Goal: Task Accomplishment & Management: Manage account settings

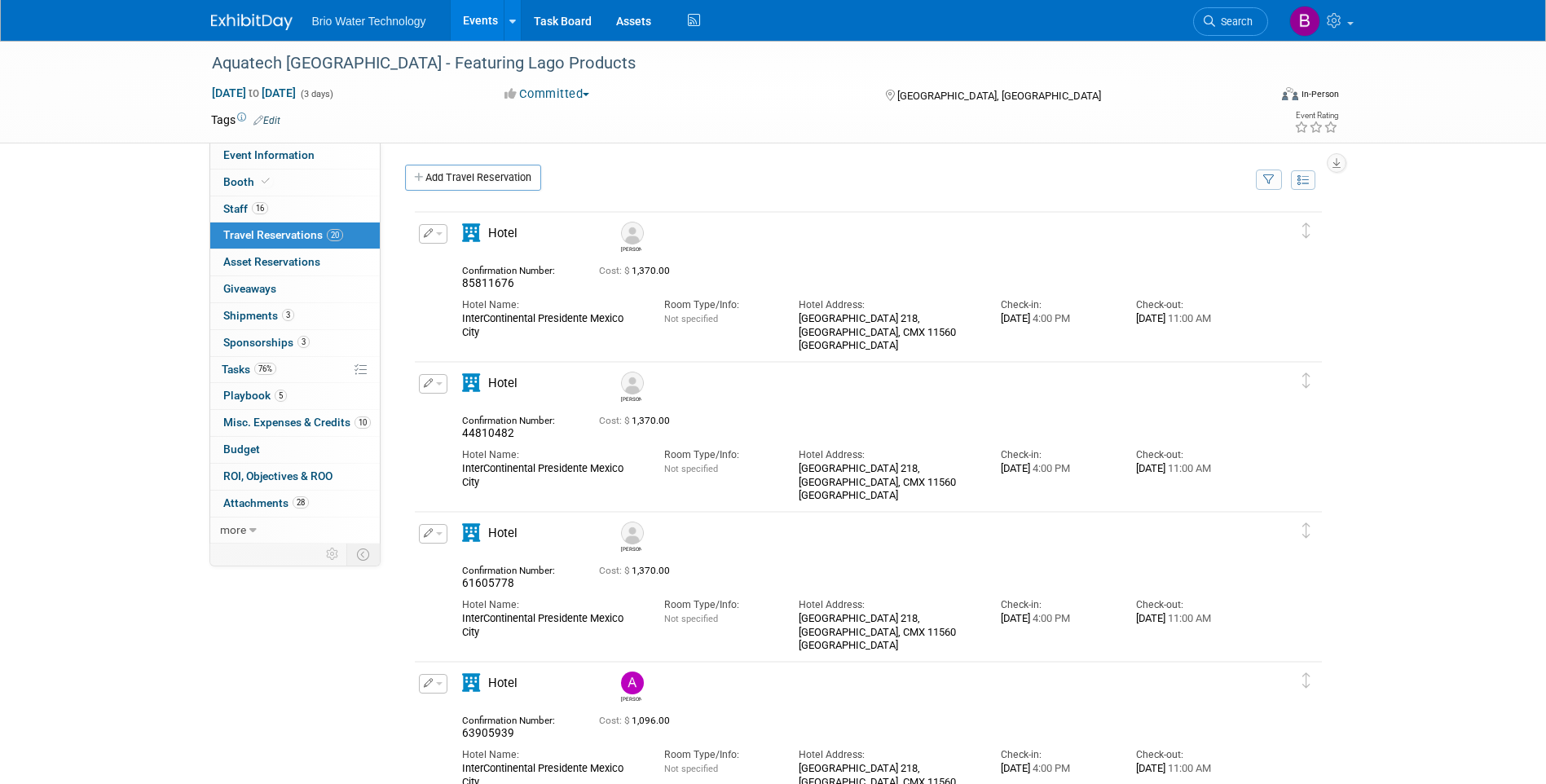
click at [430, 237] on icon "button" at bounding box center [428, 232] width 10 height 9
click at [461, 258] on button "Edit Reservation" at bounding box center [488, 262] width 137 height 24
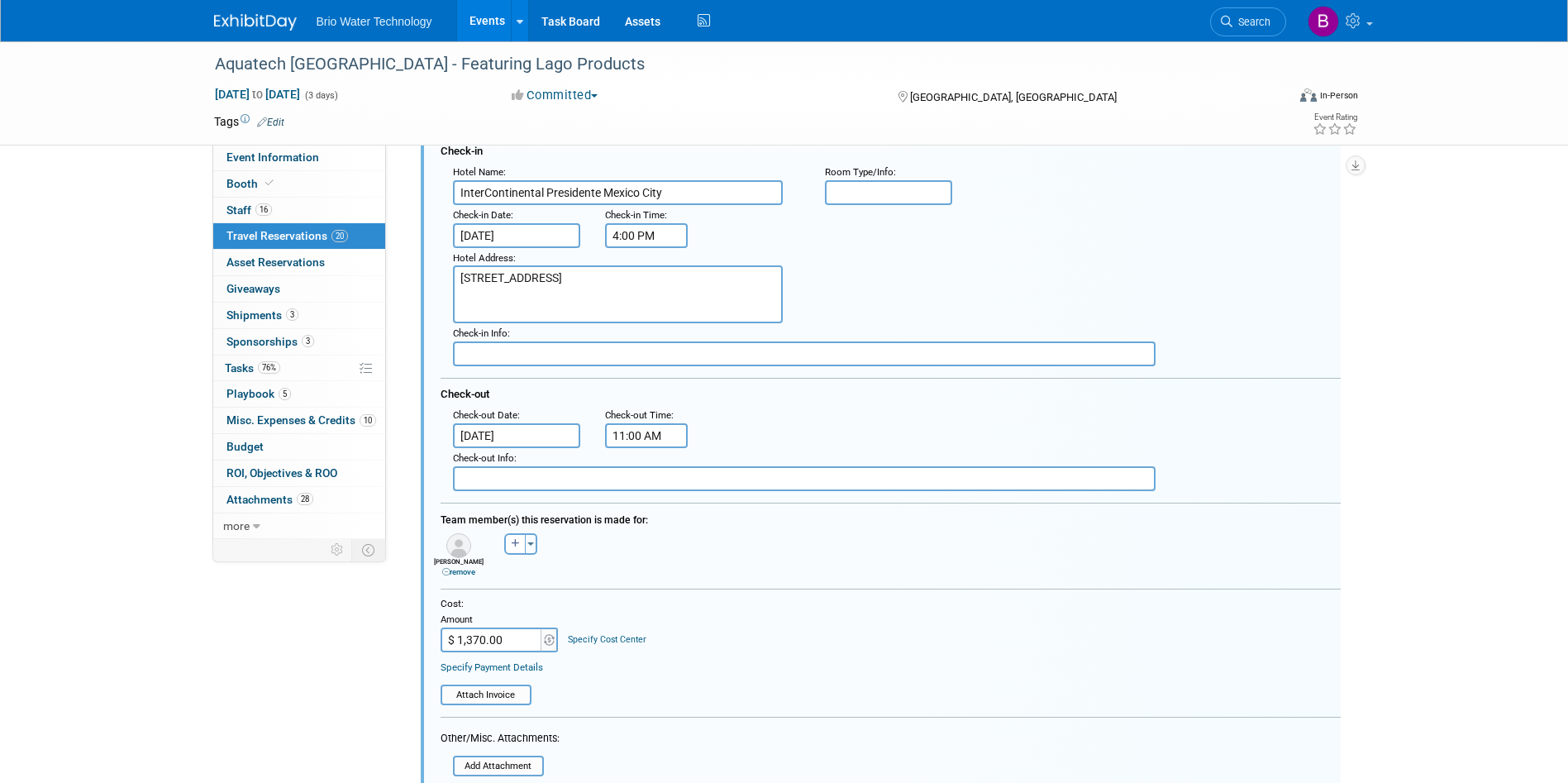
scroll to position [194, 0]
click at [507, 692] on input "file" at bounding box center [445, 691] width 169 height 17
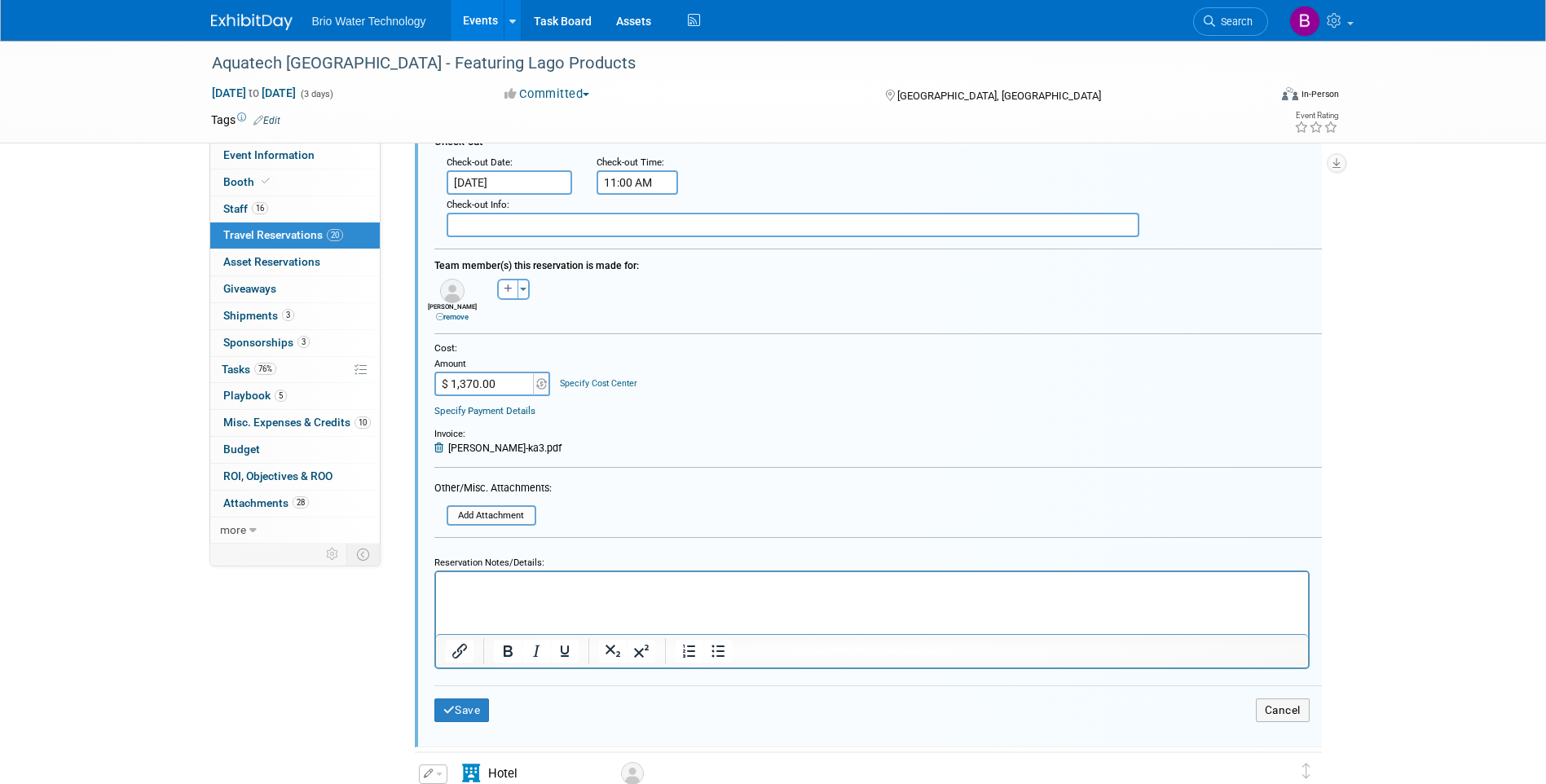
scroll to position [436, 0]
click at [480, 728] on div "Save Cancel" at bounding box center [877, 709] width 887 height 49
click at [470, 711] on button "Save" at bounding box center [462, 709] width 56 height 24
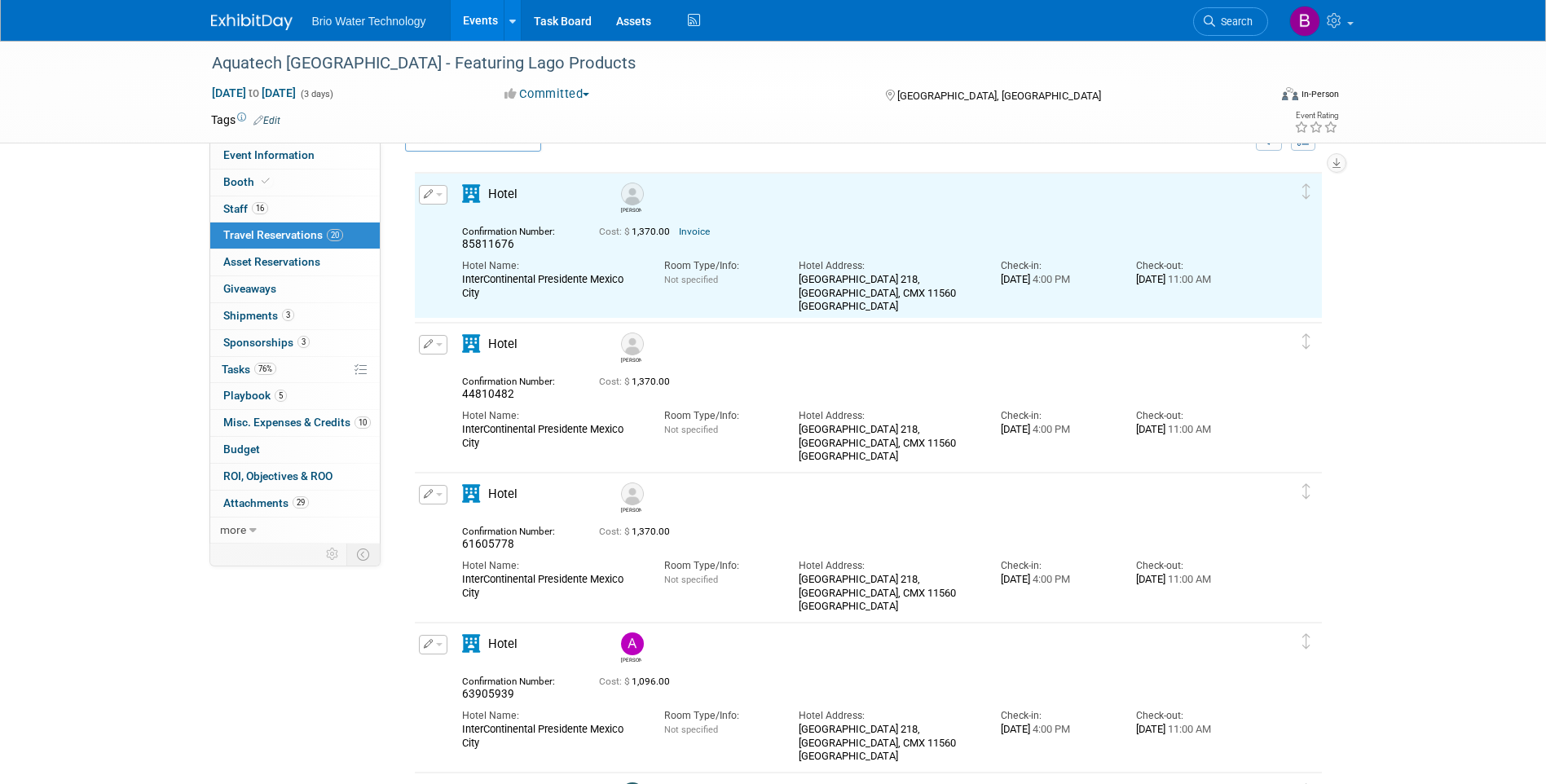
scroll to position [28, 0]
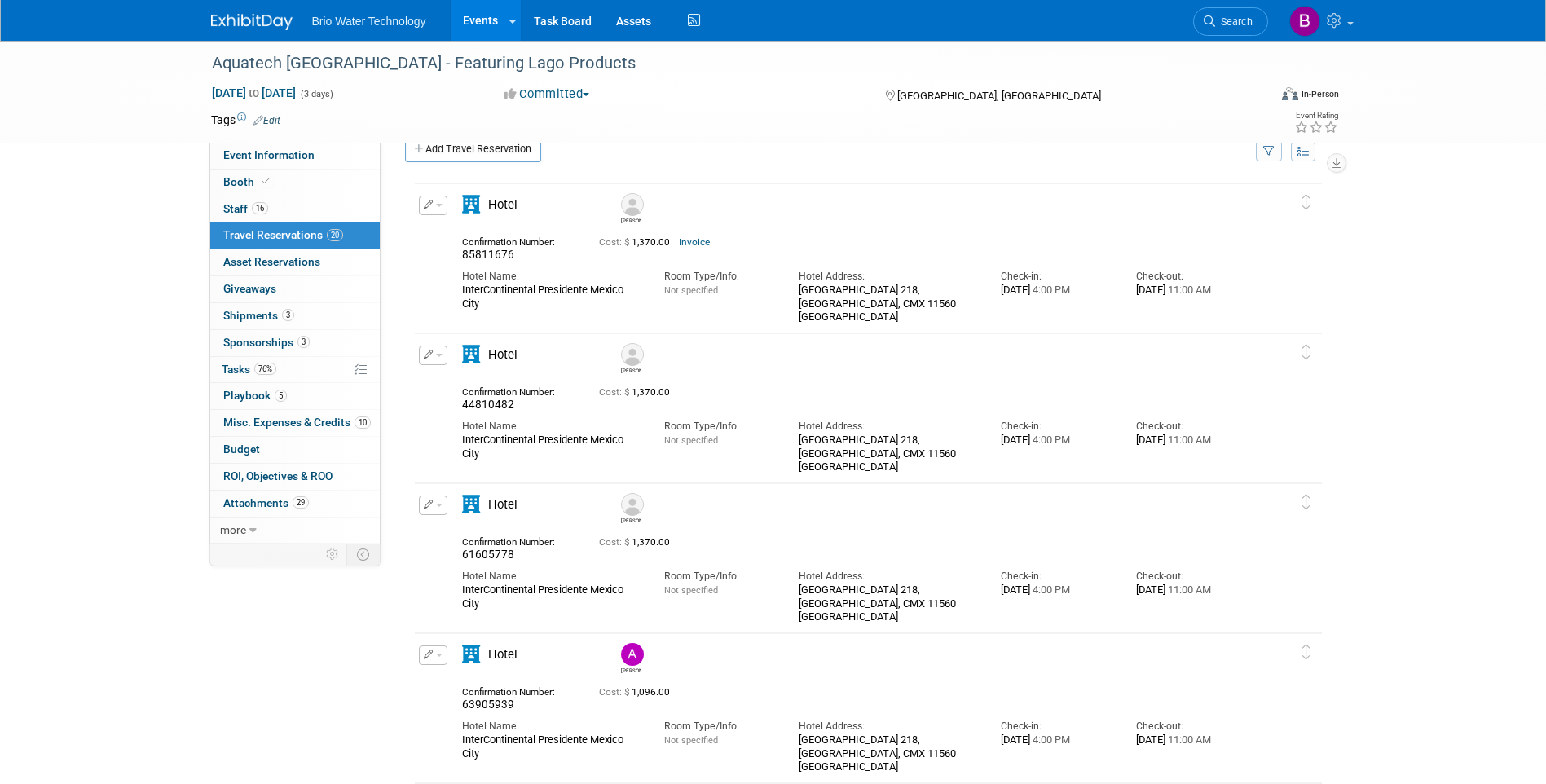
click at [425, 357] on icon "button" at bounding box center [428, 354] width 10 height 9
click at [459, 385] on button "Edit Reservation" at bounding box center [488, 383] width 137 height 24
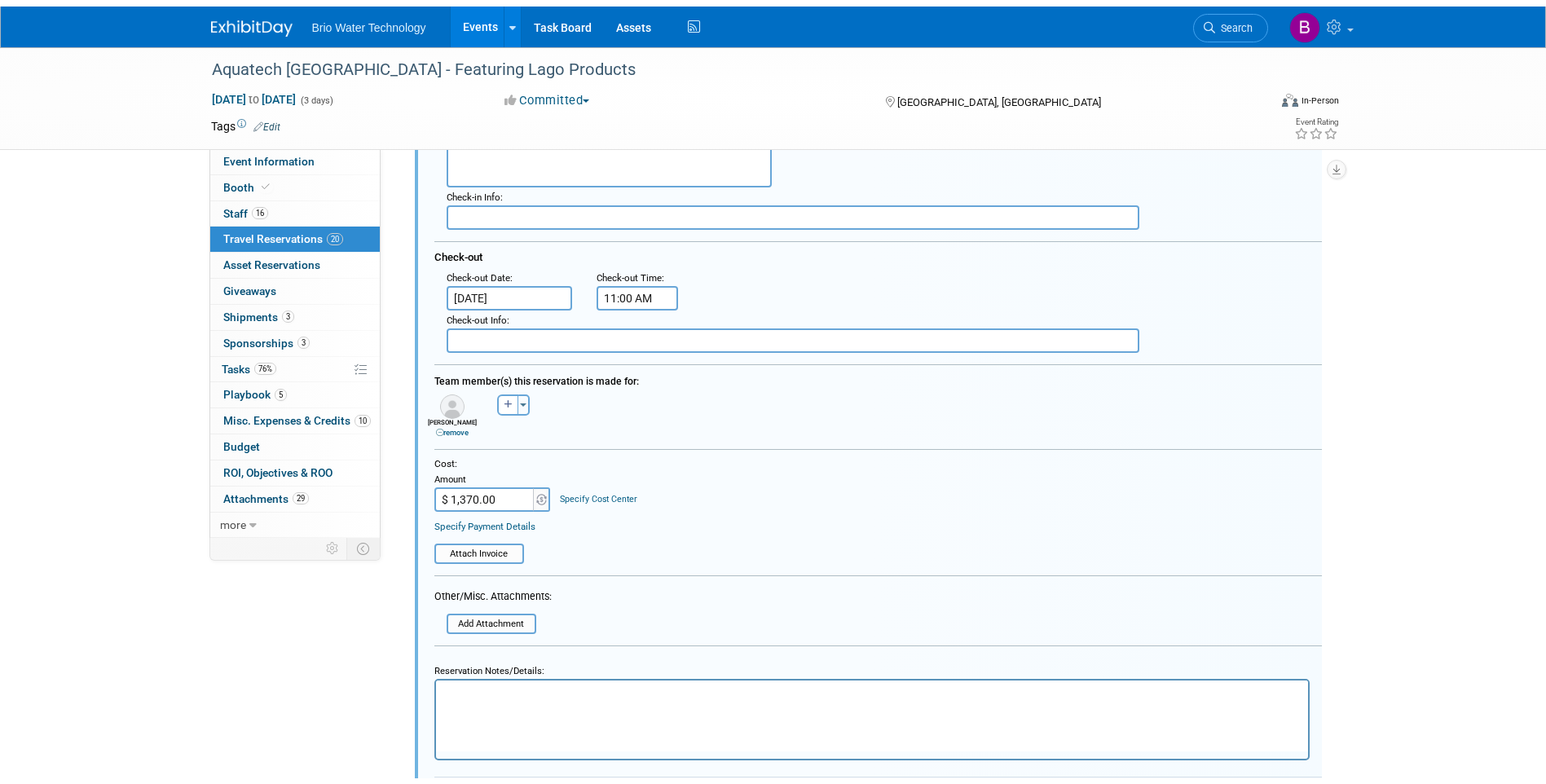
scroll to position [504, 0]
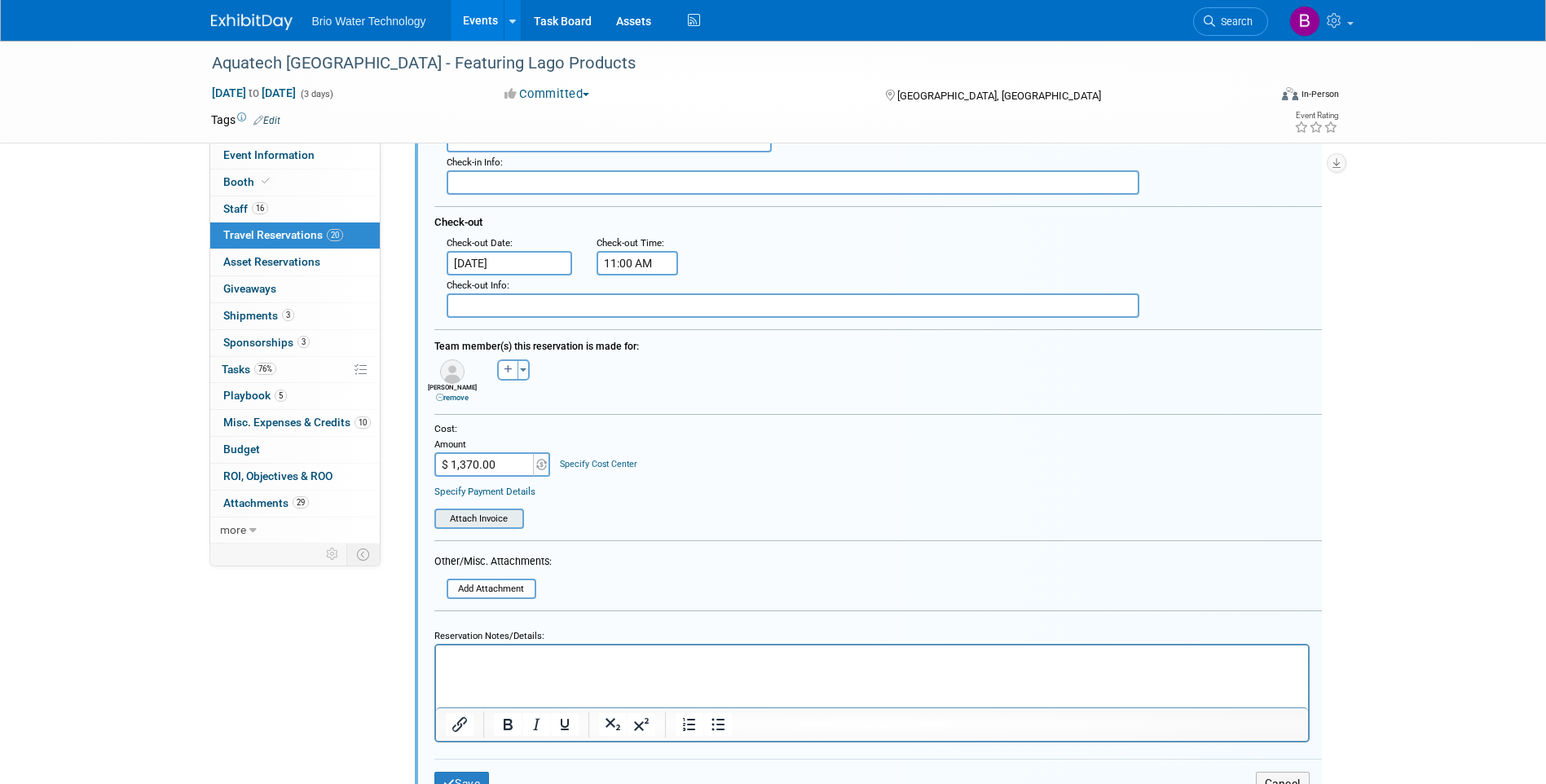
click at [500, 521] on input "file" at bounding box center [439, 517] width 167 height 17
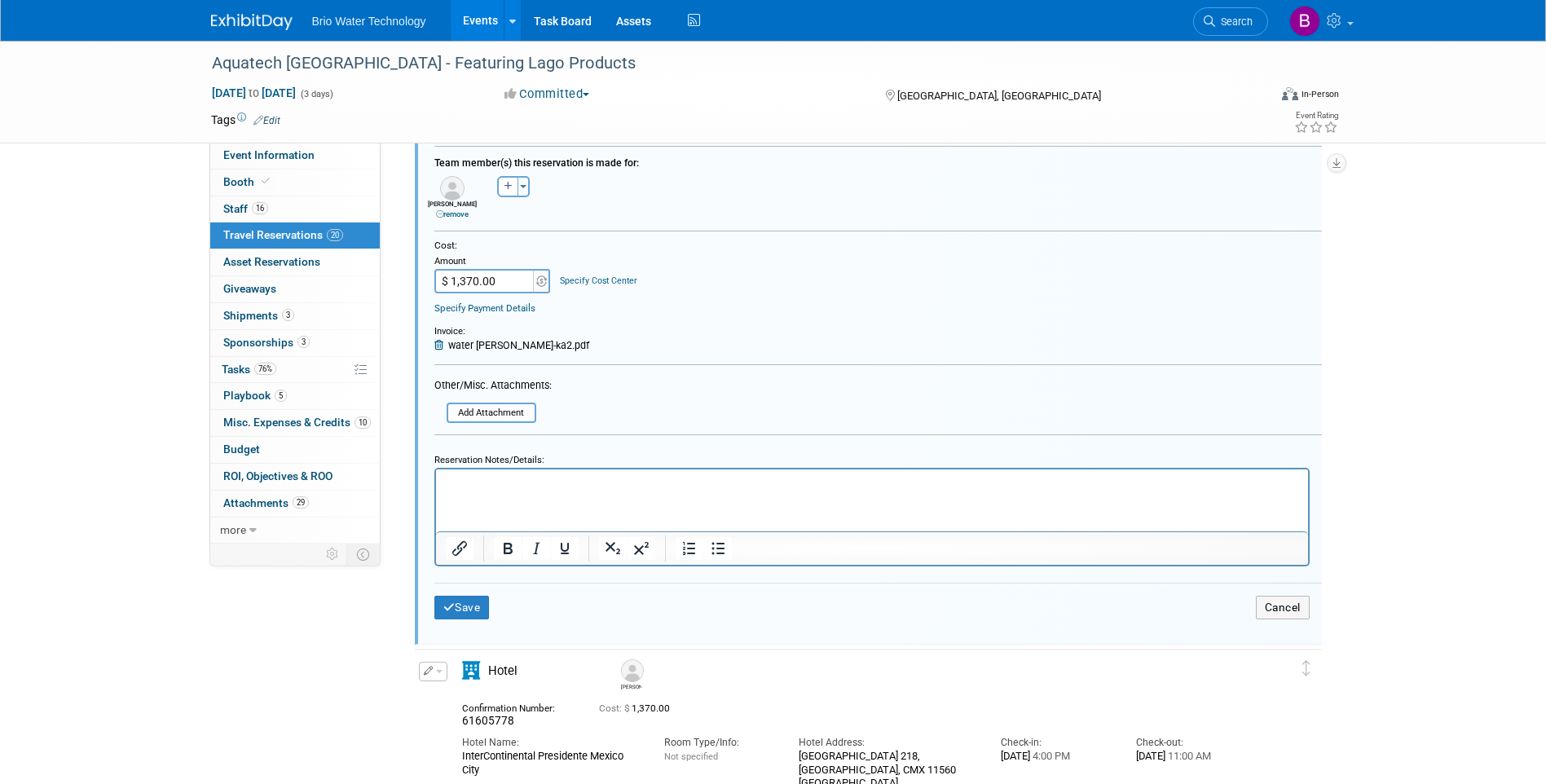
scroll to position [749, 0]
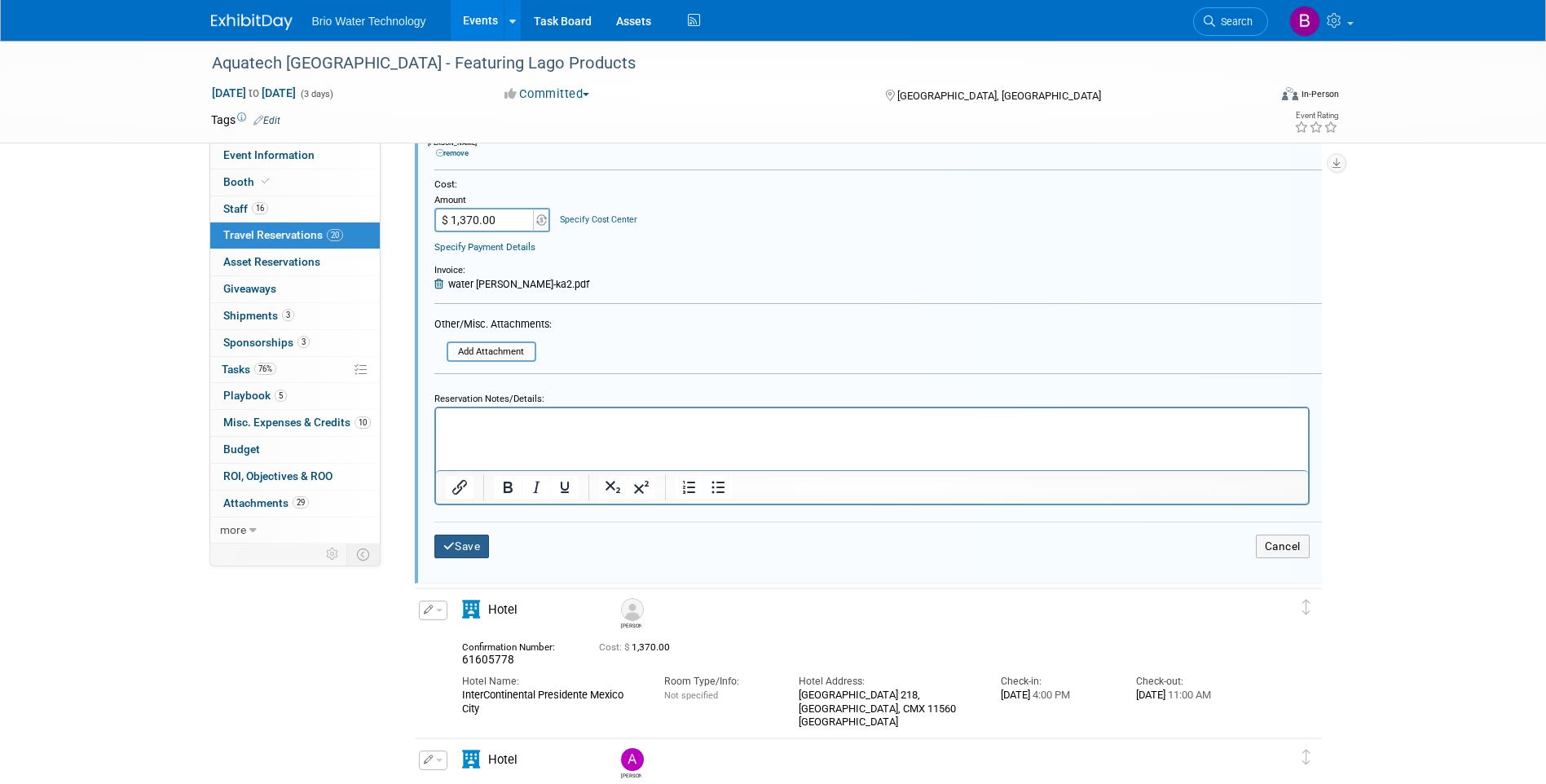
click at [475, 551] on button "Save" at bounding box center [462, 546] width 56 height 24
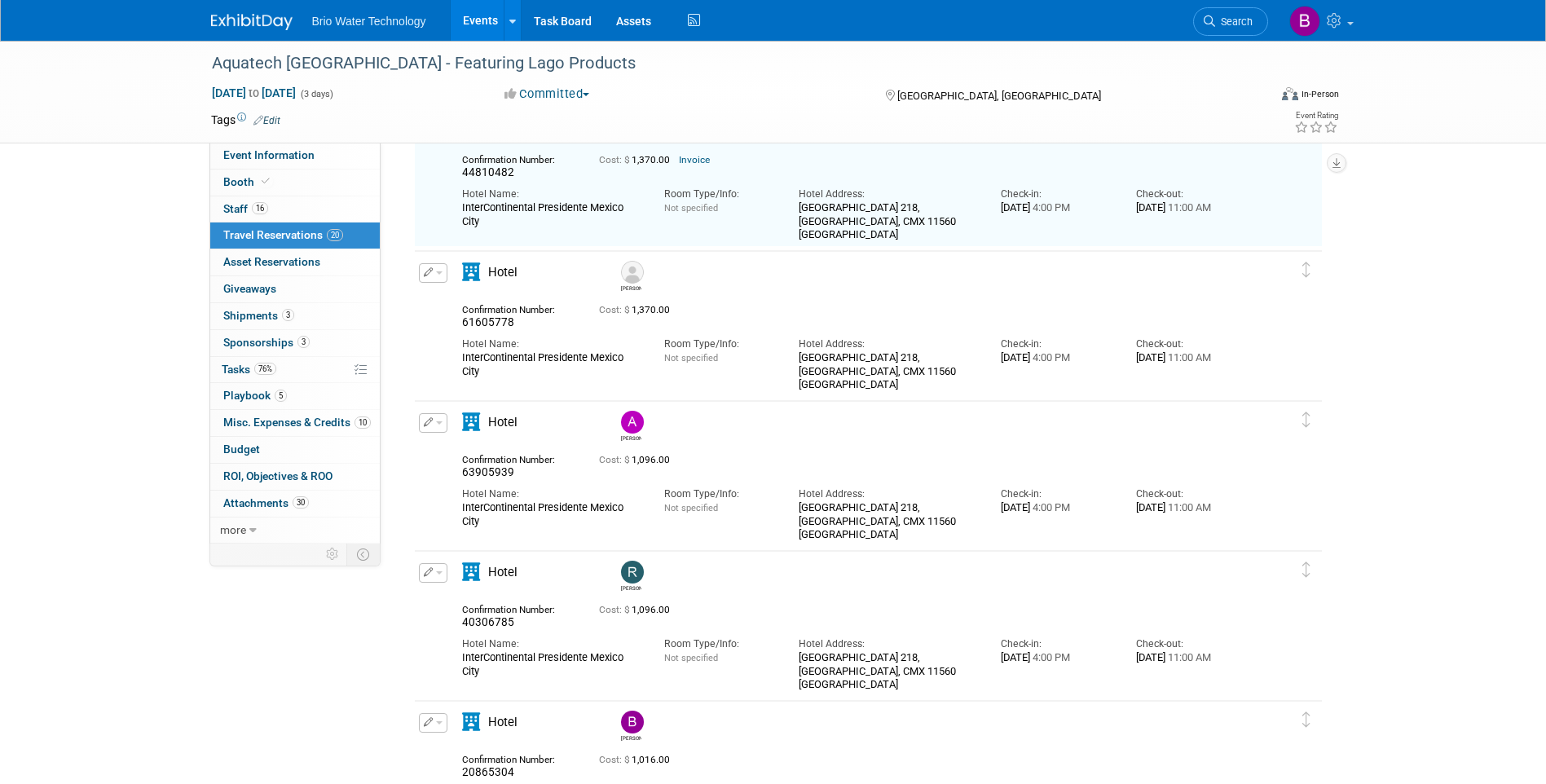
scroll to position [178, 0]
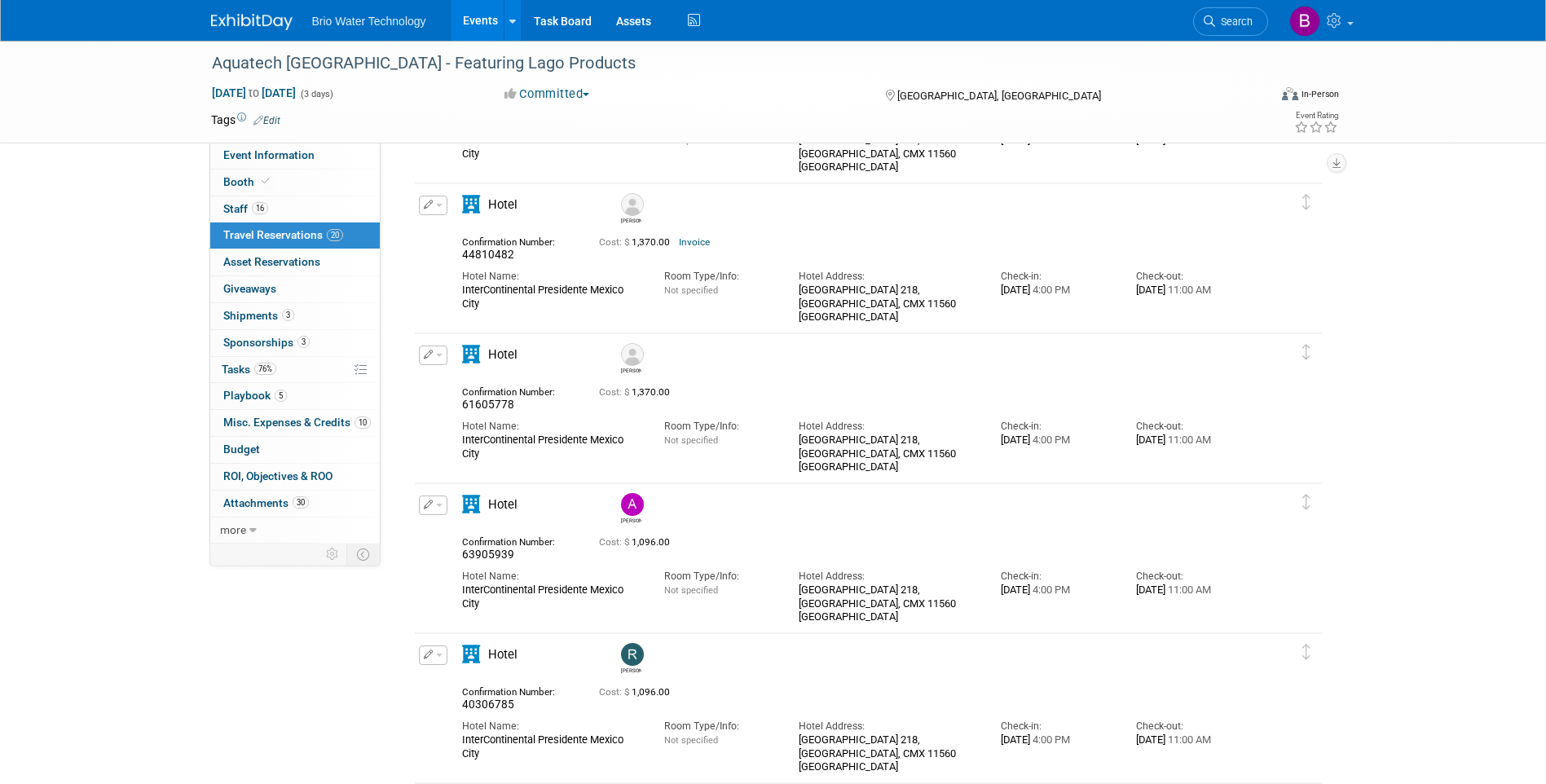
click at [429, 359] on icon "button" at bounding box center [428, 354] width 10 height 9
click at [460, 383] on button "Edit Reservation" at bounding box center [488, 383] width 137 height 24
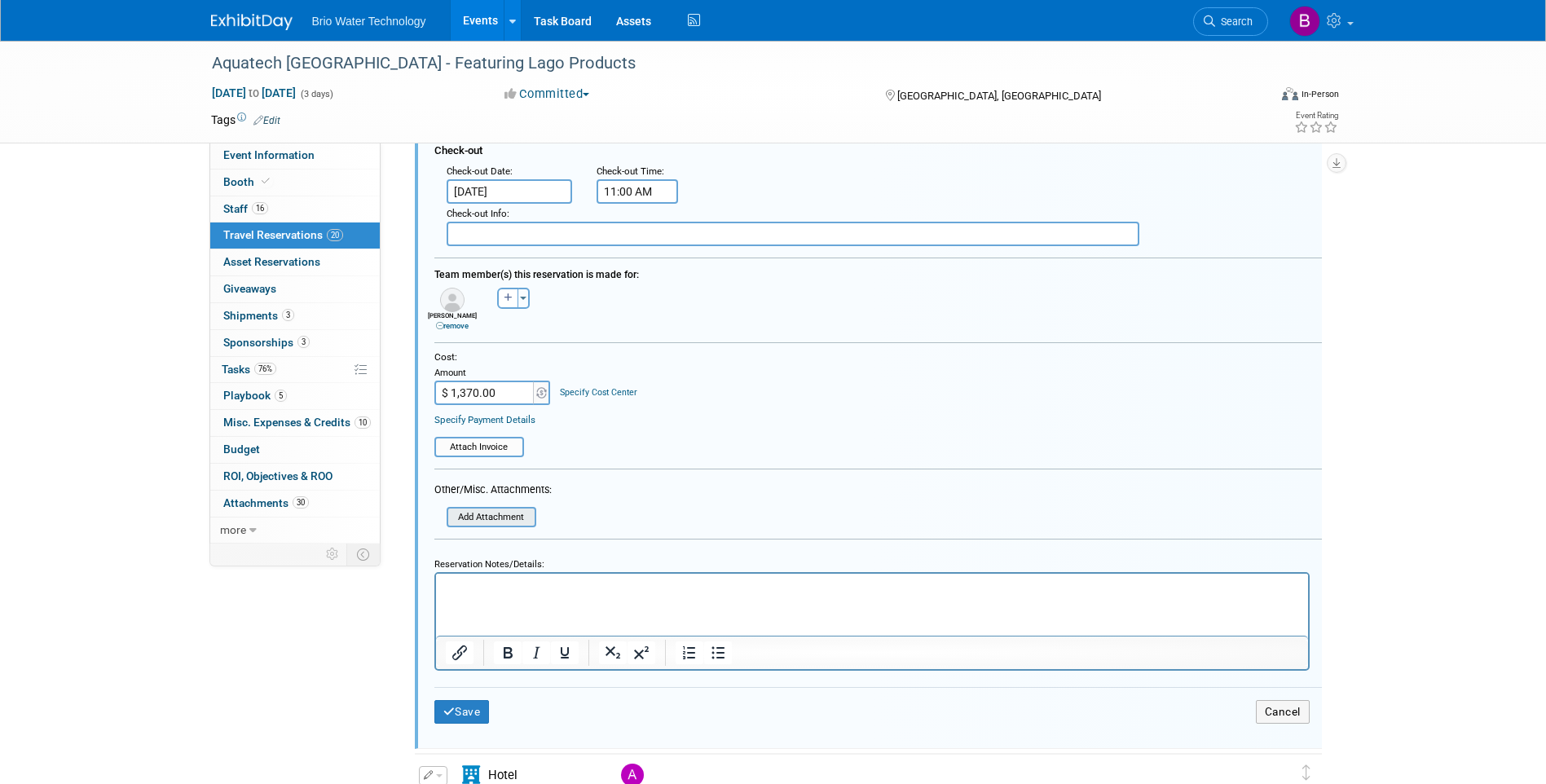
scroll to position [735, 0]
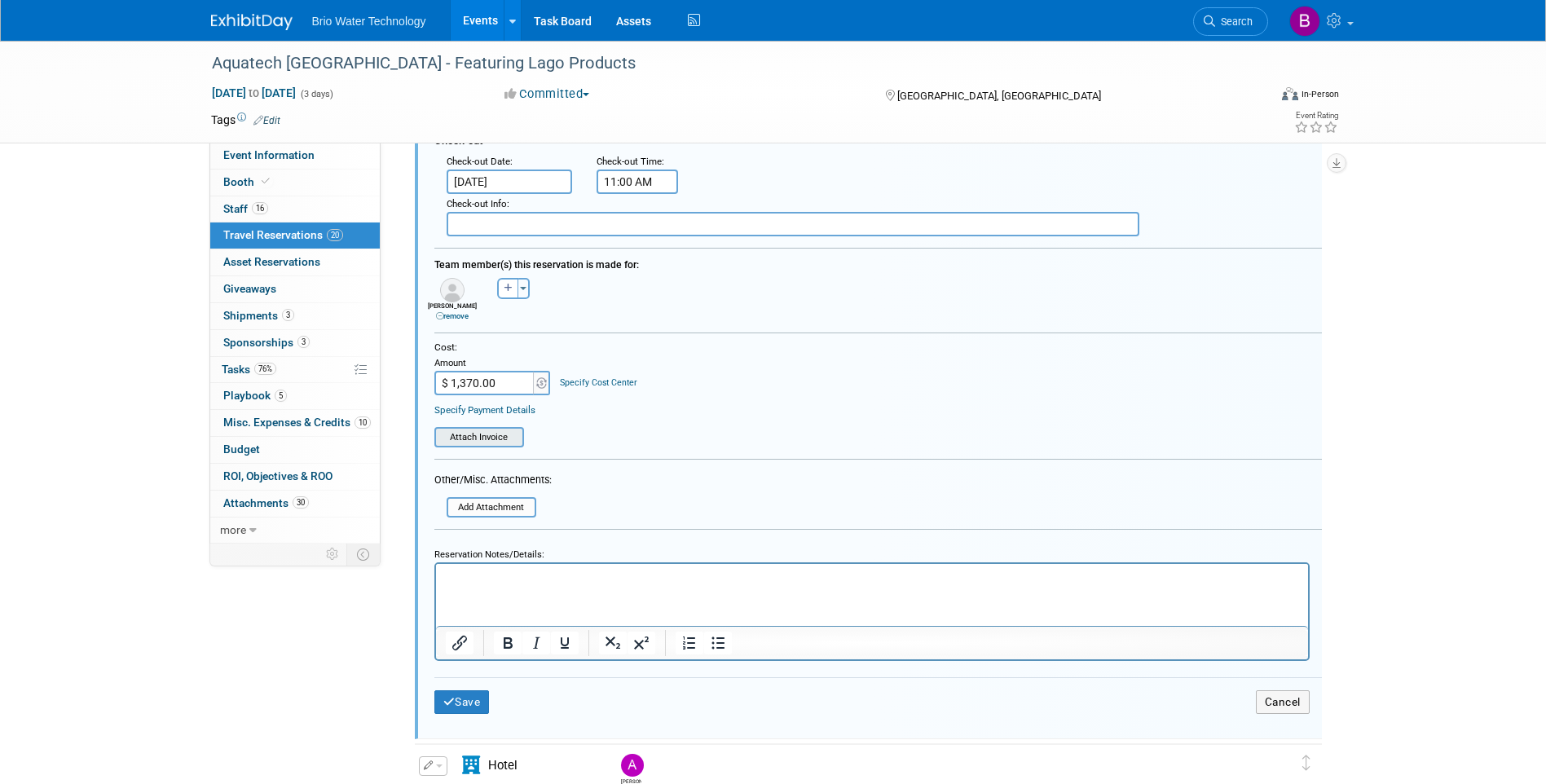
click at [490, 441] on input "file" at bounding box center [439, 436] width 167 height 17
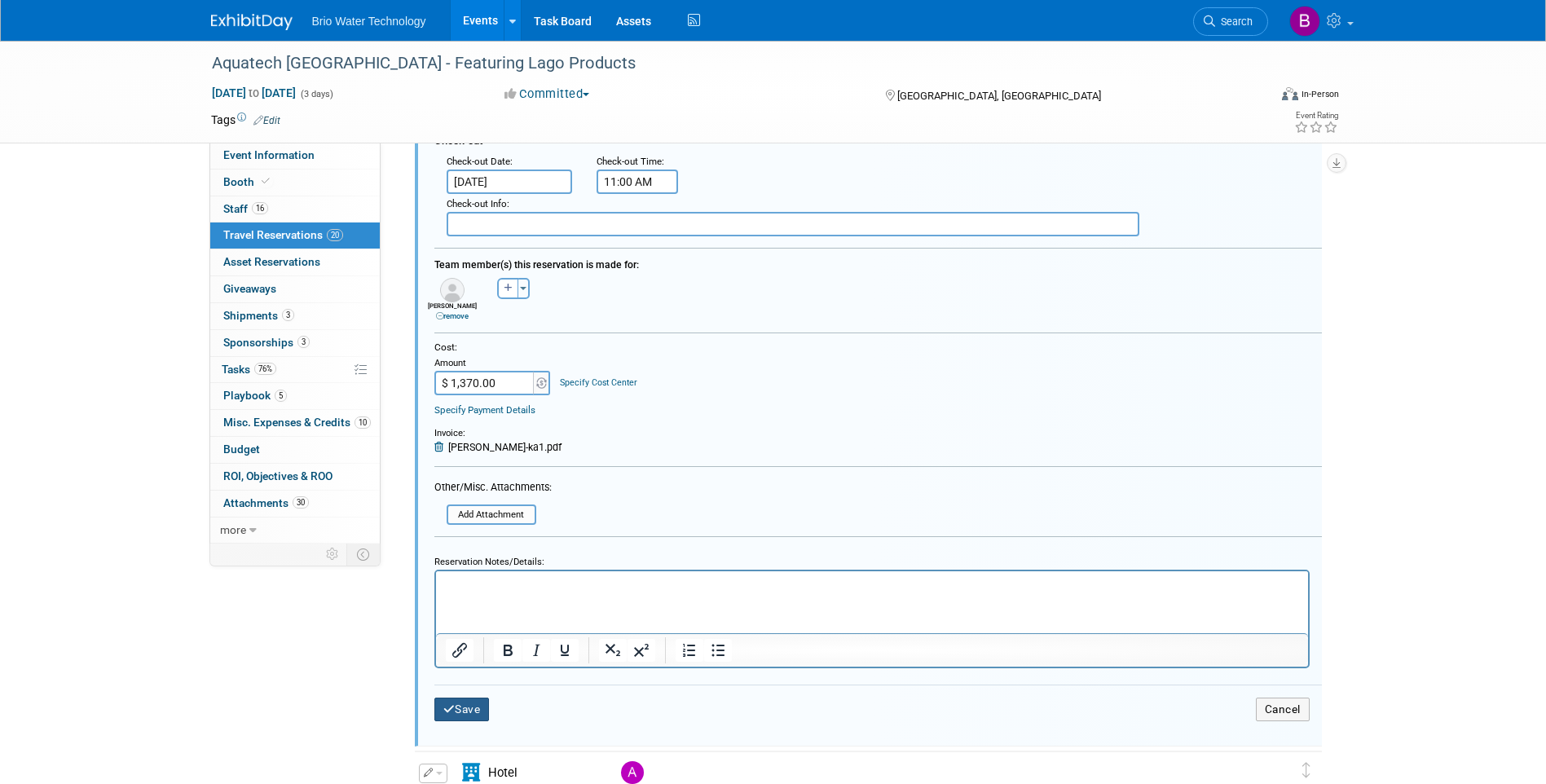
click at [490, 711] on button "Save" at bounding box center [462, 709] width 56 height 24
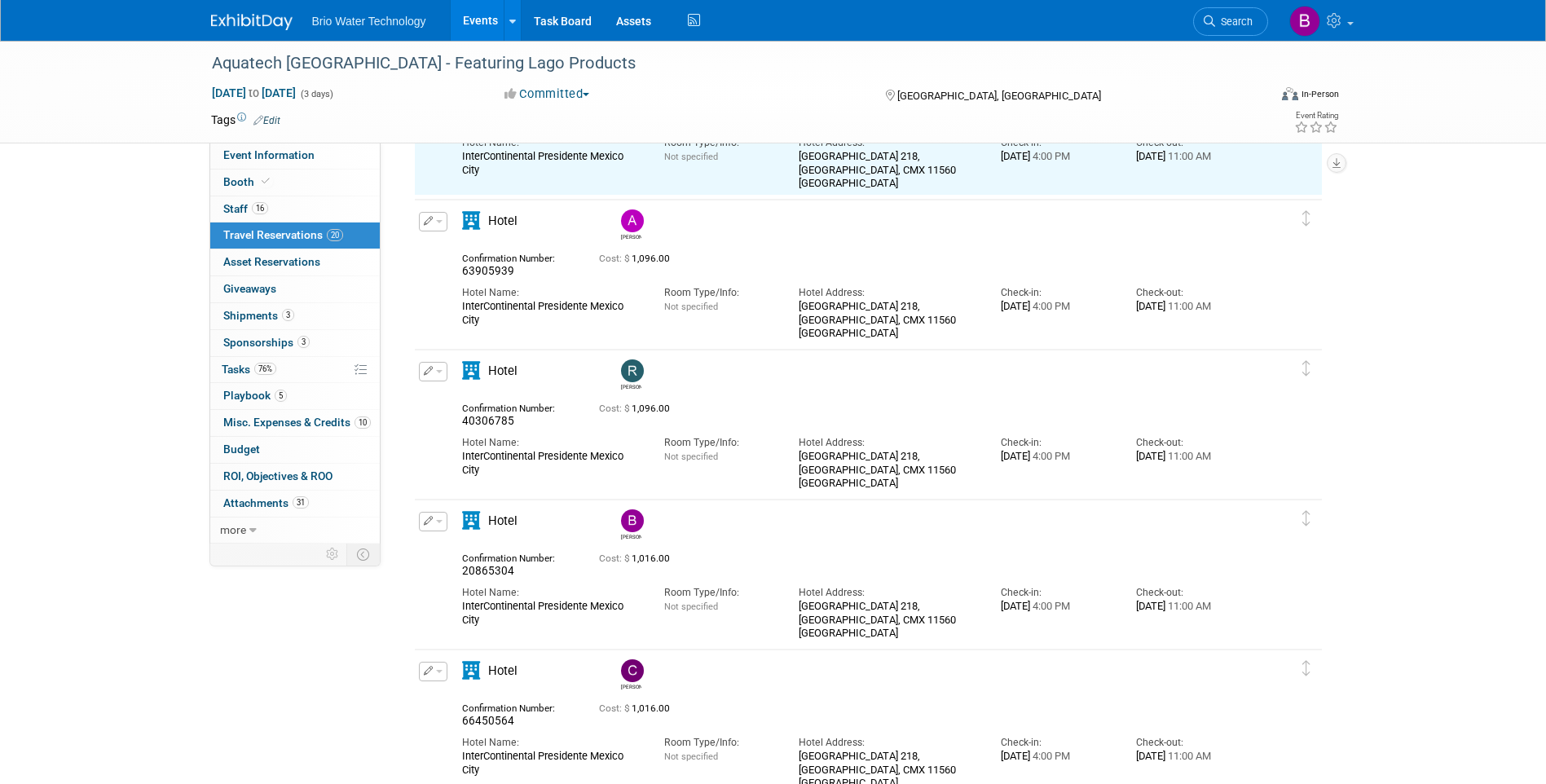
scroll to position [328, 0]
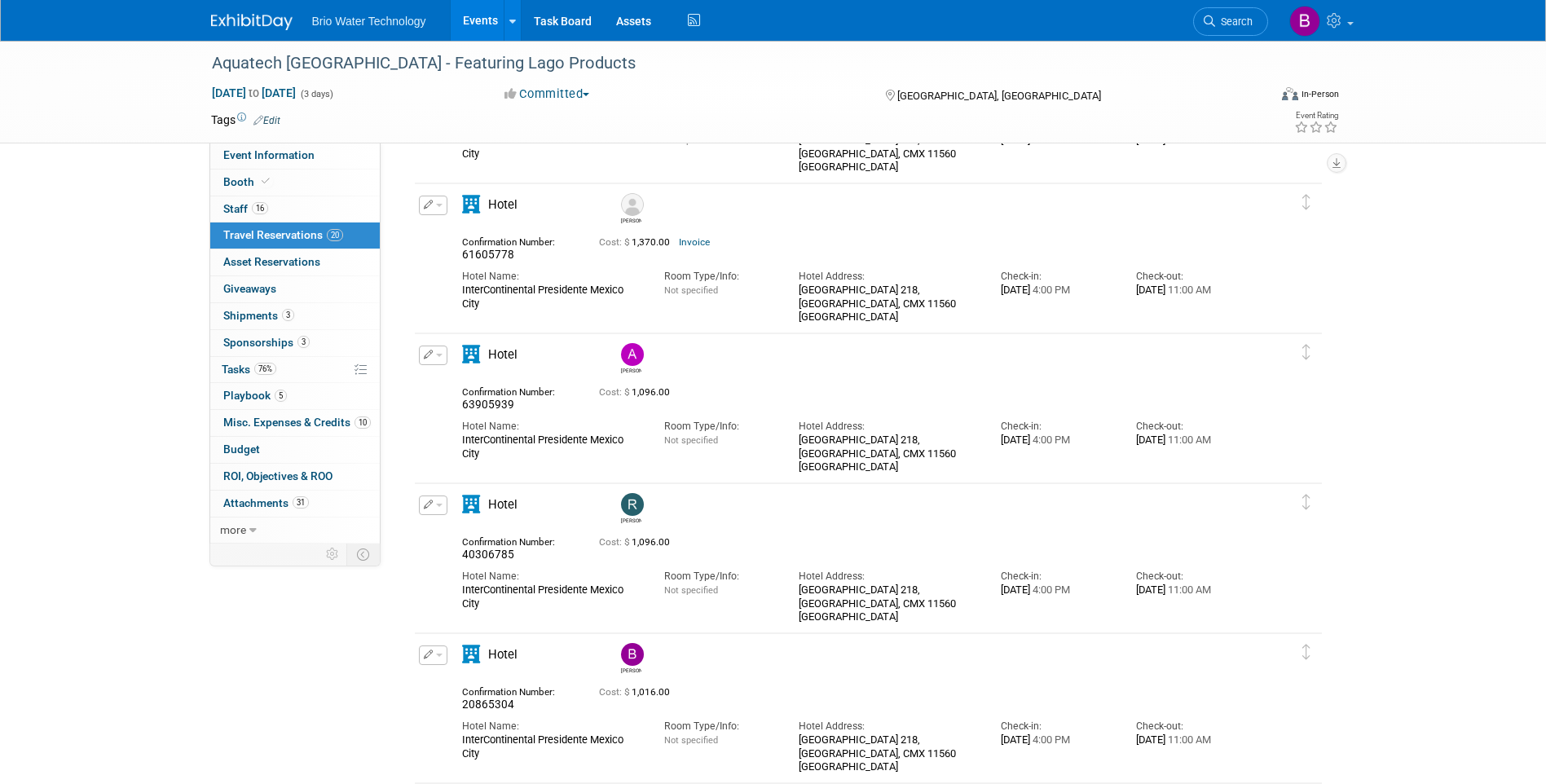
click at [433, 359] on button "button" at bounding box center [432, 355] width 28 height 20
click at [457, 381] on button "Edit Reservation" at bounding box center [488, 383] width 137 height 24
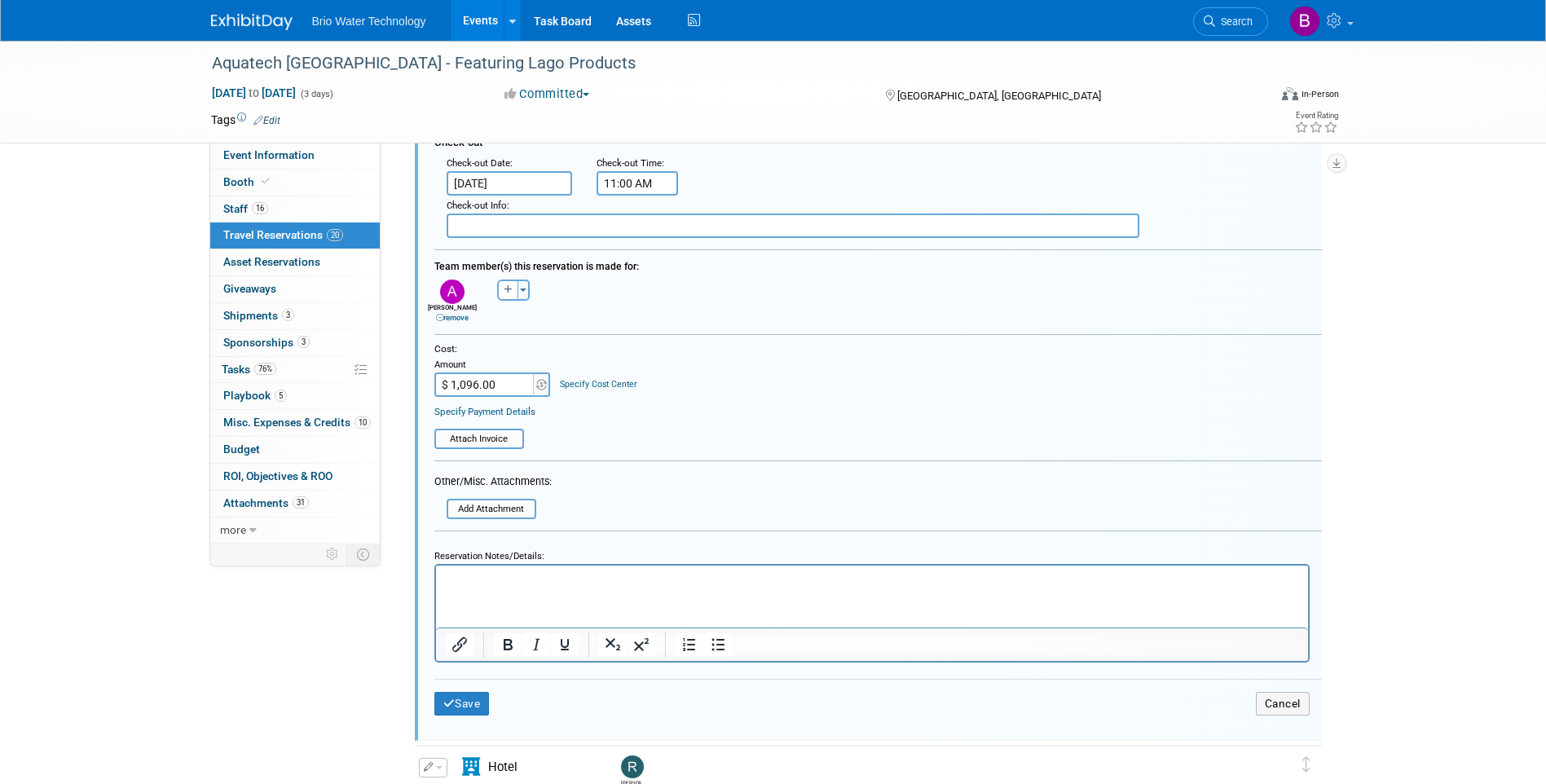
scroll to position [885, 0]
click at [493, 436] on input "file" at bounding box center [439, 436] width 167 height 17
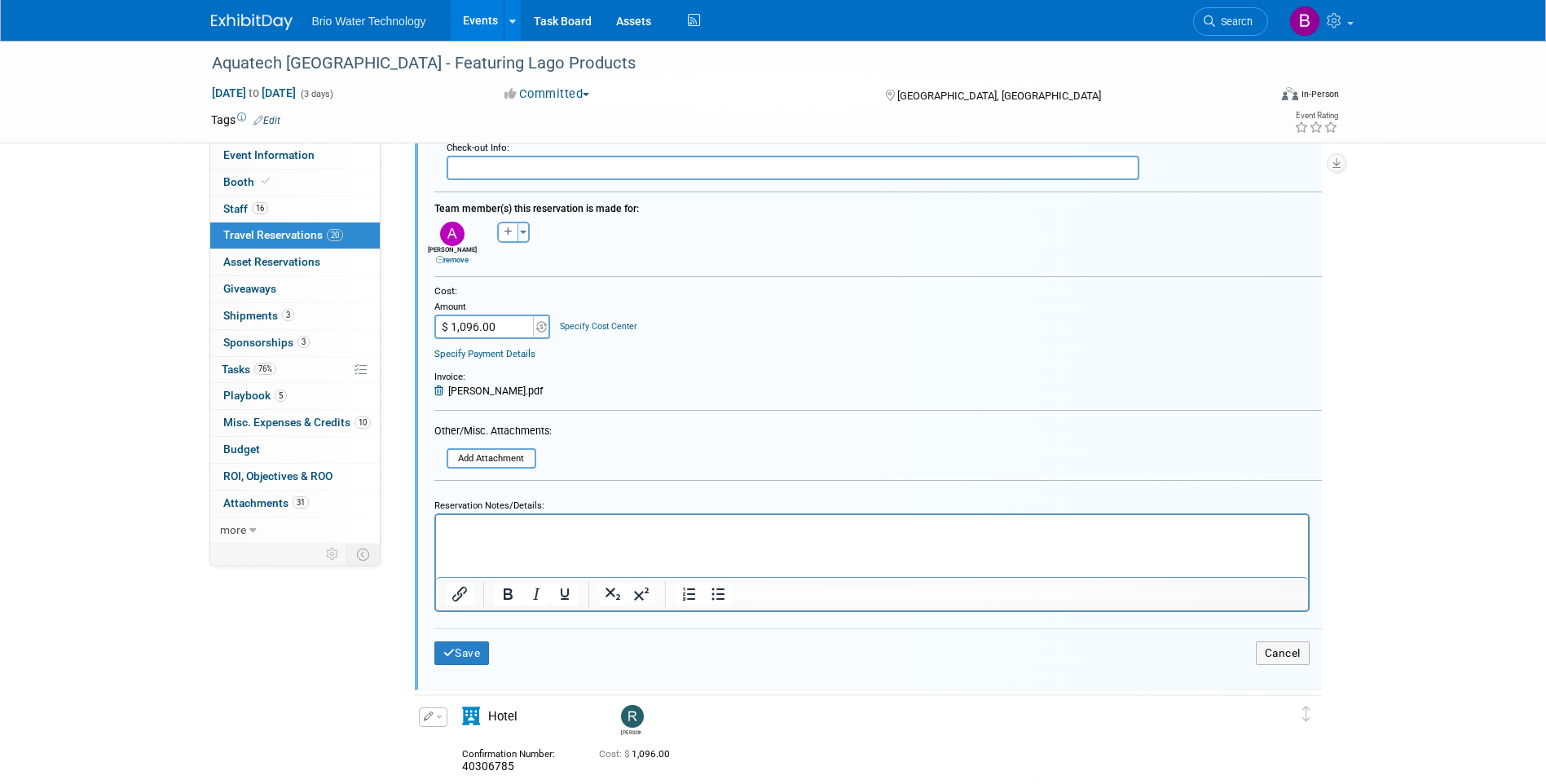
scroll to position [1049, 0]
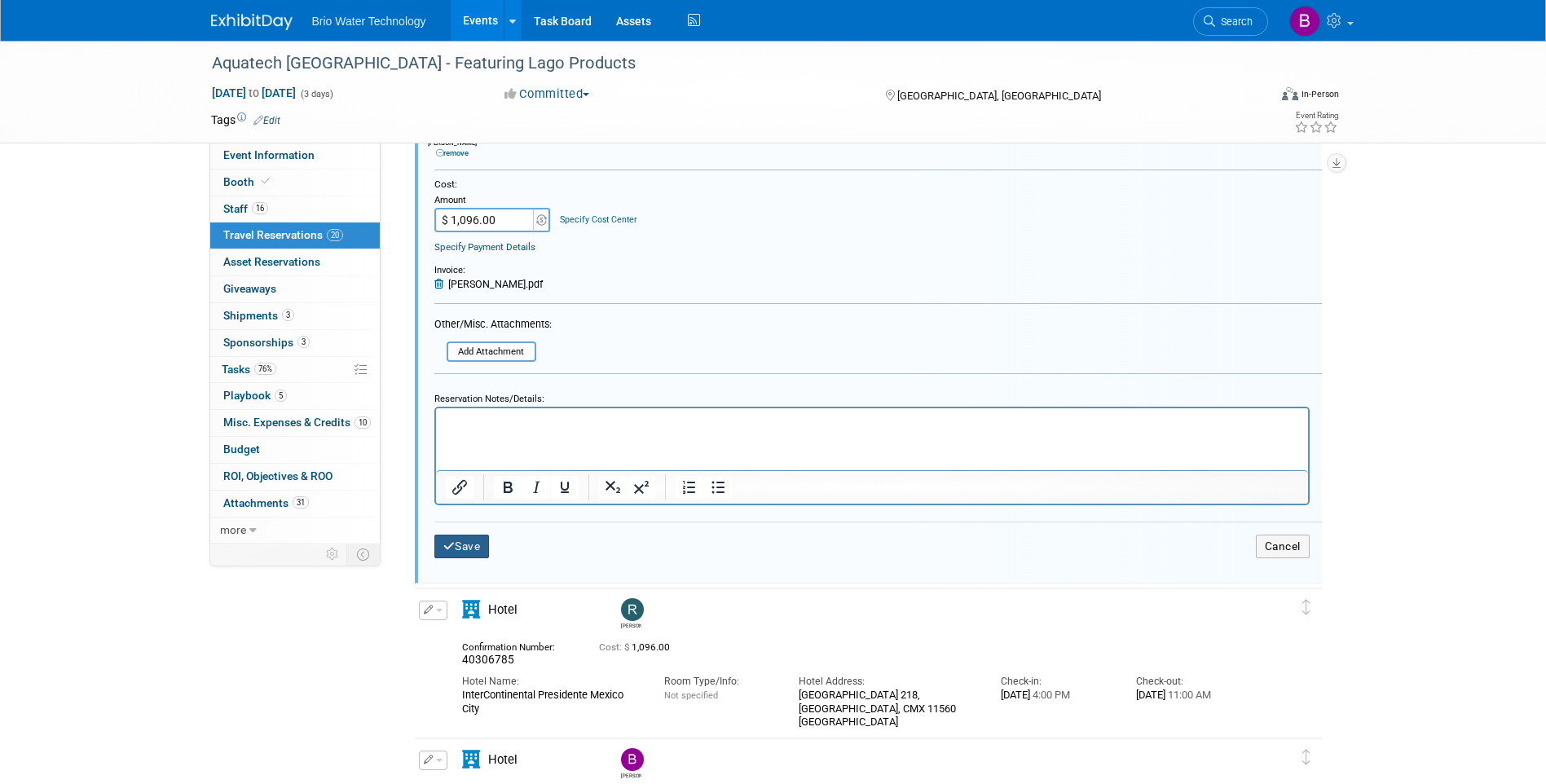
click at [462, 551] on button "Save" at bounding box center [462, 546] width 56 height 24
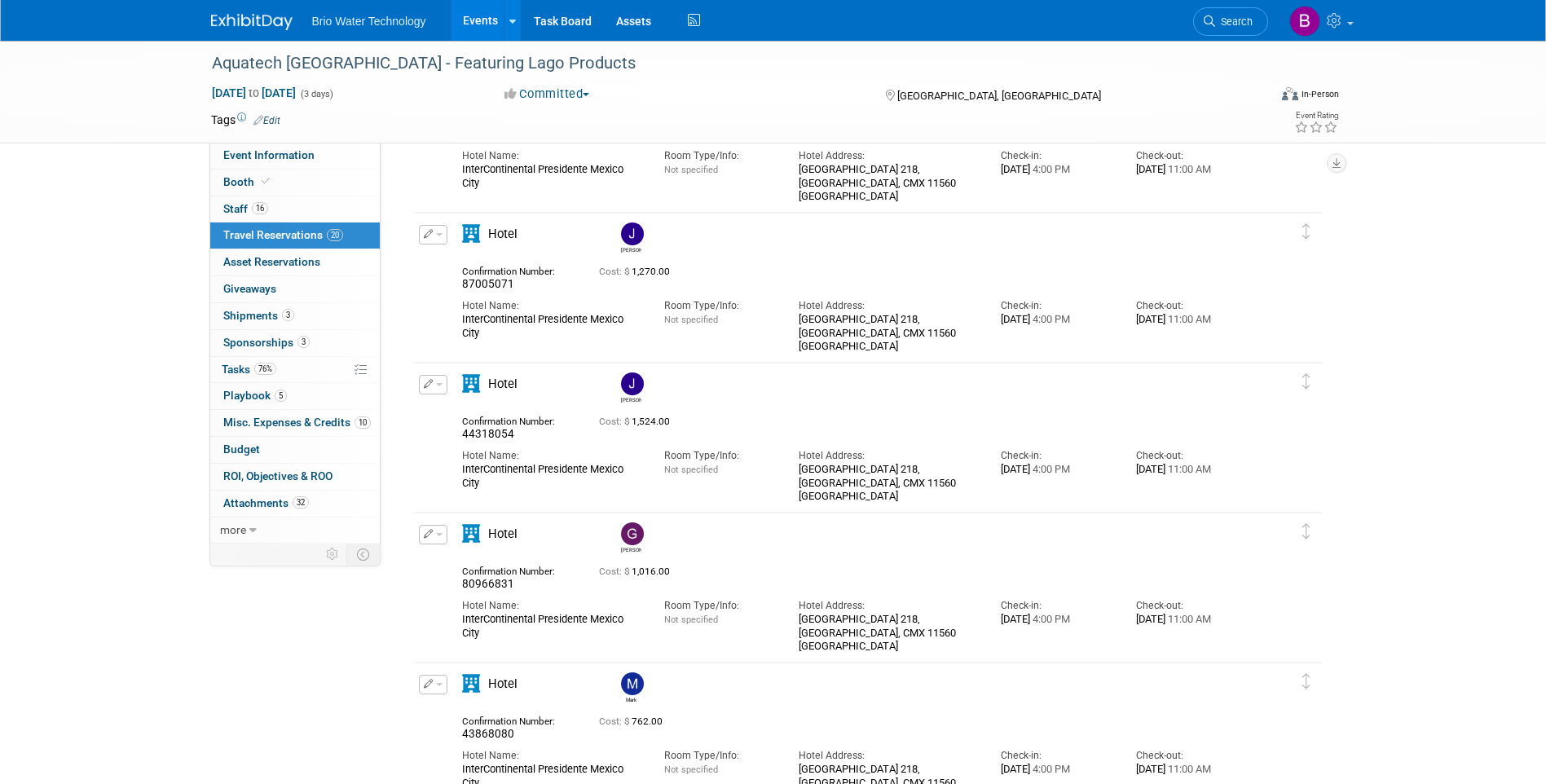
scroll to position [478, 0]
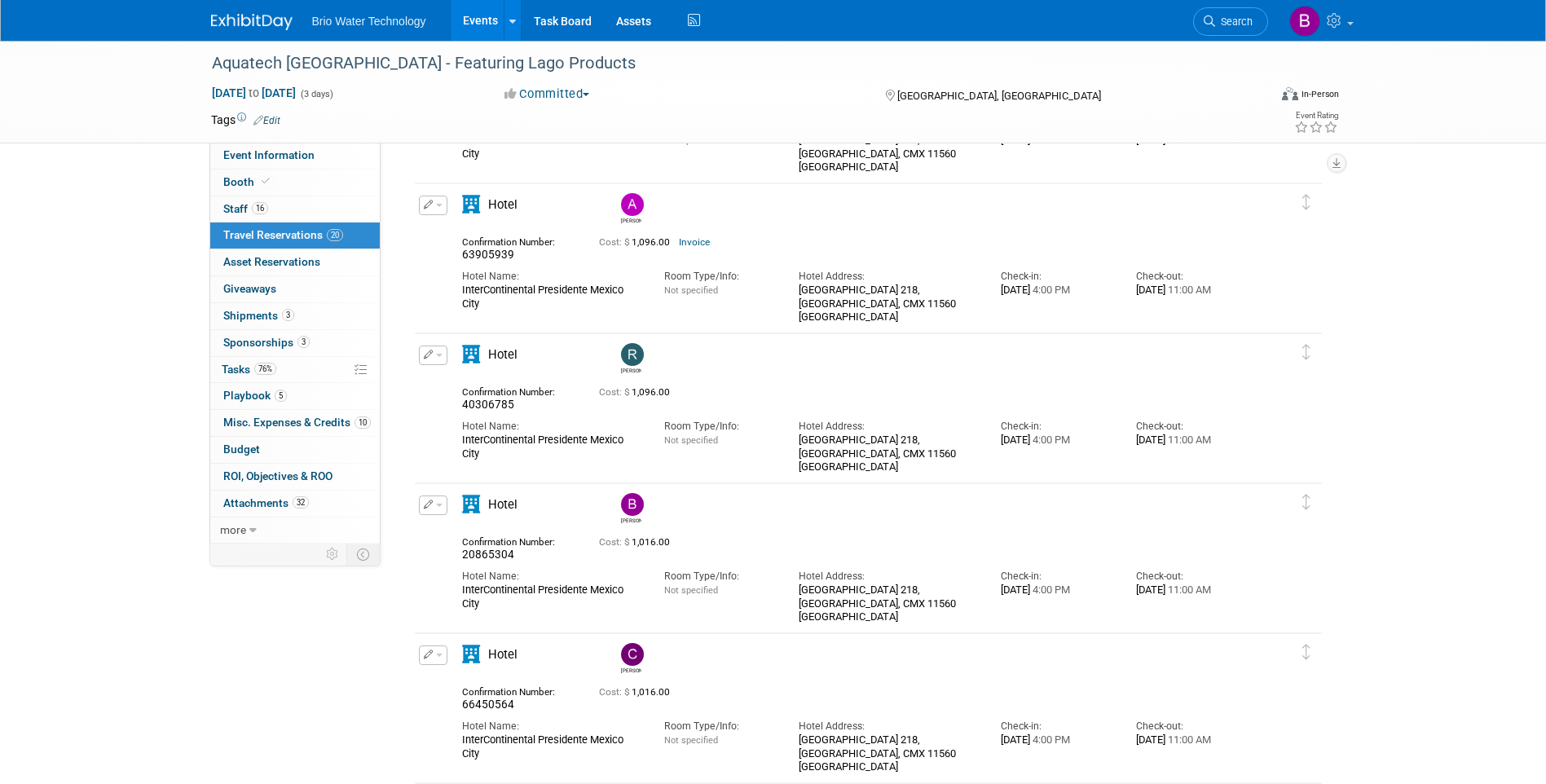
click at [427, 359] on icon "button" at bounding box center [428, 354] width 10 height 9
click at [444, 378] on button "Edit Reservation" at bounding box center [488, 383] width 137 height 24
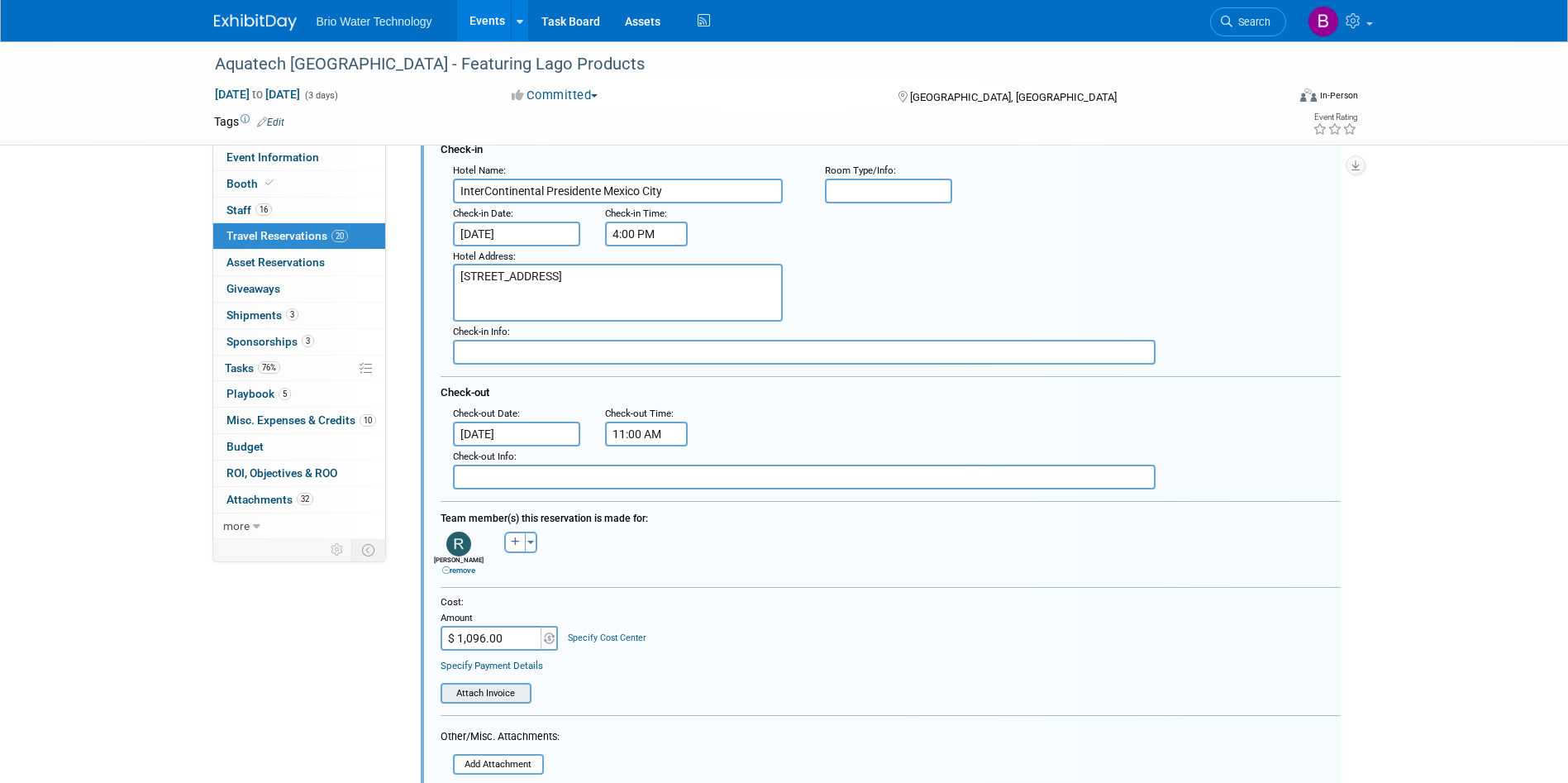
scroll to position [803, 0]
click at [501, 693] on input "file" at bounding box center [445, 691] width 169 height 17
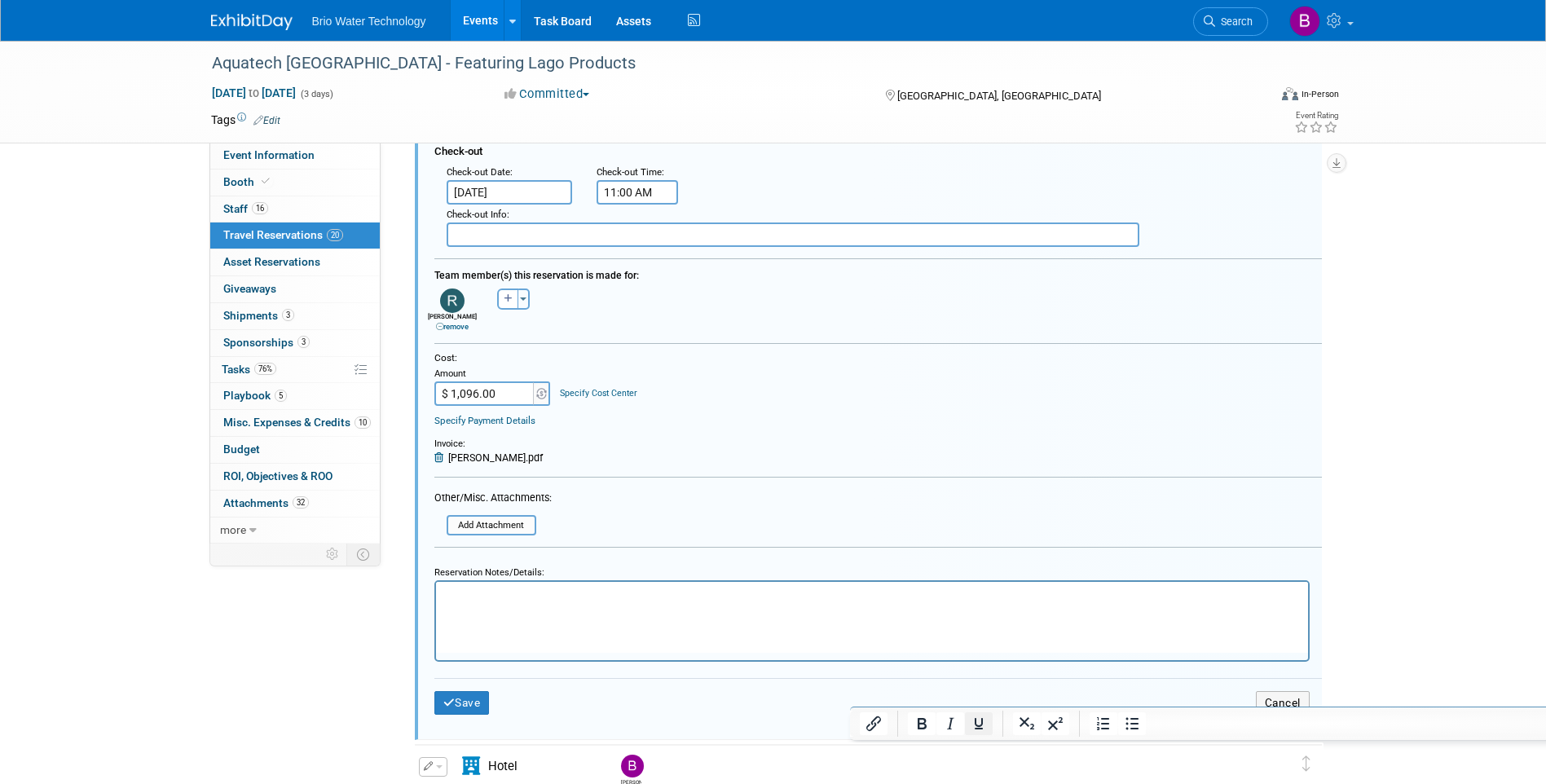
scroll to position [1035, 0]
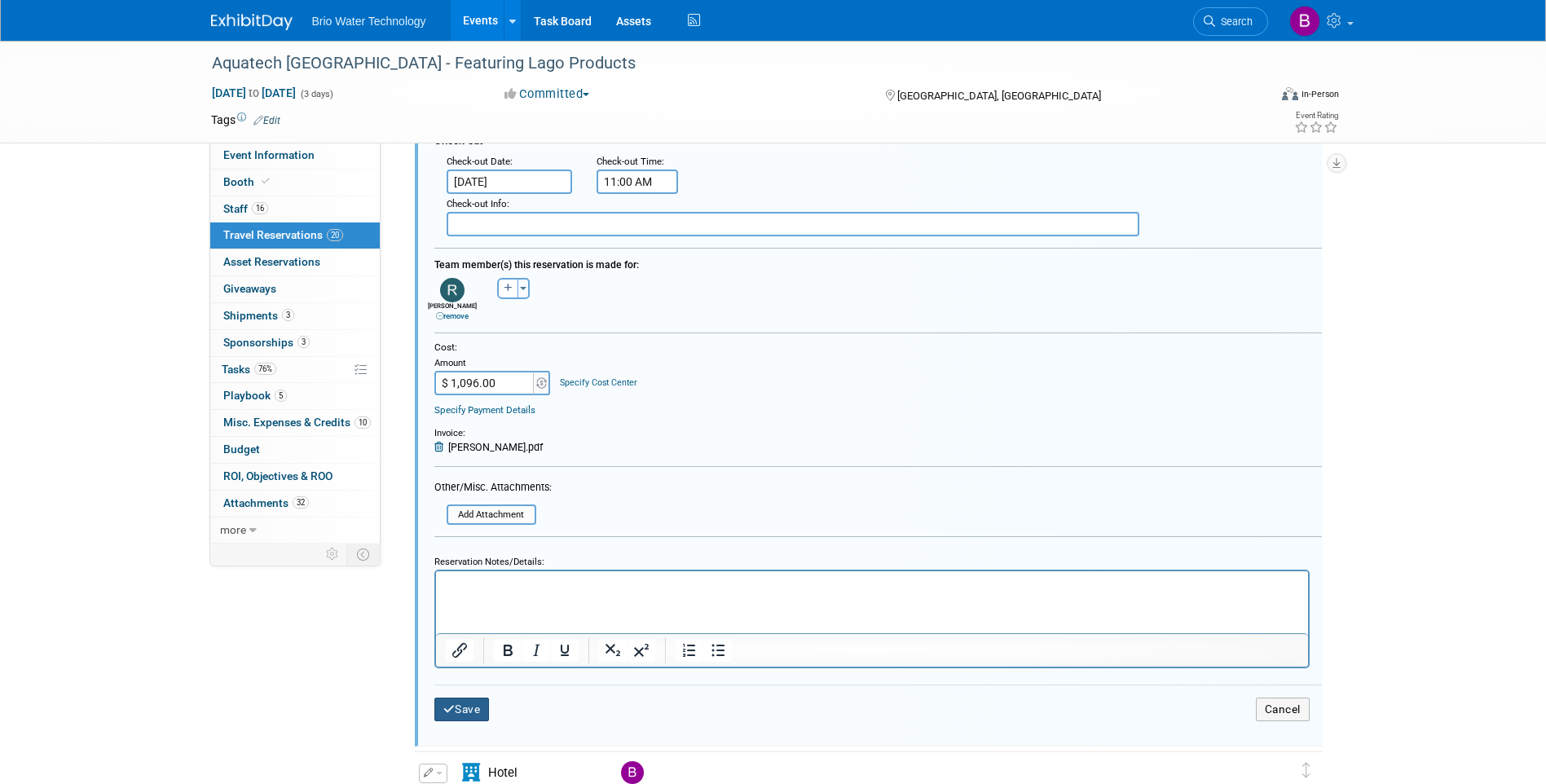
click at [480, 713] on button "Save" at bounding box center [462, 709] width 56 height 24
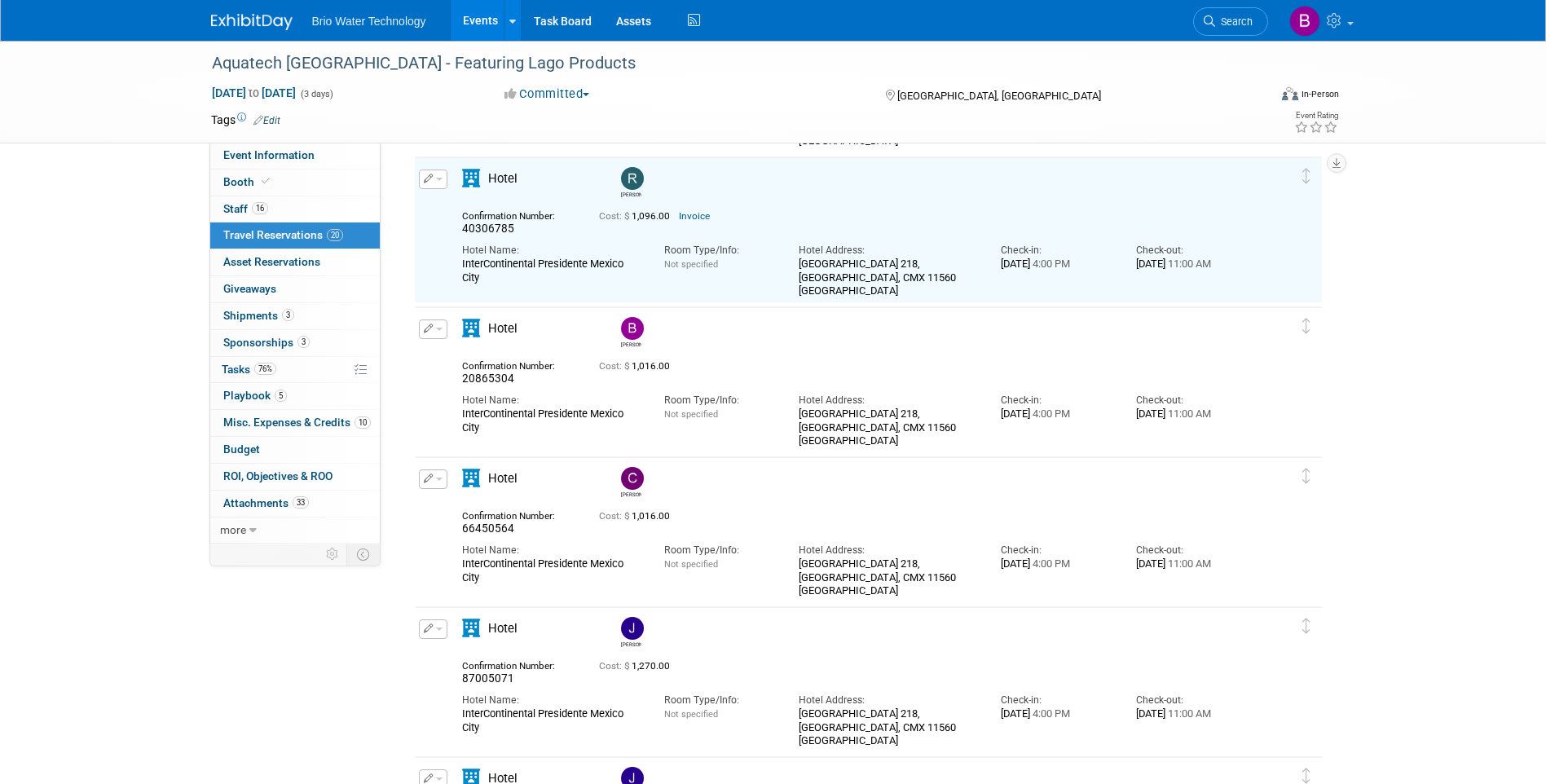
scroll to position [628, 0]
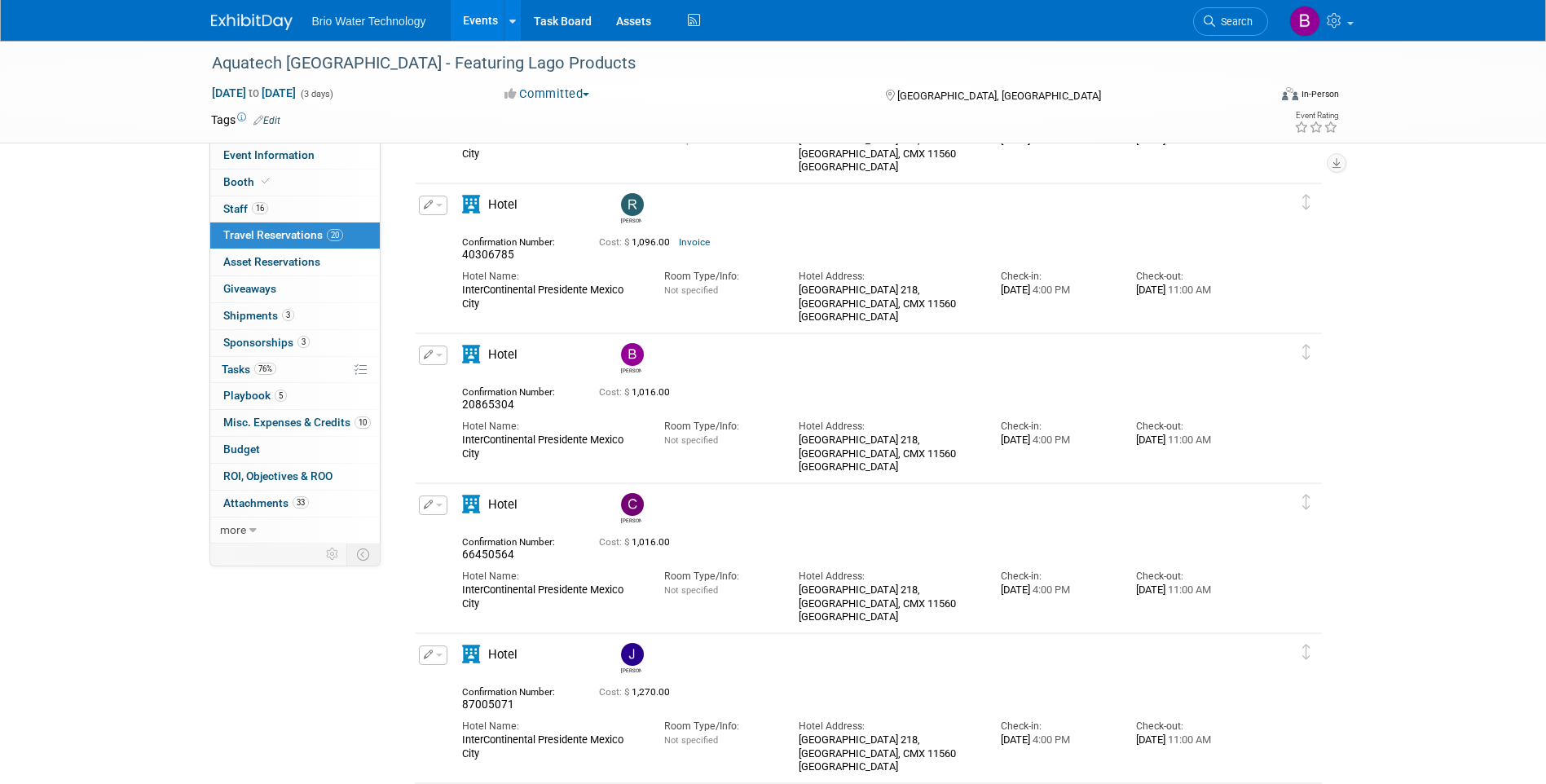
click at [427, 359] on icon "button" at bounding box center [428, 354] width 10 height 9
click at [474, 388] on button "Edit Reservation" at bounding box center [488, 383] width 137 height 24
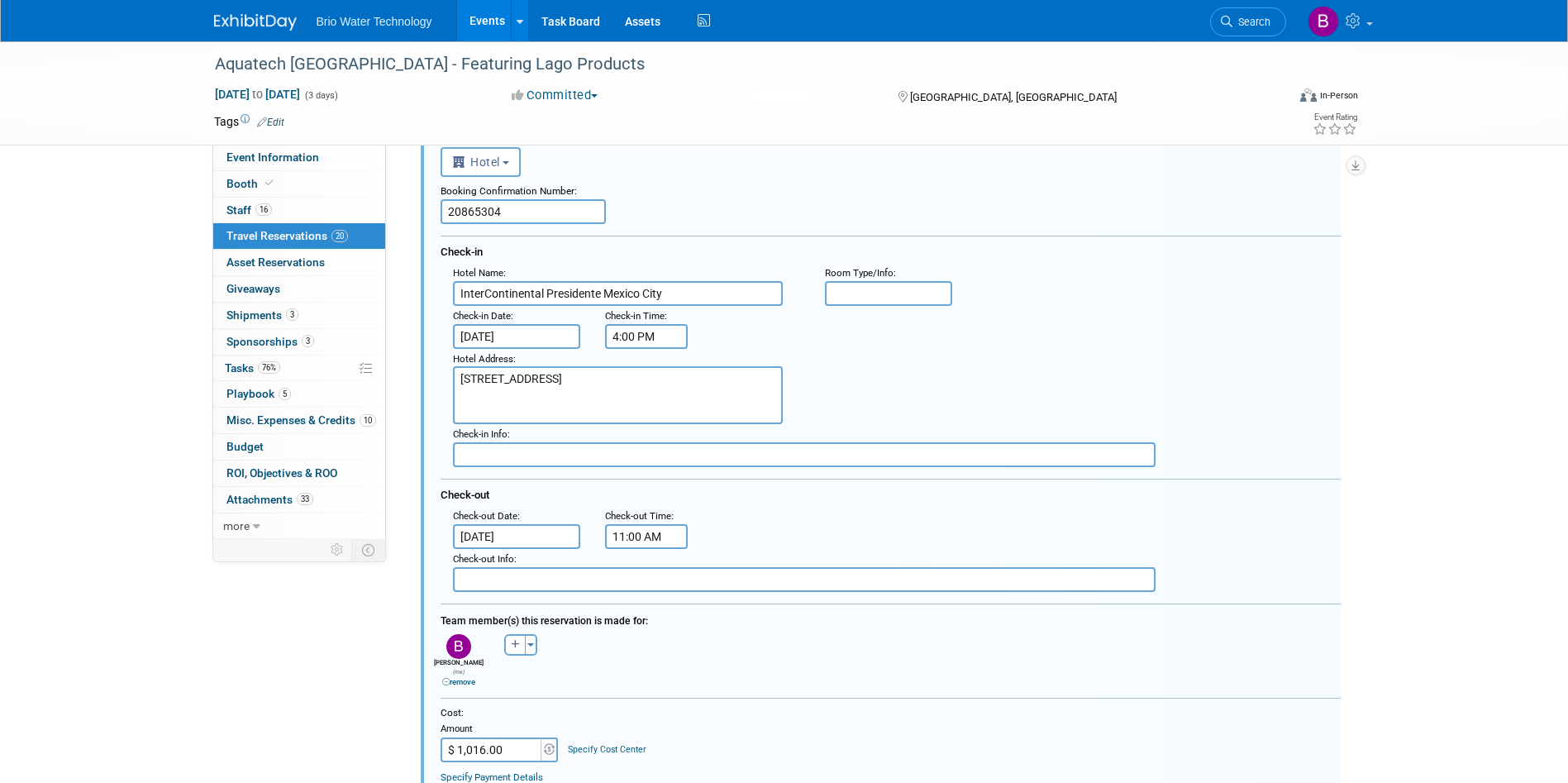
scroll to position [1038, 0]
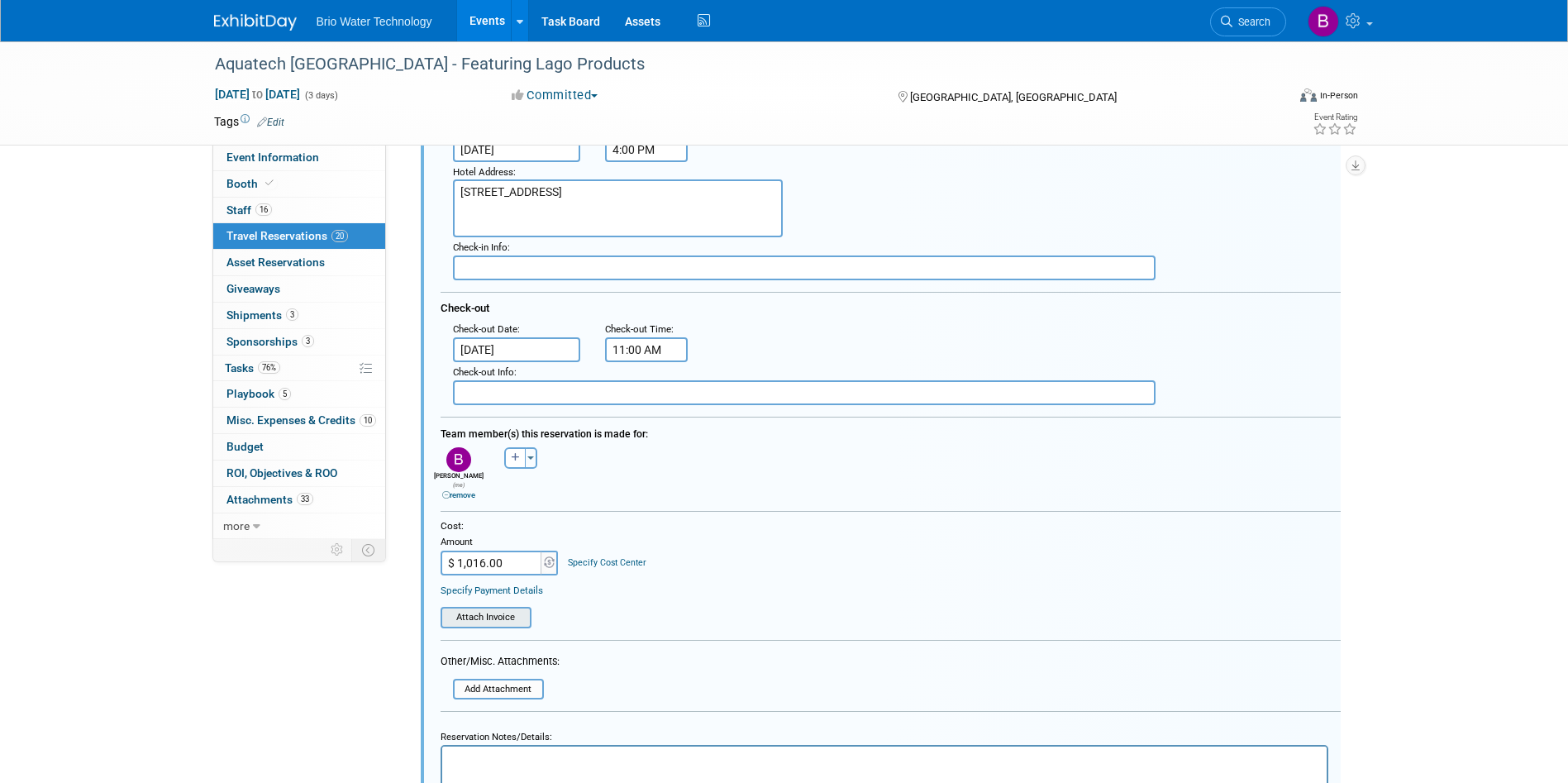
click at [511, 615] on input "file" at bounding box center [445, 617] width 169 height 17
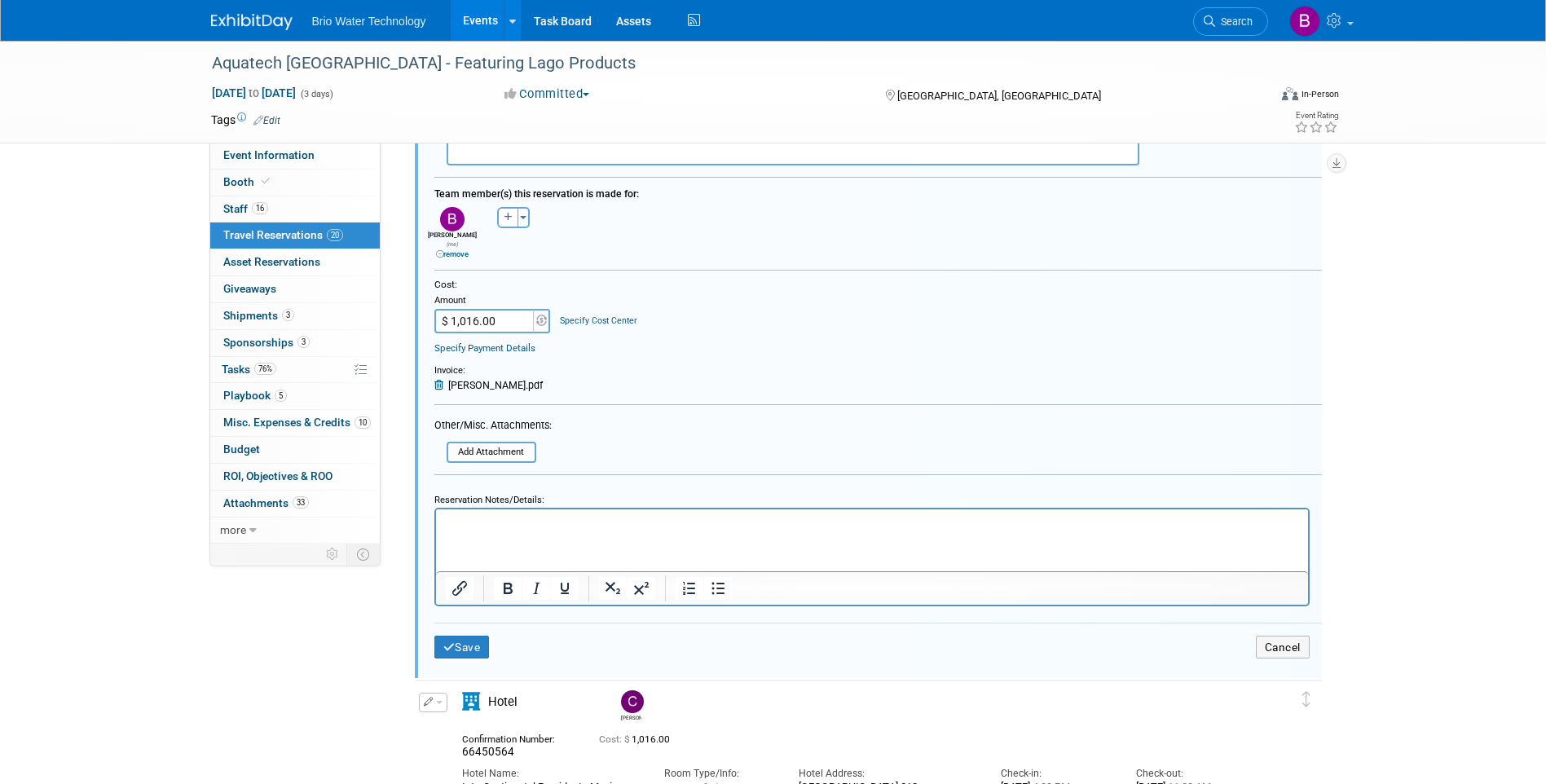
scroll to position [1266, 0]
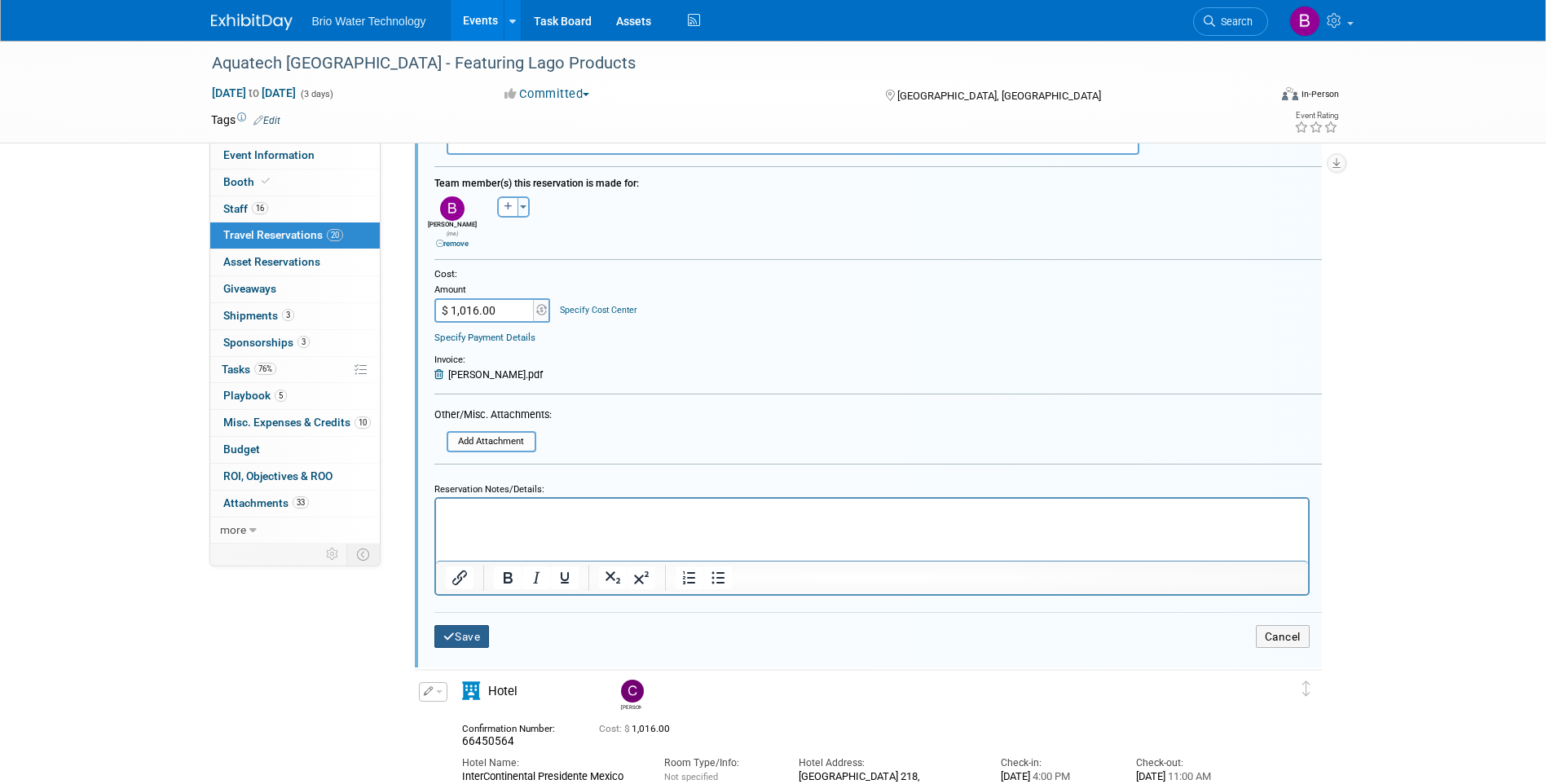
click at [464, 624] on button "Save" at bounding box center [462, 636] width 56 height 24
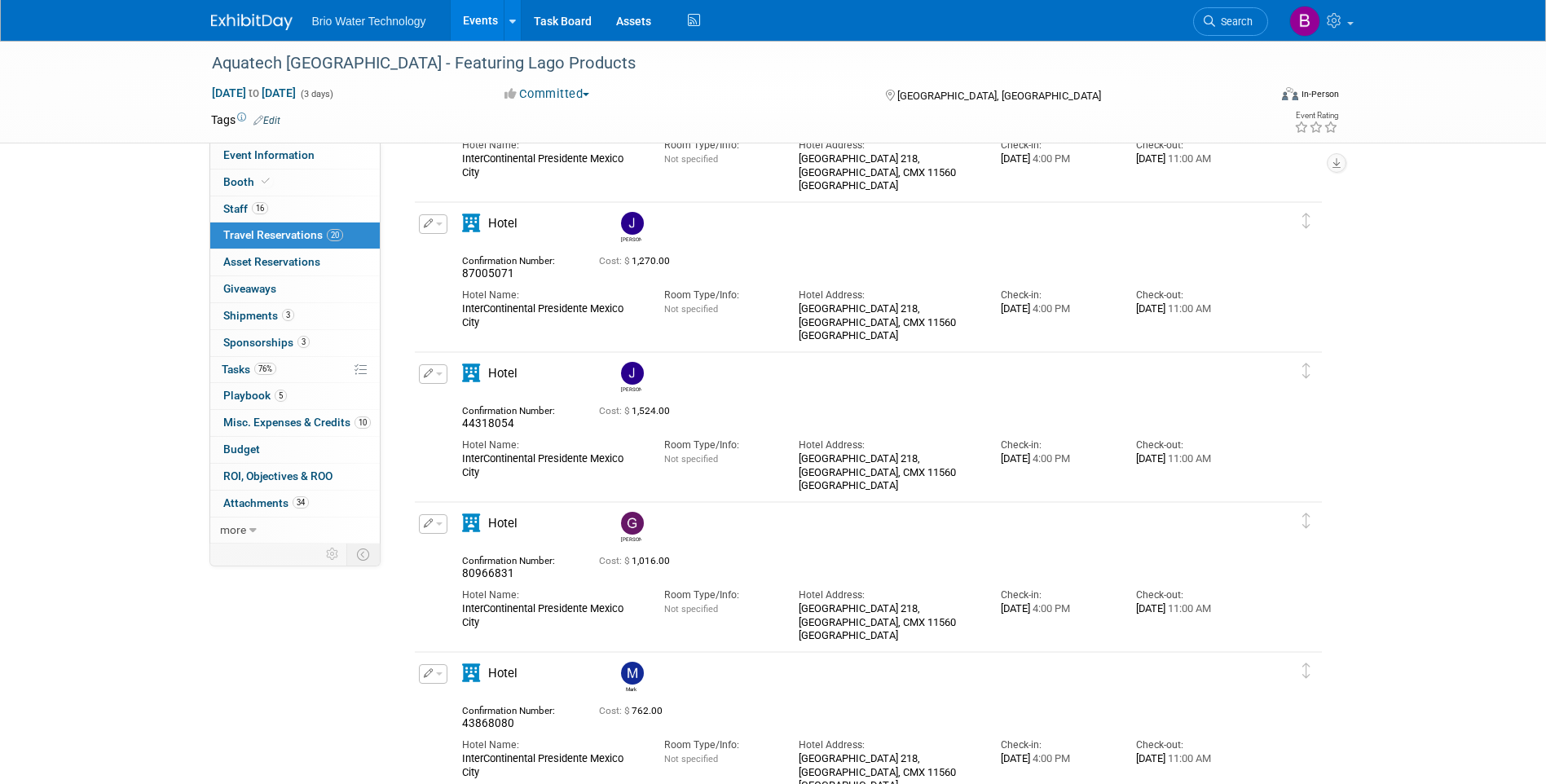
scroll to position [778, 0]
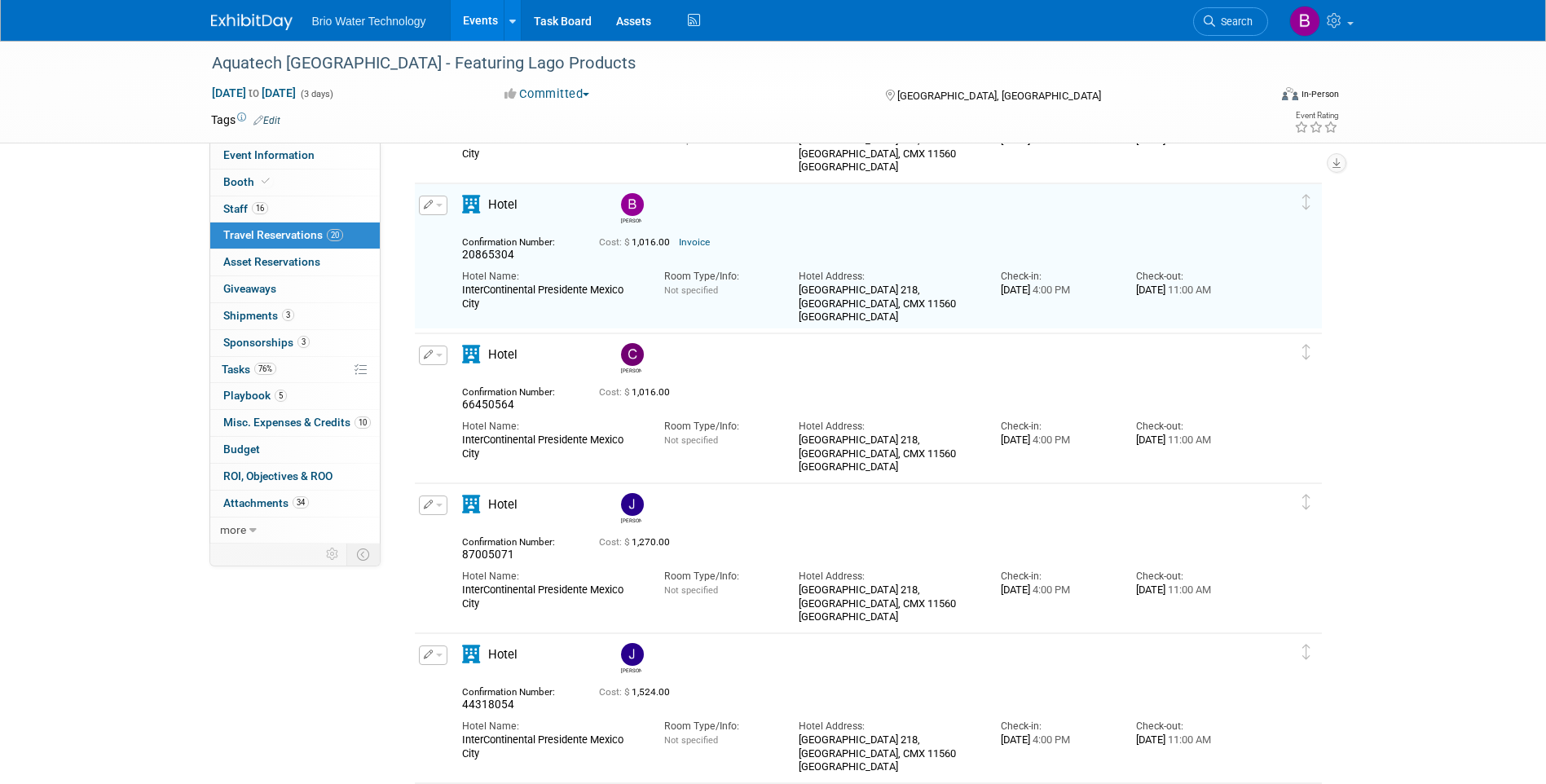
click at [426, 358] on icon "button" at bounding box center [428, 354] width 10 height 9
click at [470, 381] on button "Edit Reservation" at bounding box center [488, 383] width 137 height 24
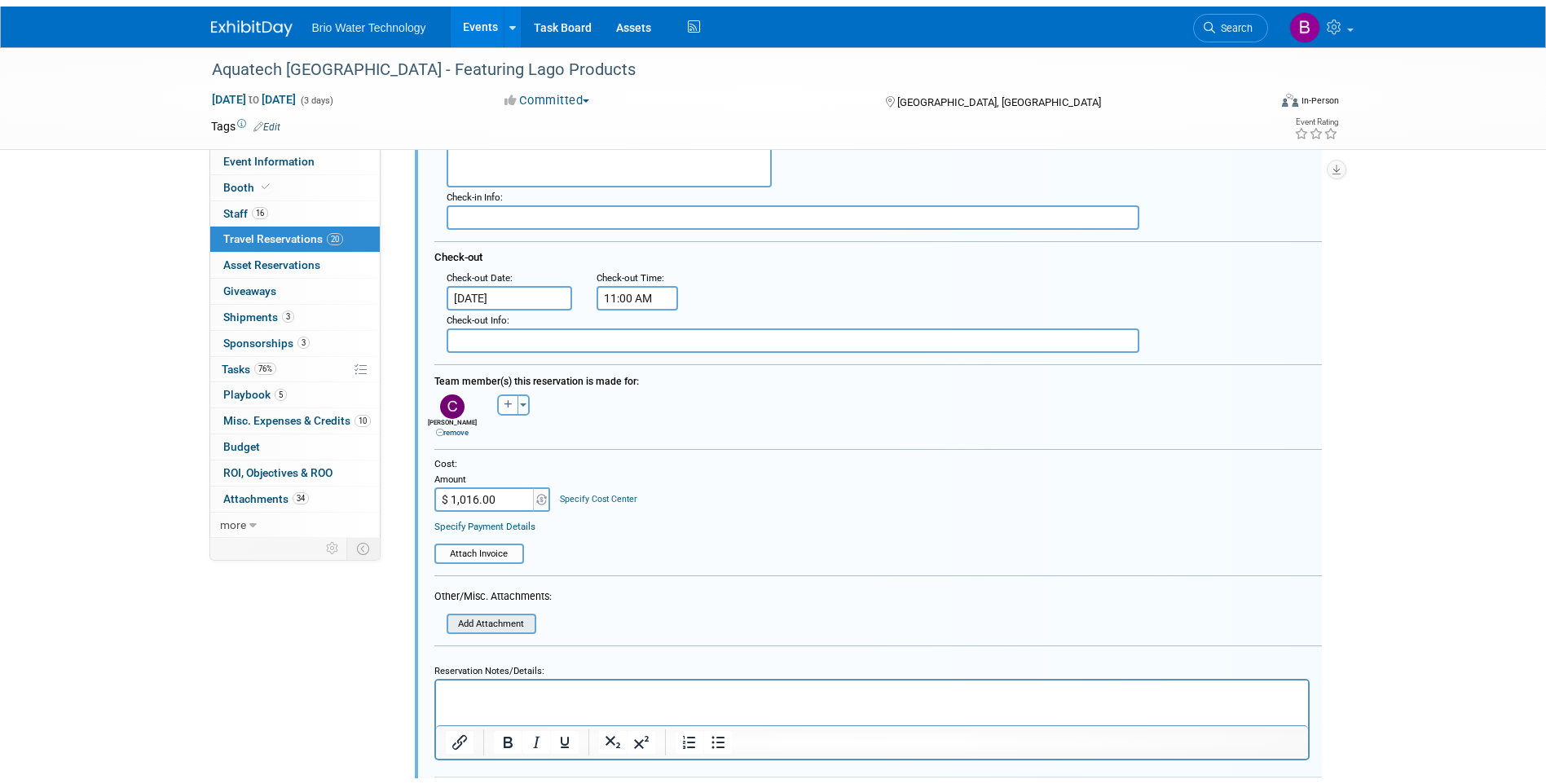
scroll to position [1253, 0]
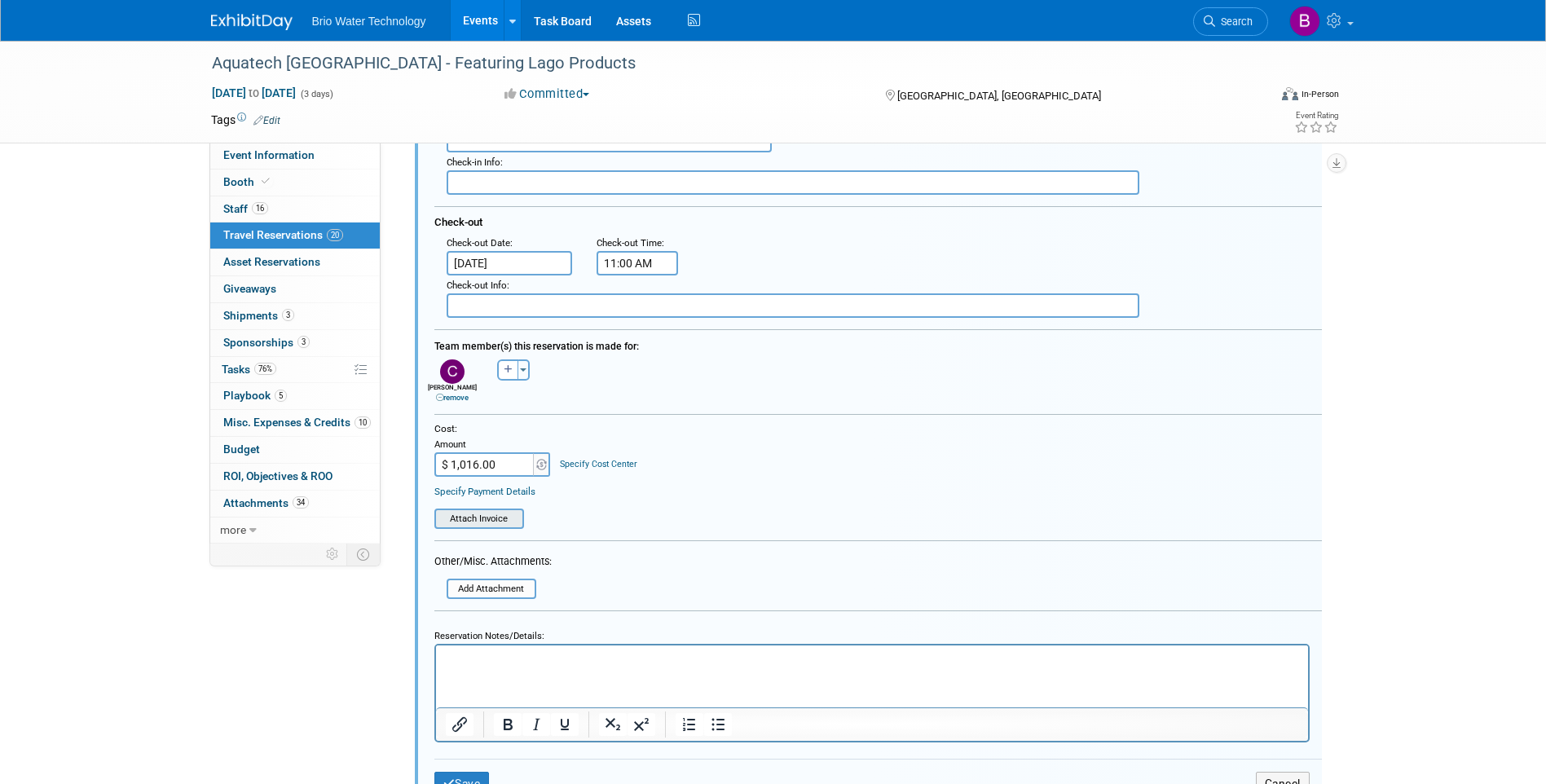
click at [482, 520] on input "file" at bounding box center [439, 517] width 167 height 17
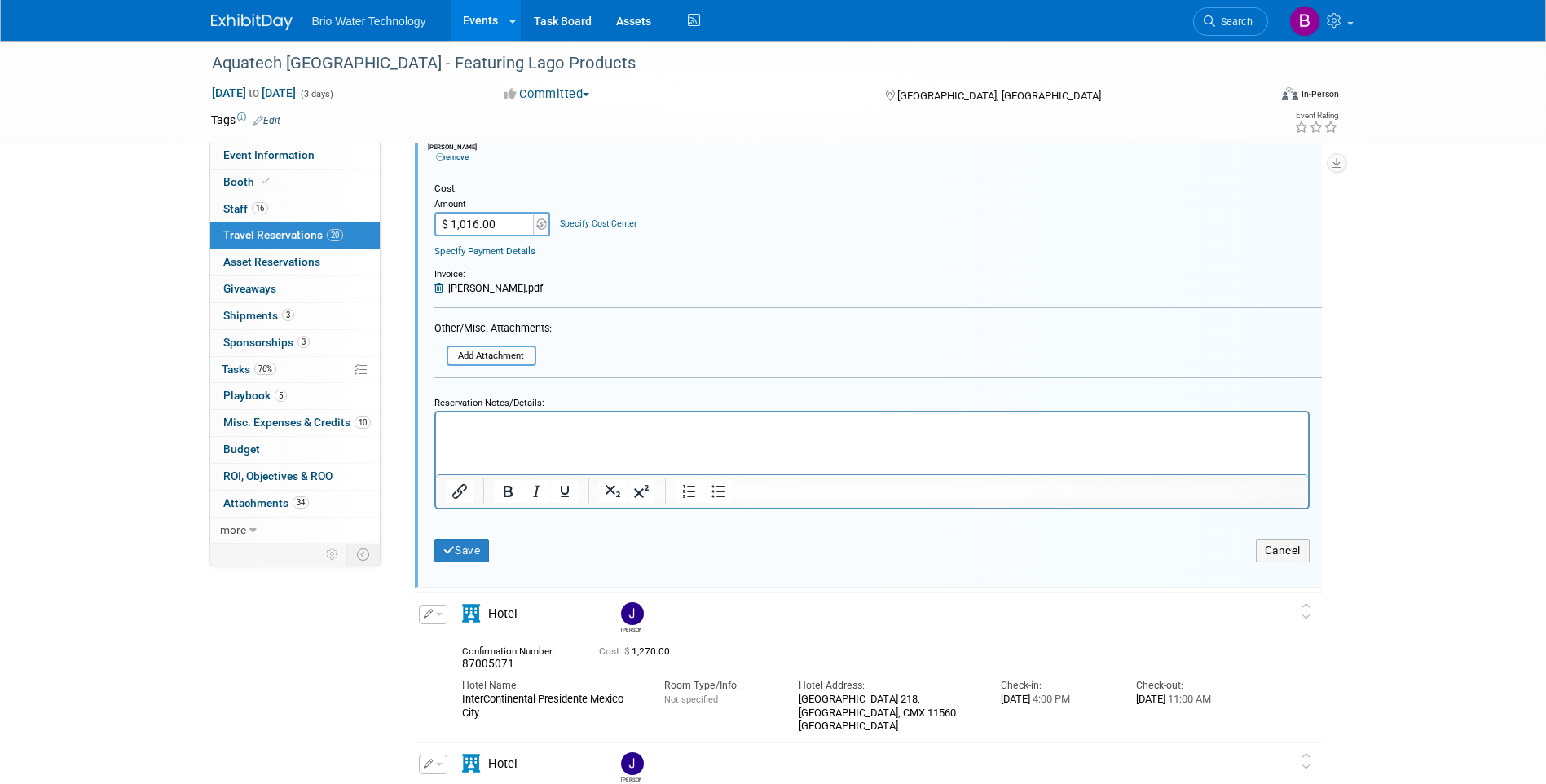
scroll to position [1497, 0]
click at [472, 548] on button "Save" at bounding box center [462, 546] width 56 height 24
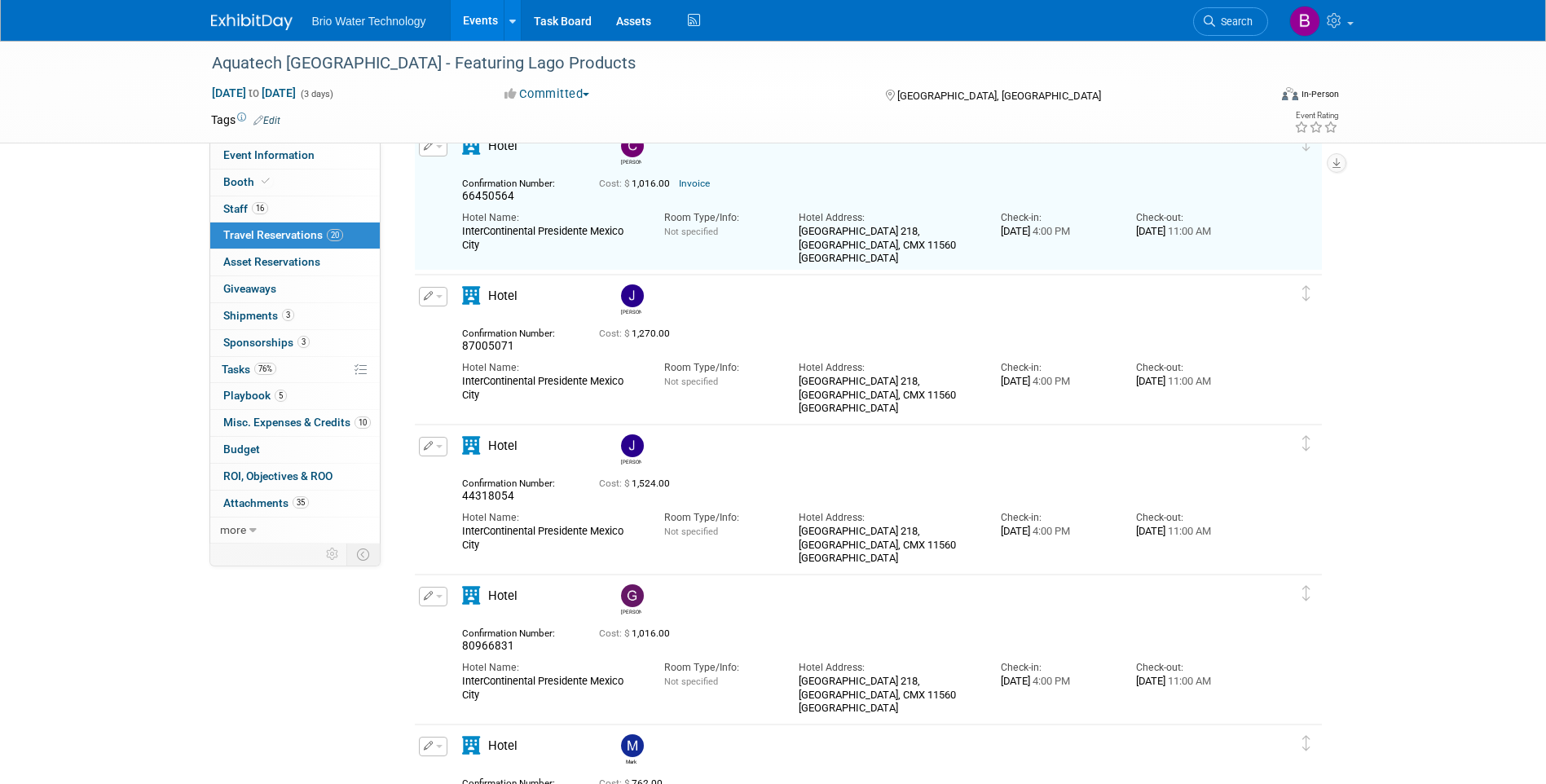
scroll to position [928, 0]
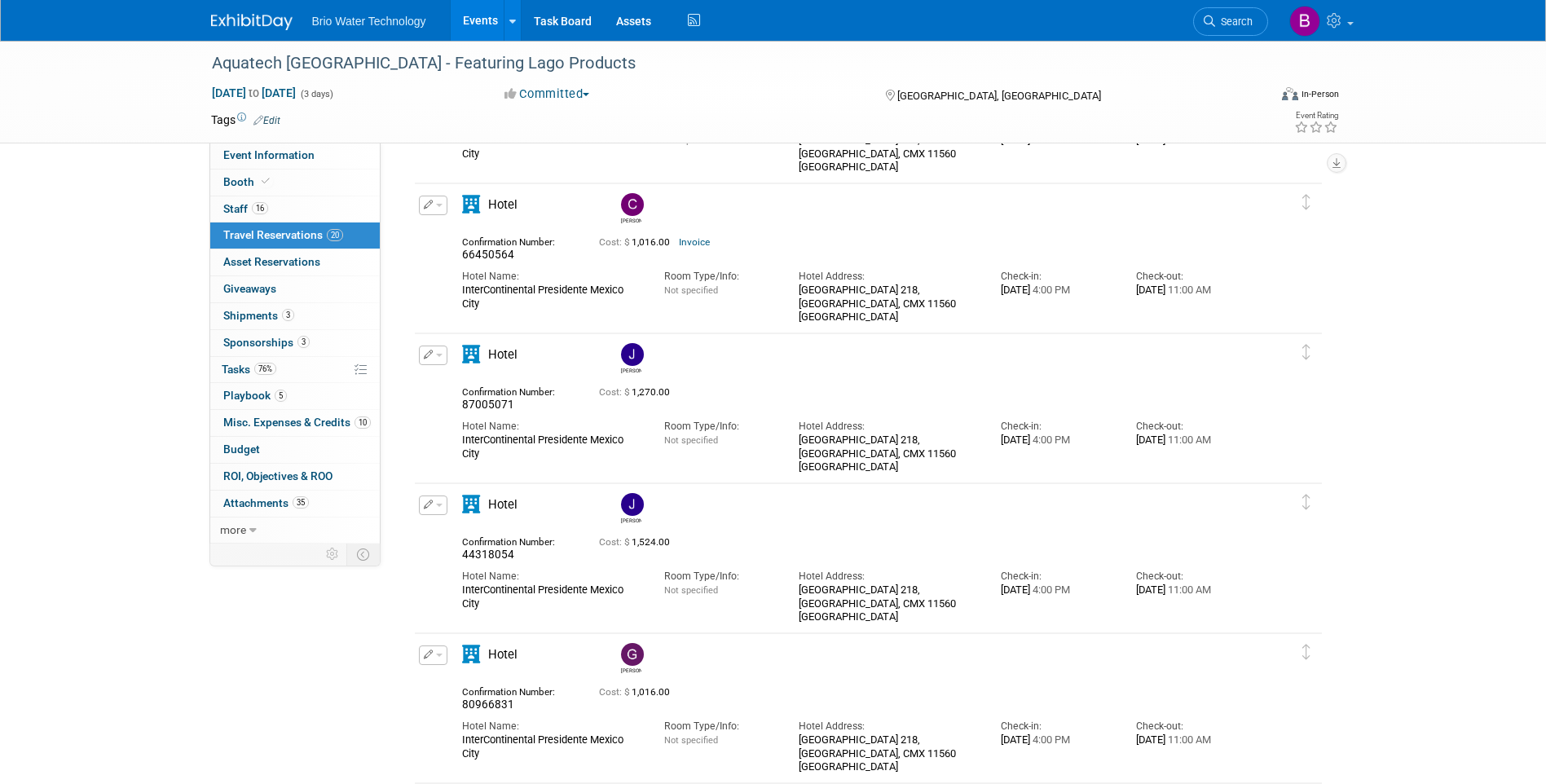
click at [427, 358] on icon "button" at bounding box center [428, 354] width 10 height 9
click at [451, 374] on button "Edit Reservation" at bounding box center [488, 383] width 137 height 24
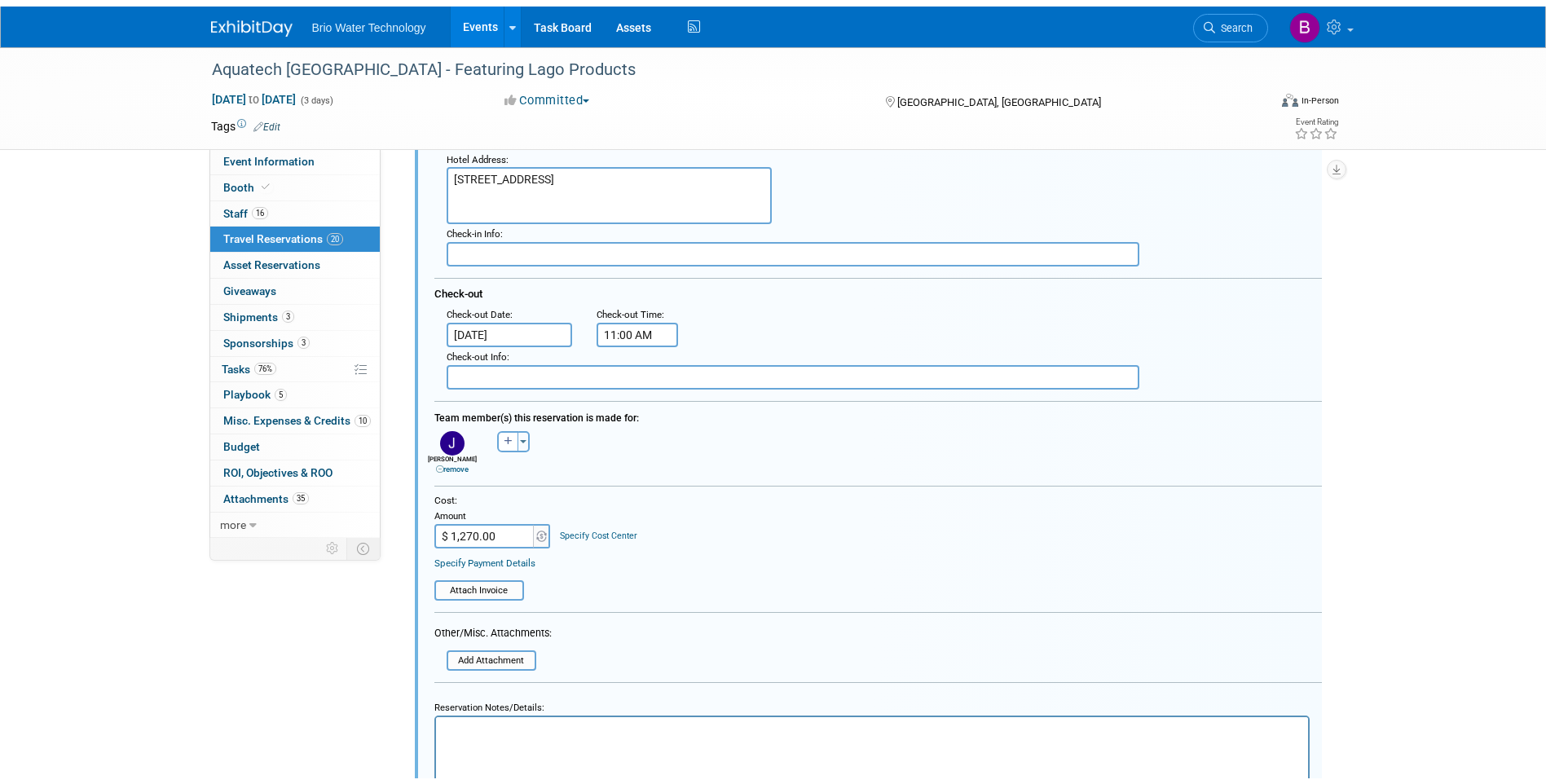
scroll to position [1403, 0]
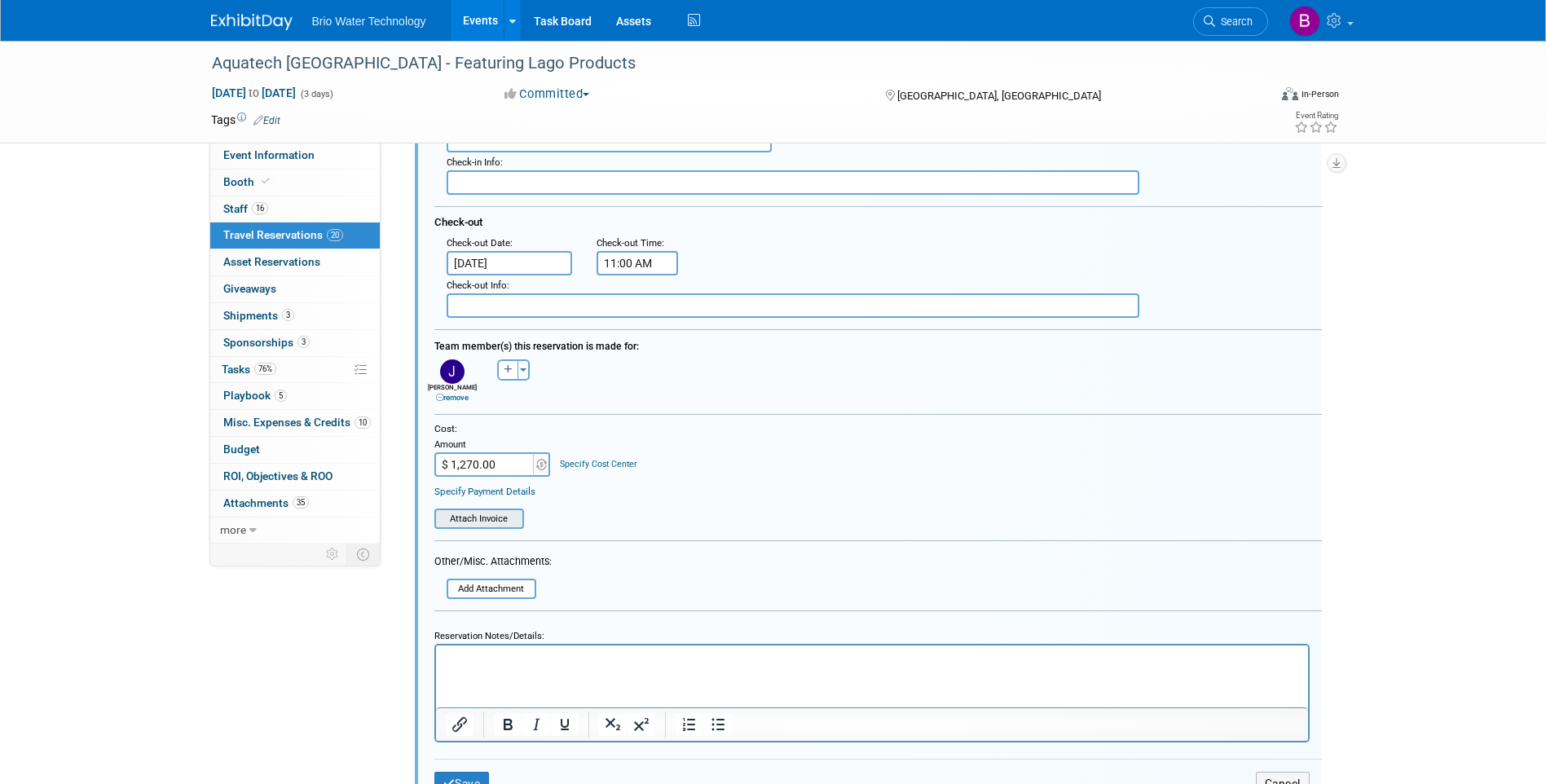
click at [474, 518] on input "file" at bounding box center [439, 517] width 167 height 17
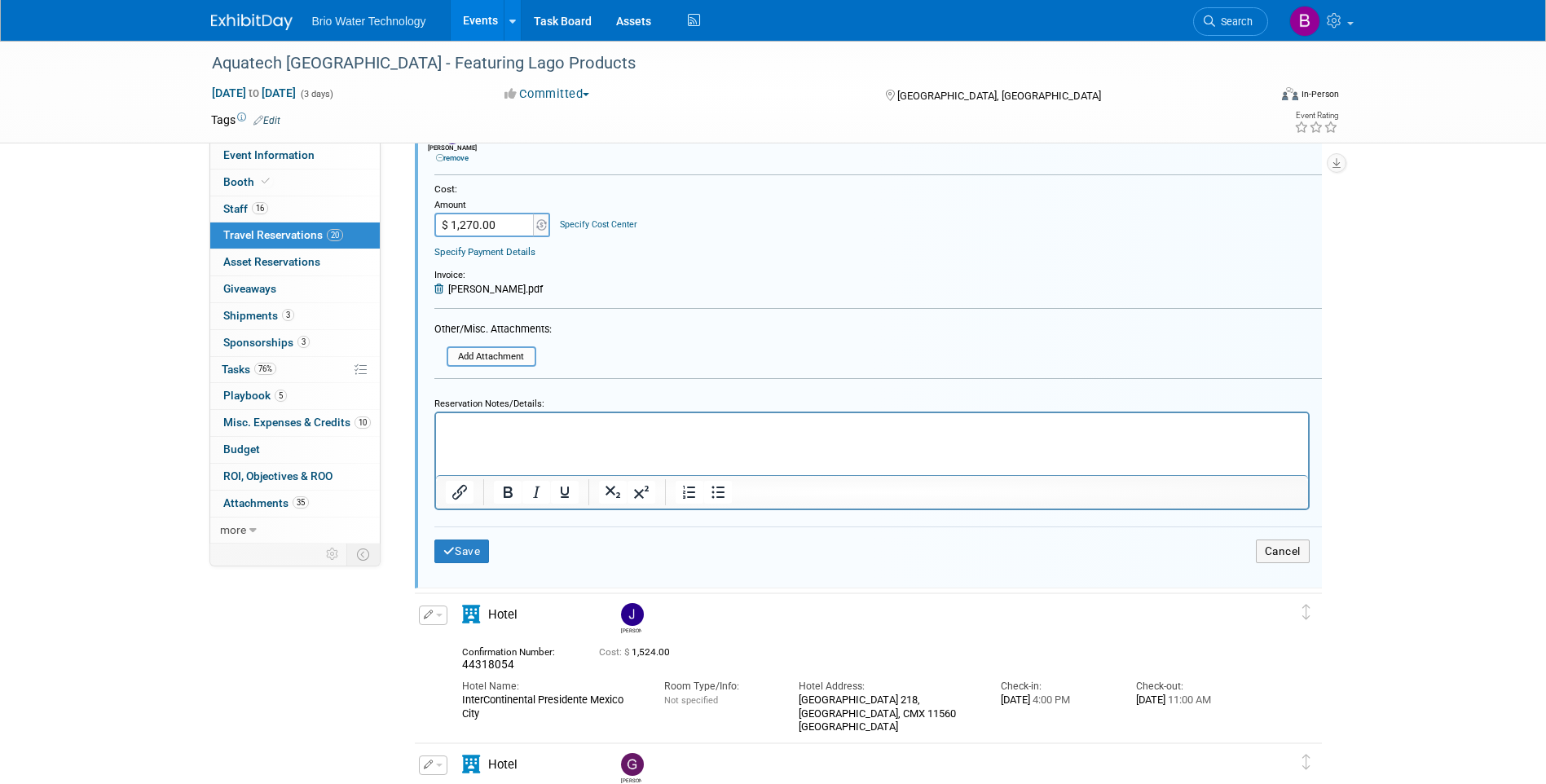
scroll to position [1647, 0]
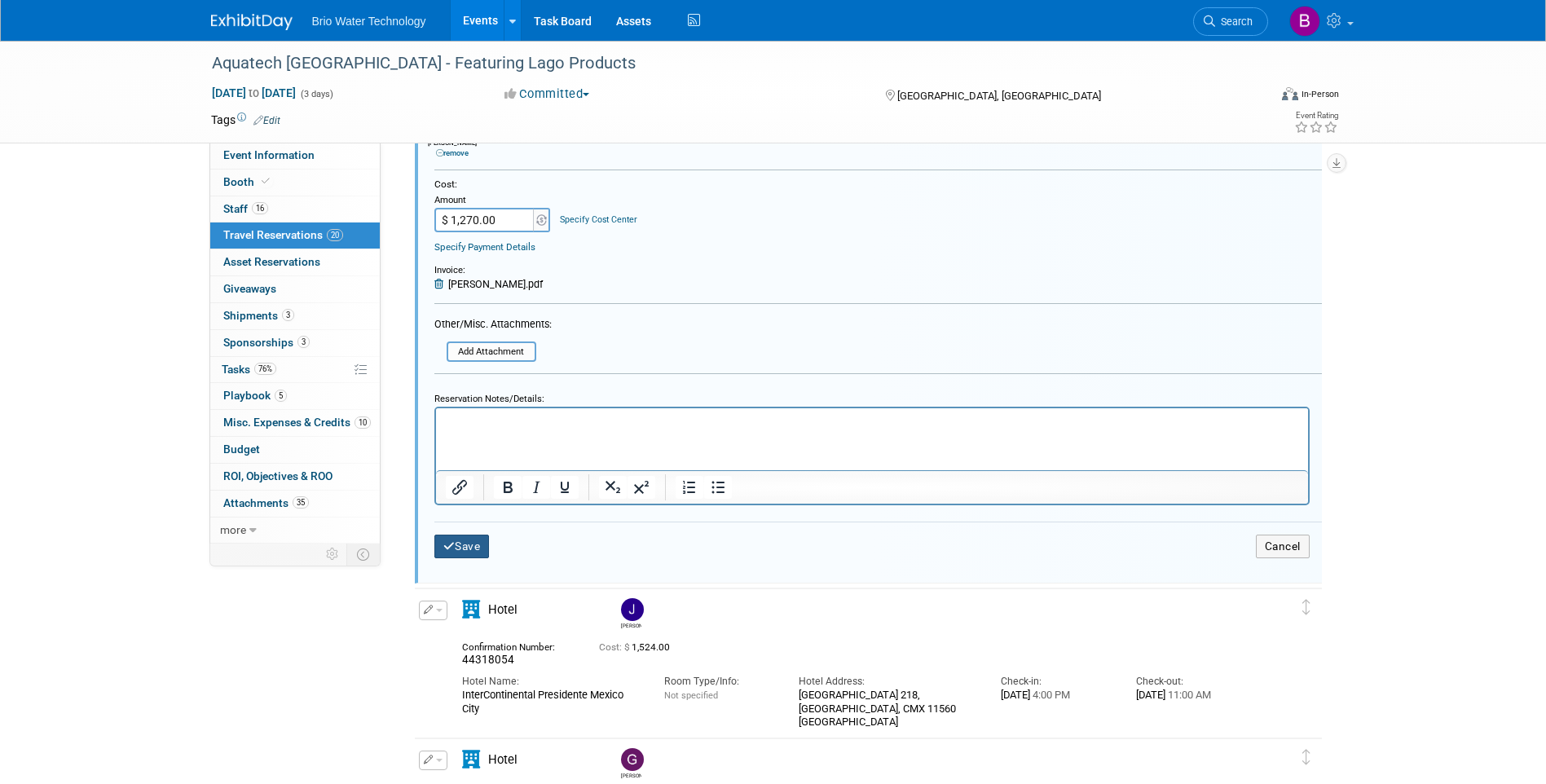
click at [469, 552] on button "Save" at bounding box center [462, 546] width 56 height 24
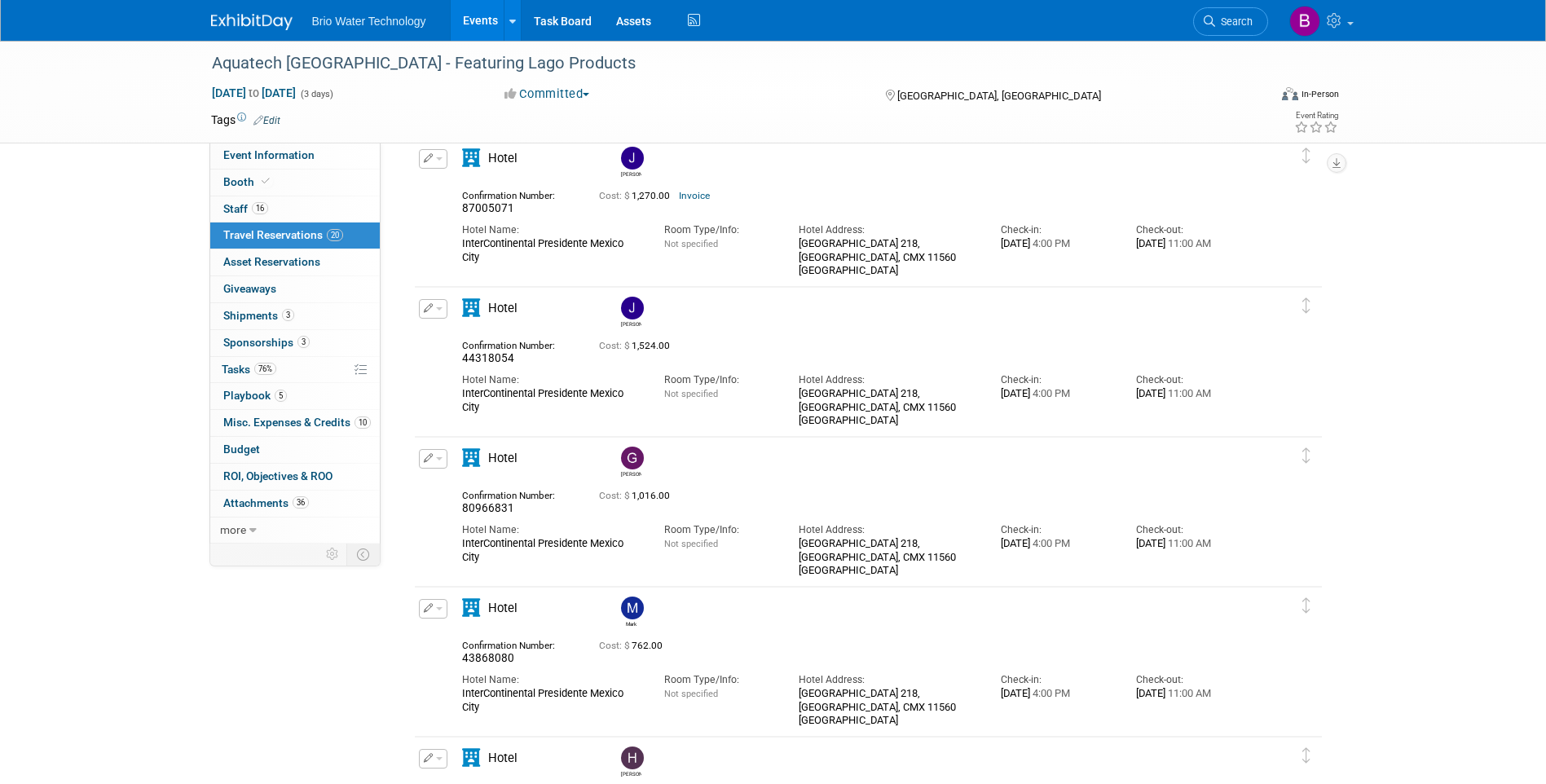
scroll to position [1078, 0]
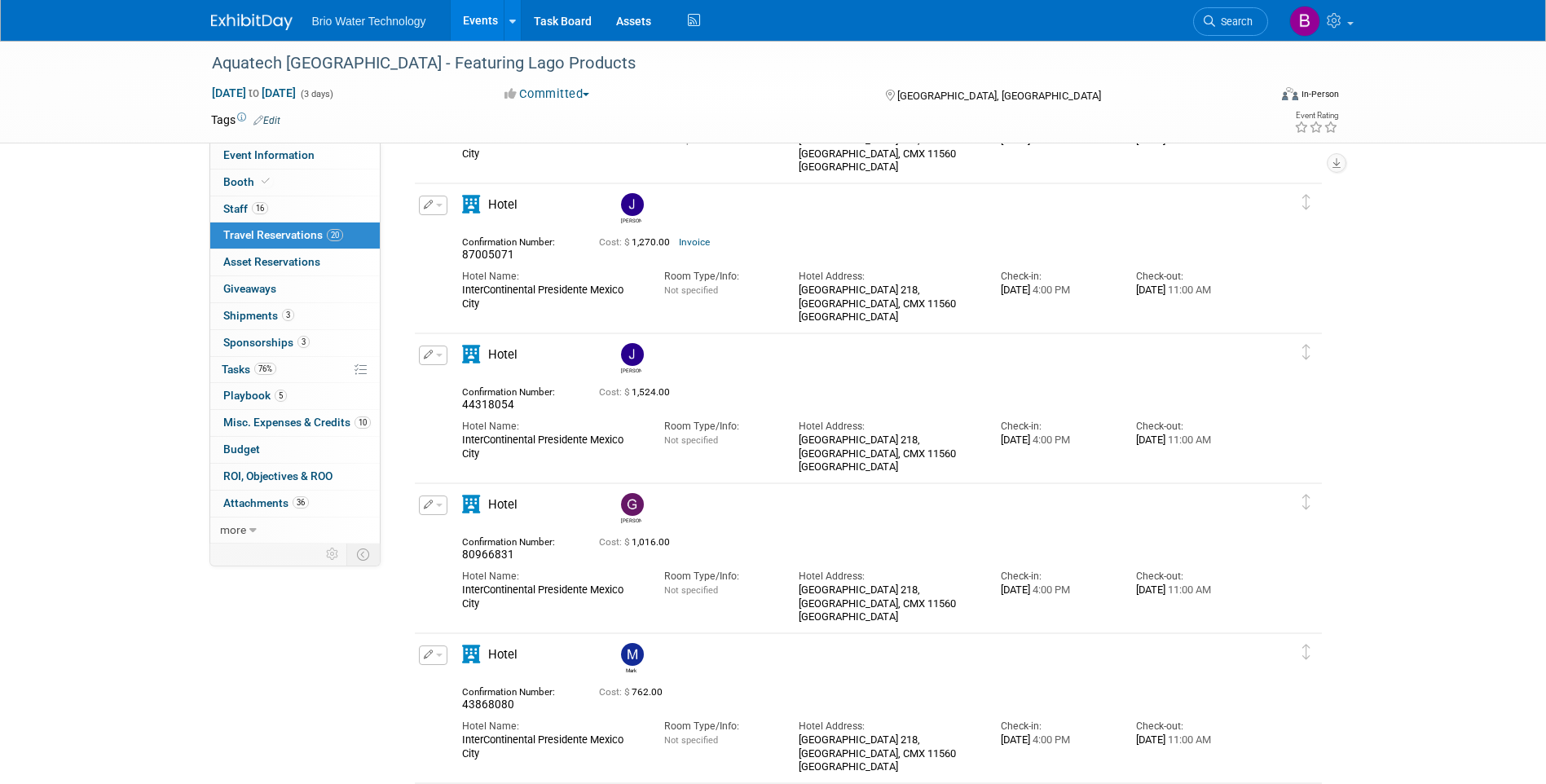
click at [424, 351] on icon "button" at bounding box center [428, 354] width 10 height 9
click at [457, 385] on button "Edit Reservation" at bounding box center [488, 383] width 137 height 24
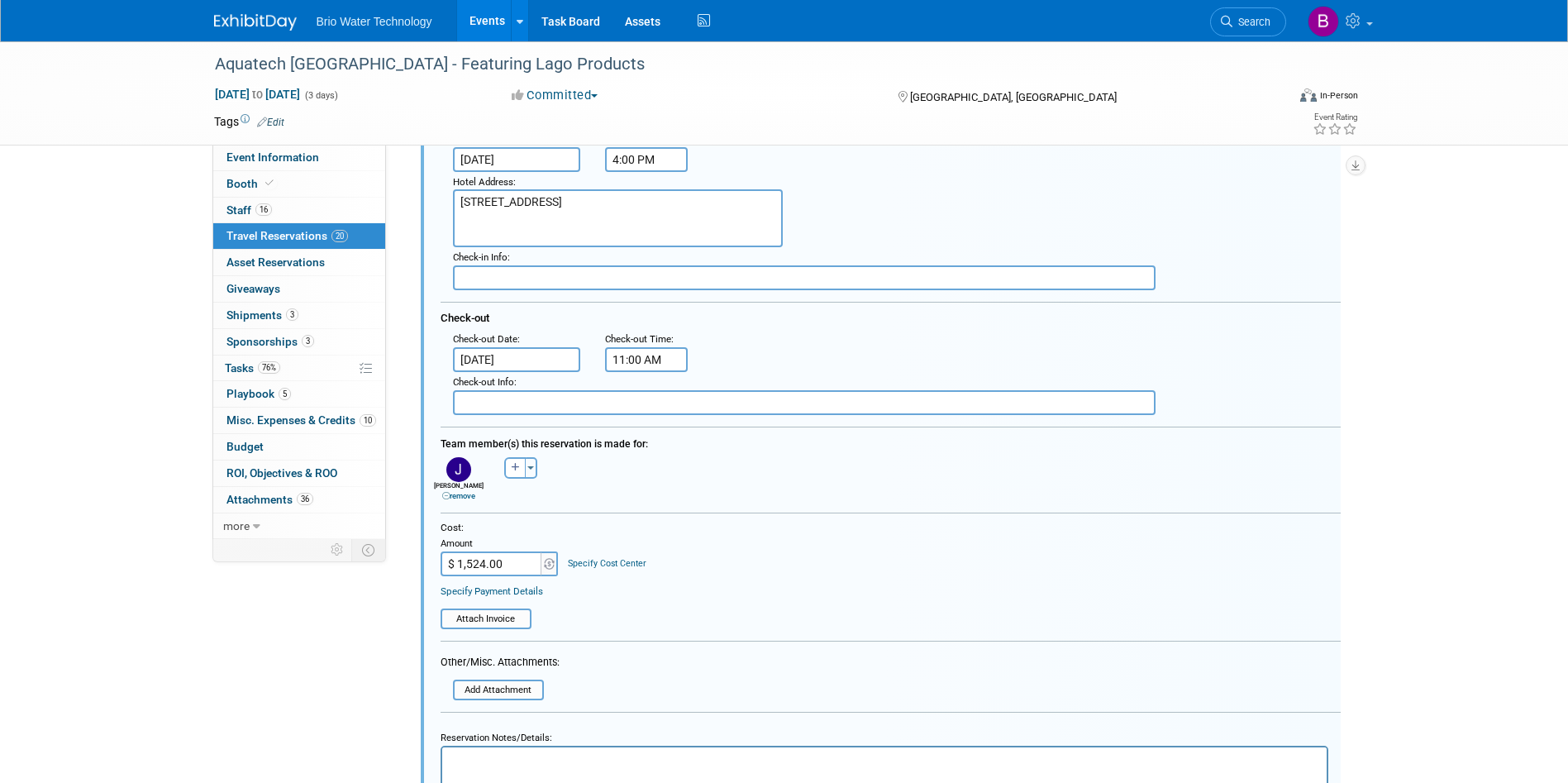
scroll to position [1494, 0]
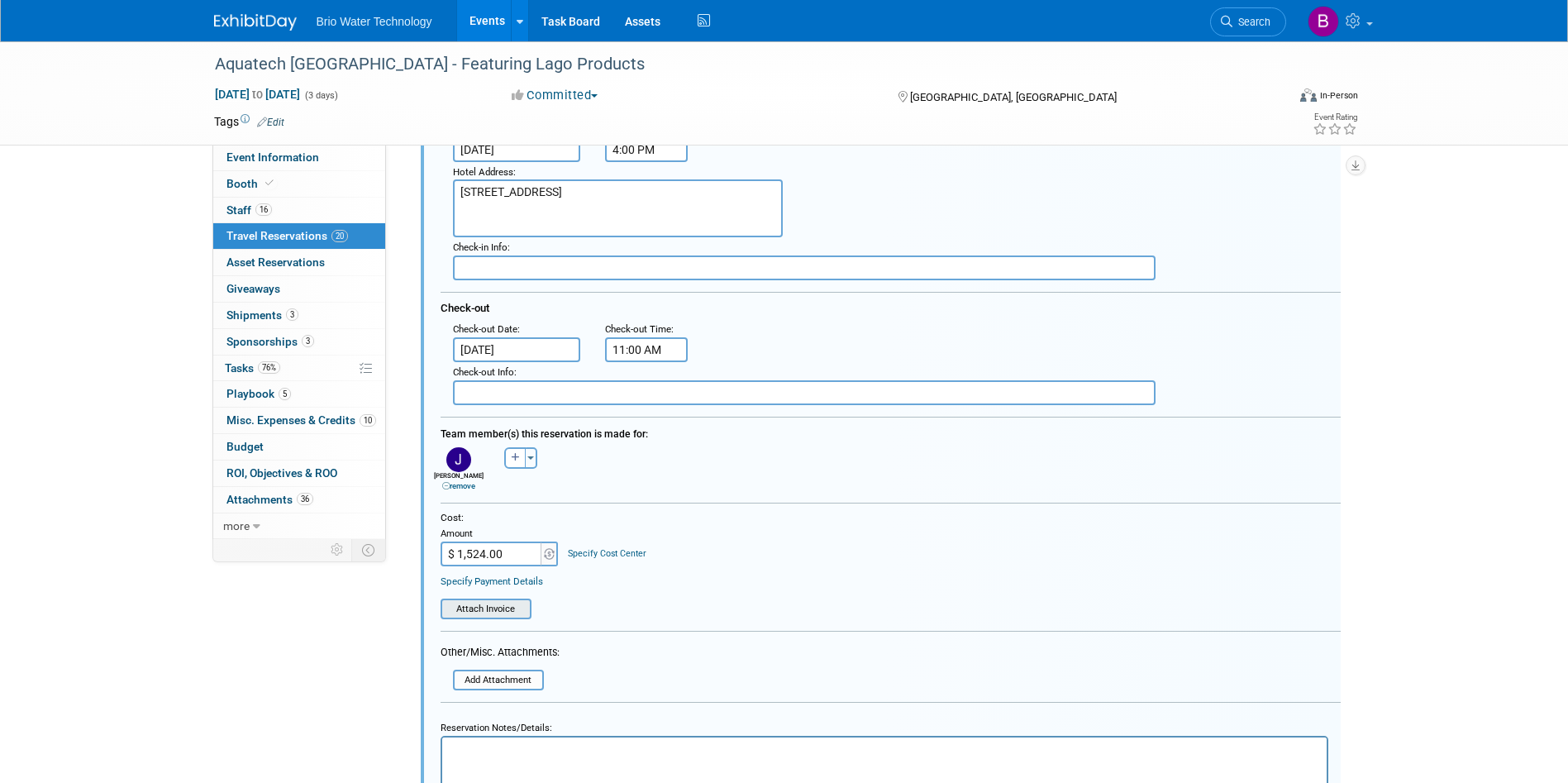
click at [495, 613] on input "file" at bounding box center [445, 608] width 169 height 17
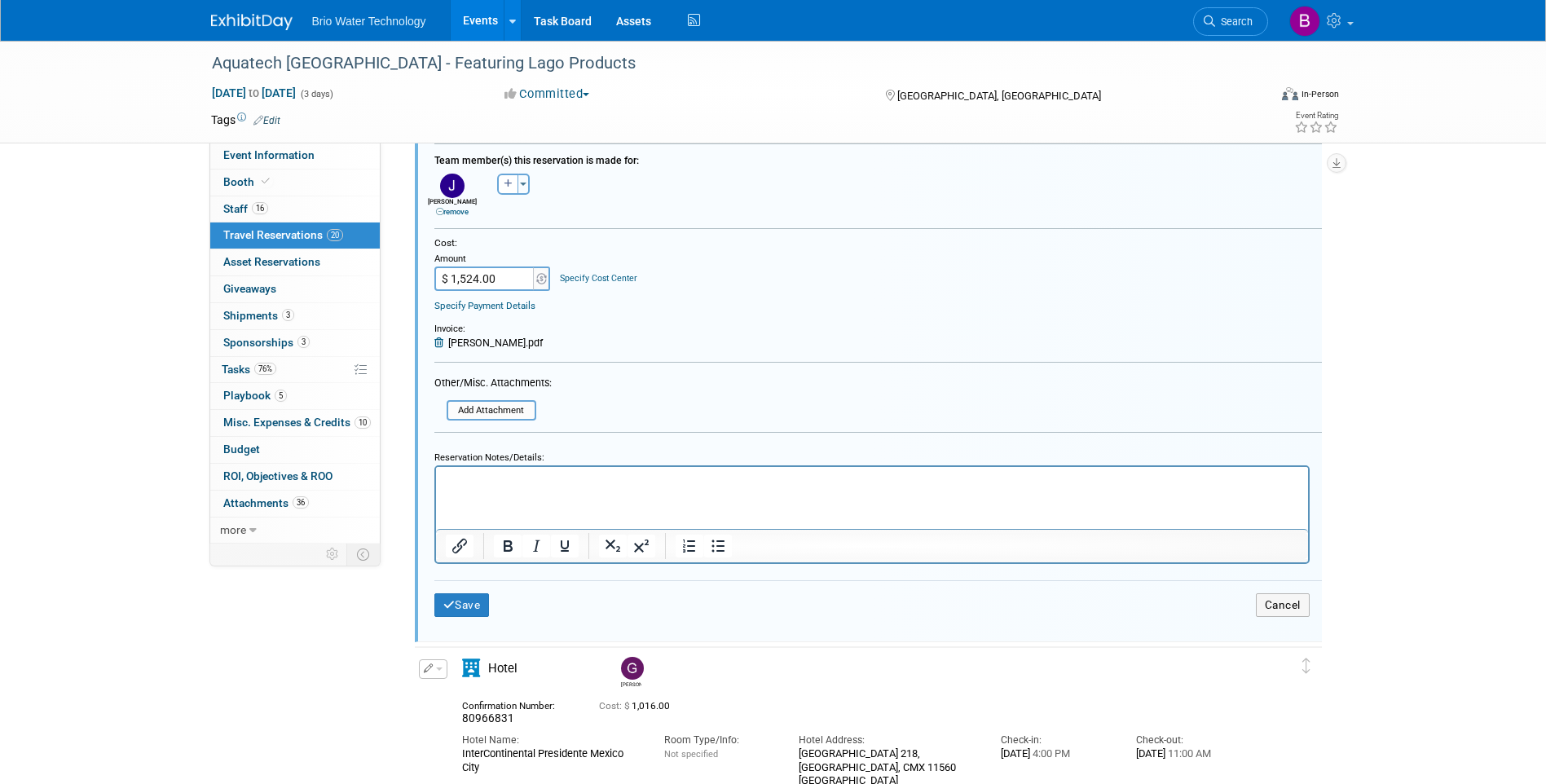
scroll to position [1797, 0]
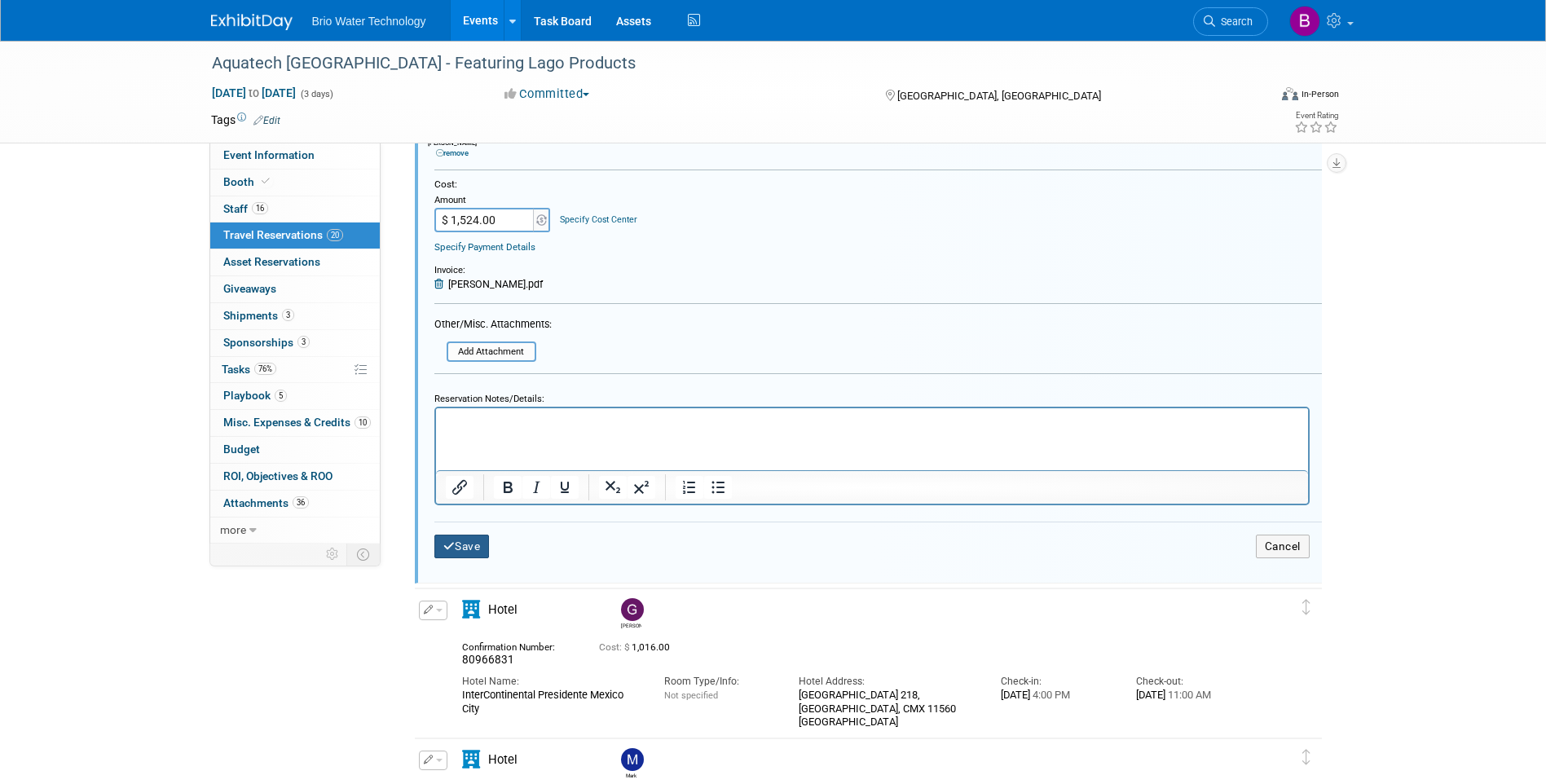
click at [463, 548] on button "Save" at bounding box center [462, 546] width 56 height 24
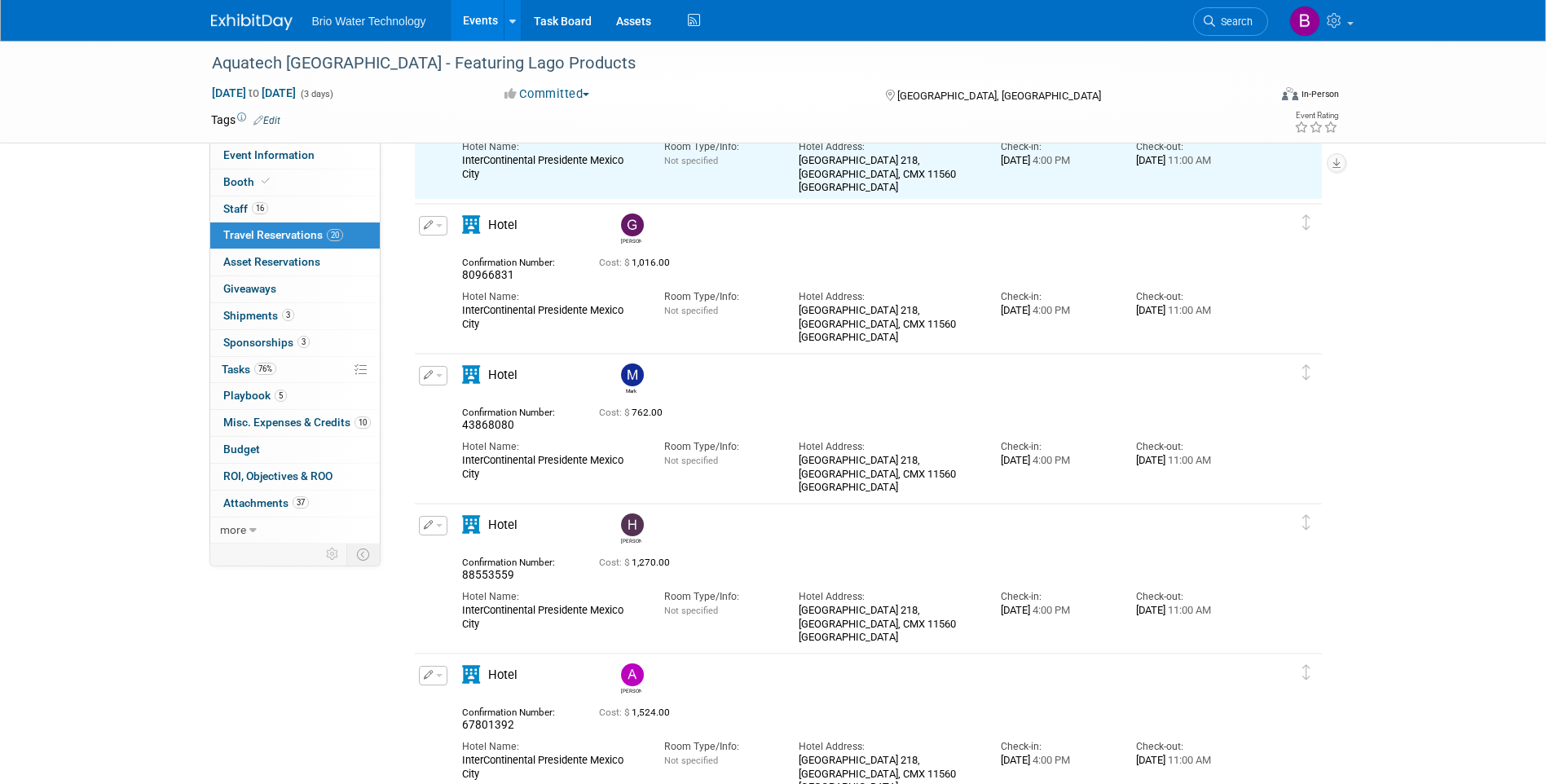
scroll to position [1227, 0]
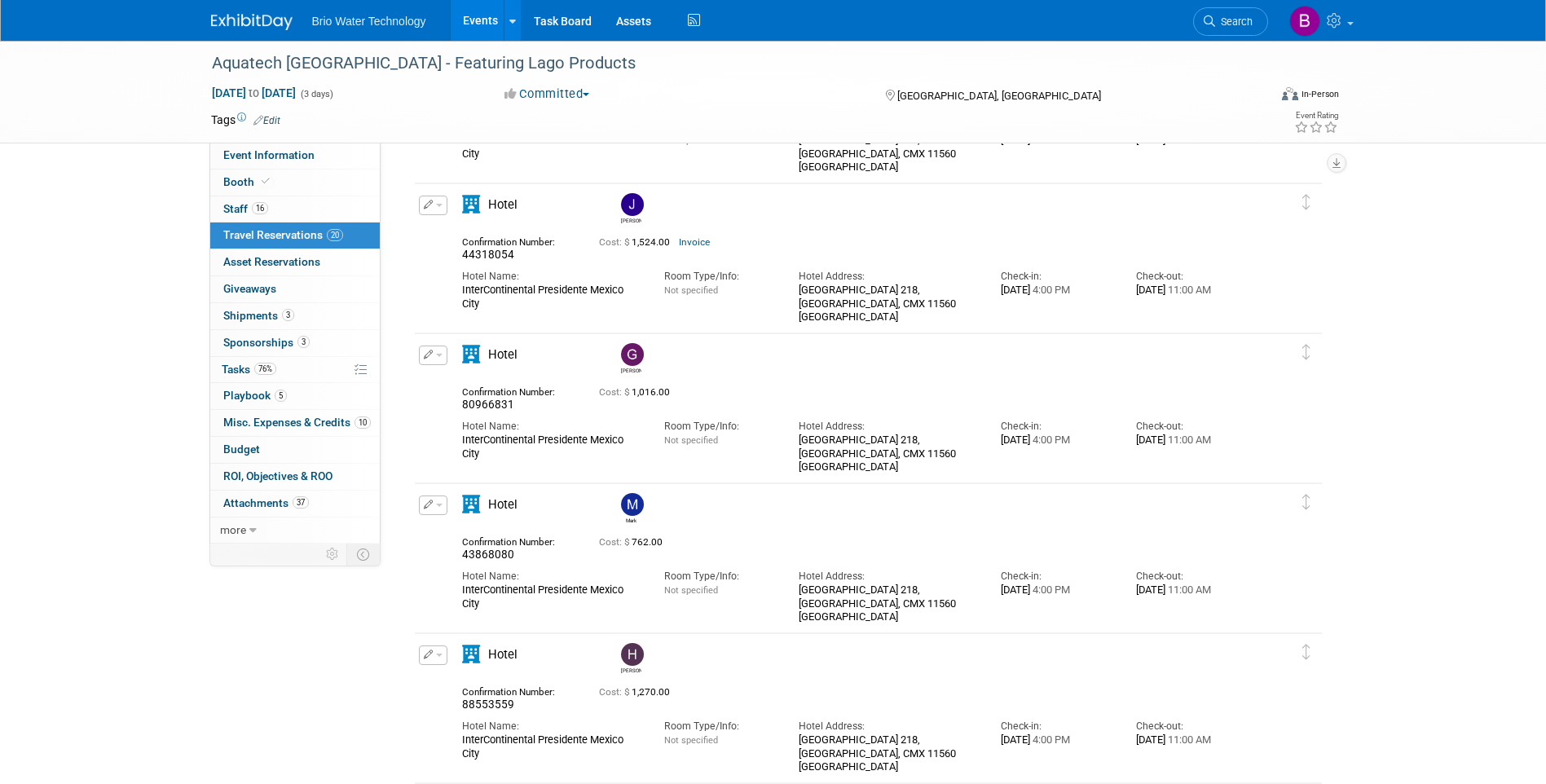
click at [426, 359] on icon "button" at bounding box center [428, 354] width 10 height 9
click at [461, 379] on button "Edit Reservation" at bounding box center [488, 383] width 137 height 24
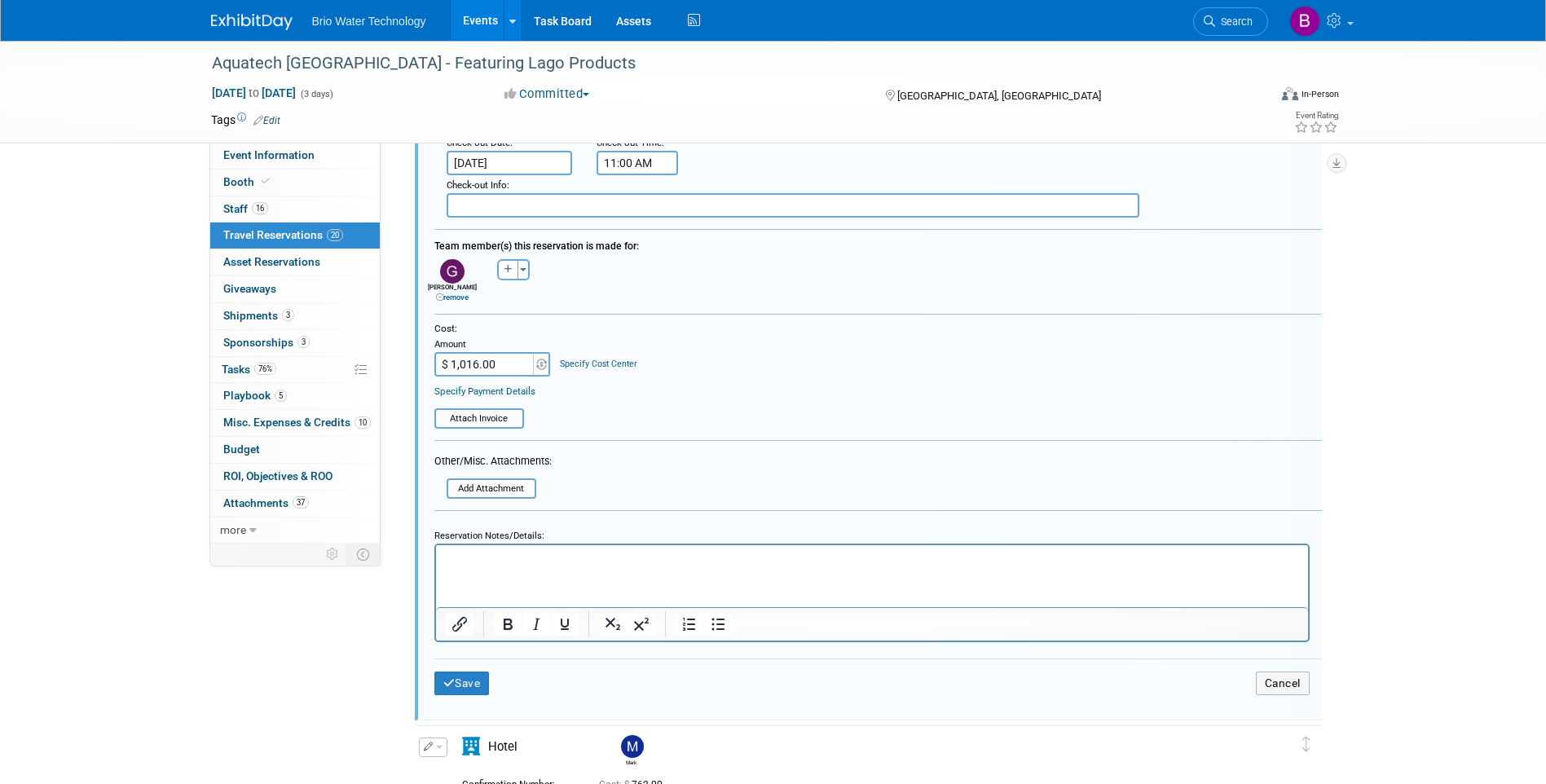
scroll to position [1866, 0]
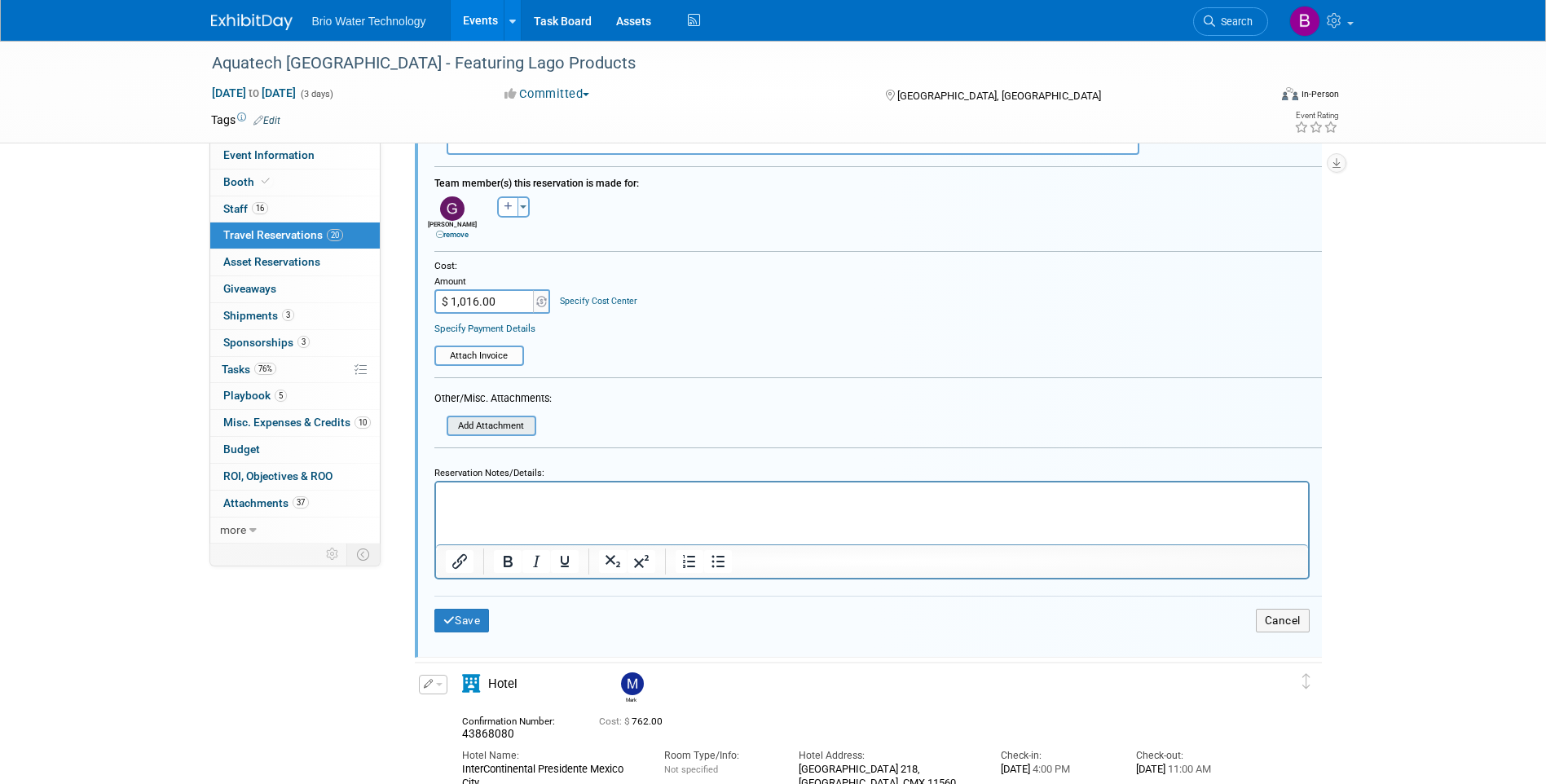
click at [507, 427] on input "file" at bounding box center [452, 425] width 167 height 17
click at [485, 357] on input "file" at bounding box center [439, 355] width 167 height 17
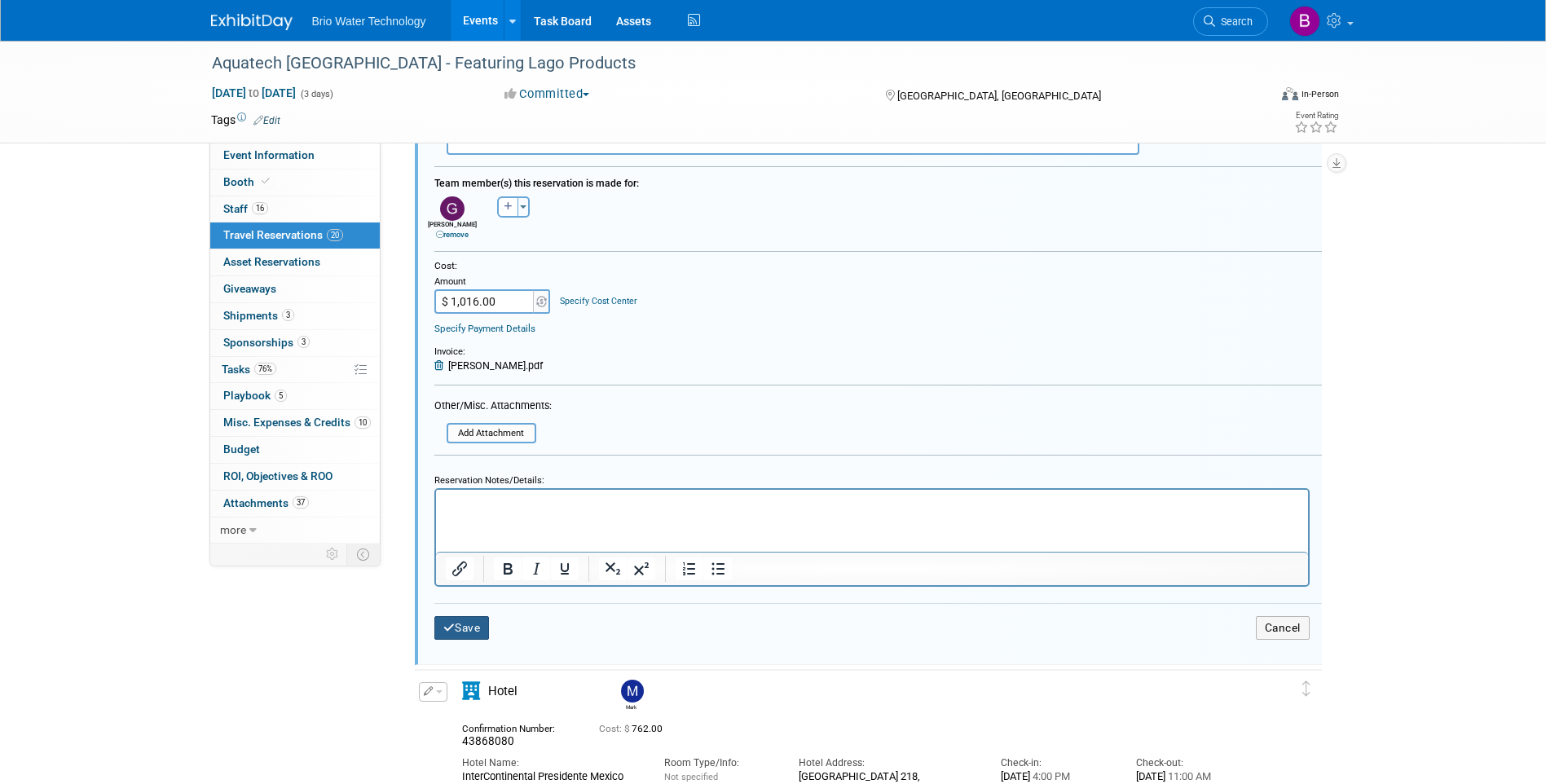
click at [471, 632] on button "Save" at bounding box center [462, 627] width 56 height 24
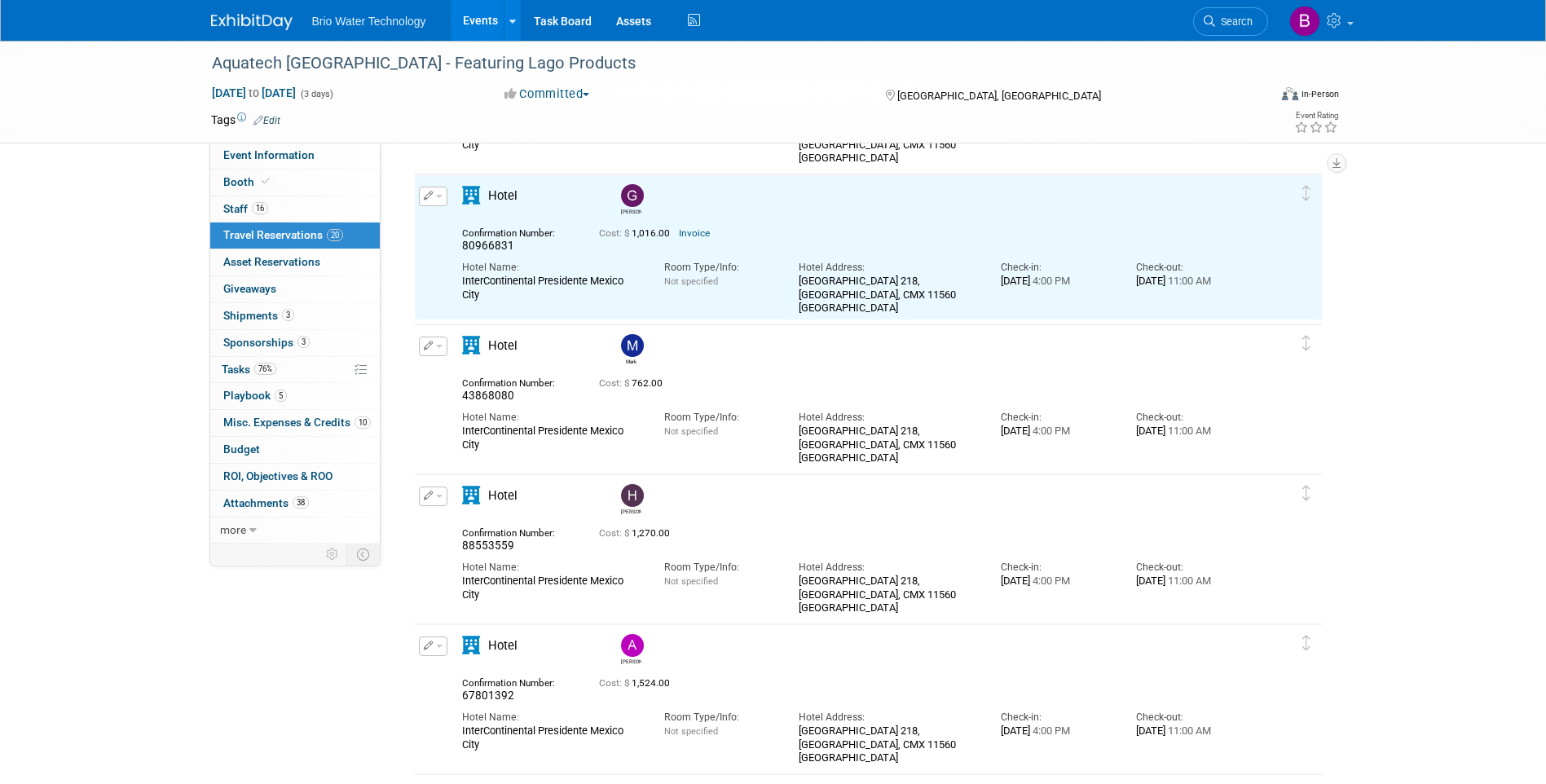
scroll to position [1377, 0]
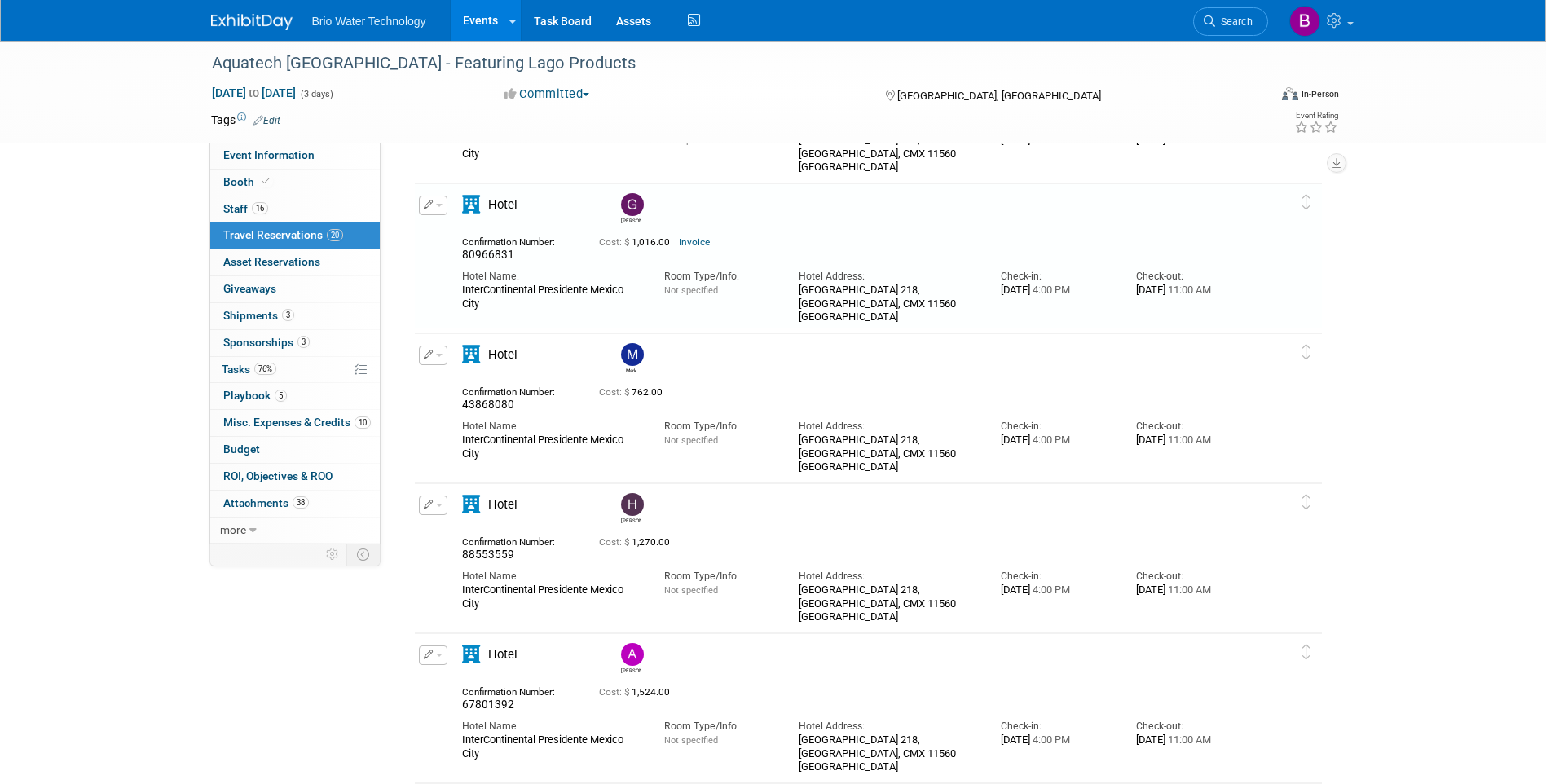
click at [431, 355] on icon "button" at bounding box center [428, 354] width 10 height 9
click at [455, 388] on button "Edit Reservation" at bounding box center [488, 383] width 137 height 24
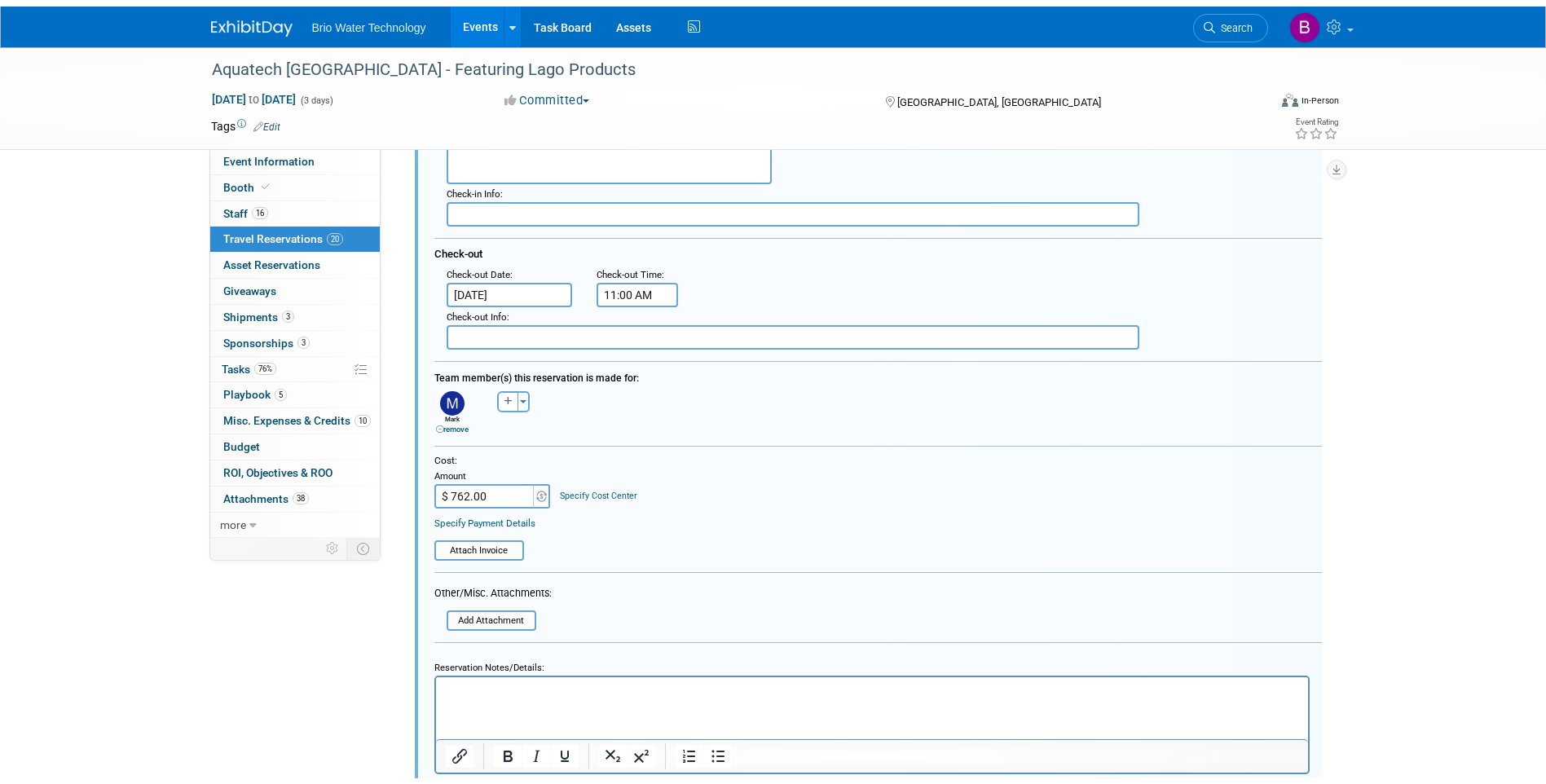
scroll to position [1853, 0]
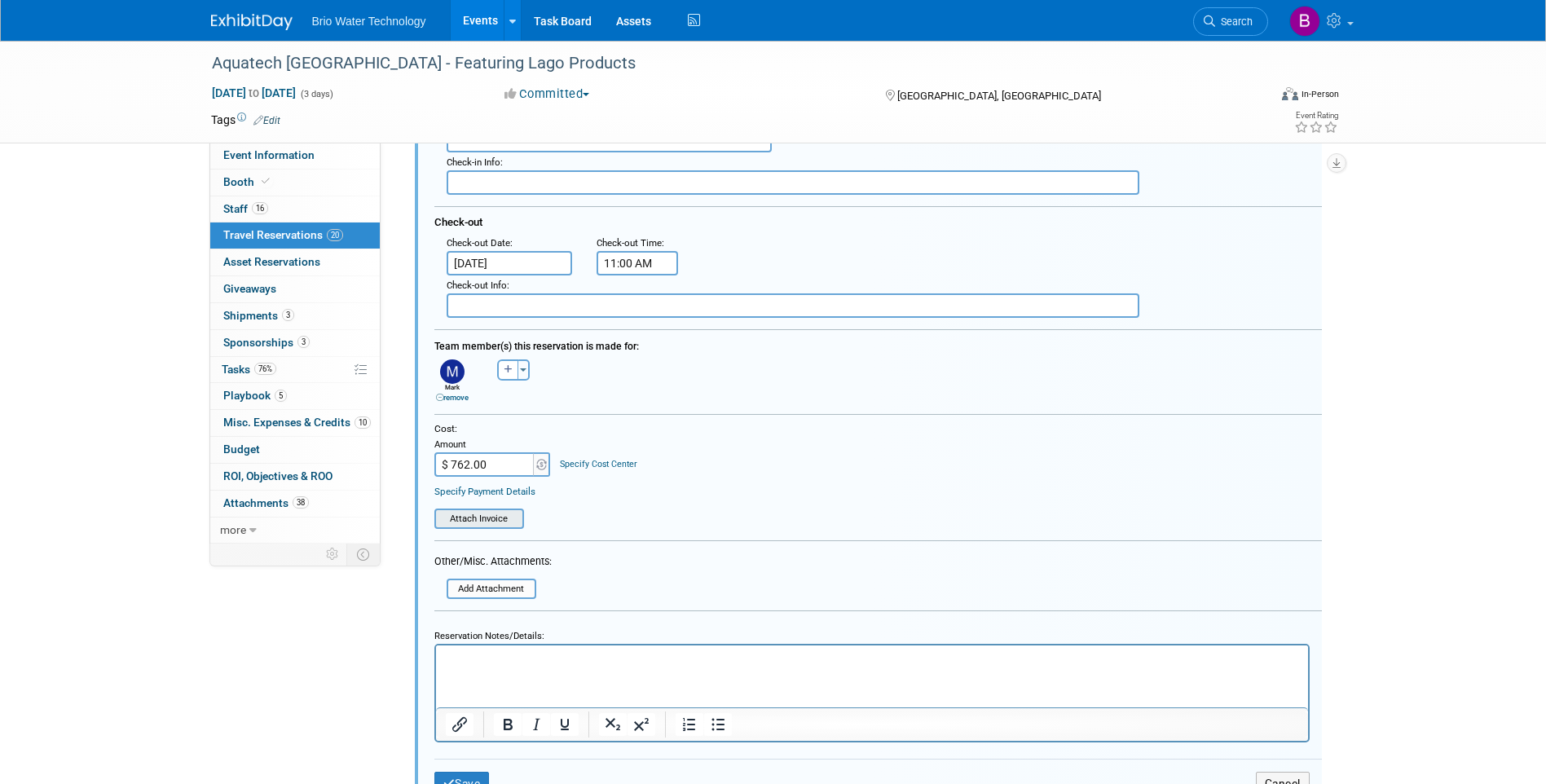
click at [479, 515] on input "file" at bounding box center [439, 517] width 167 height 17
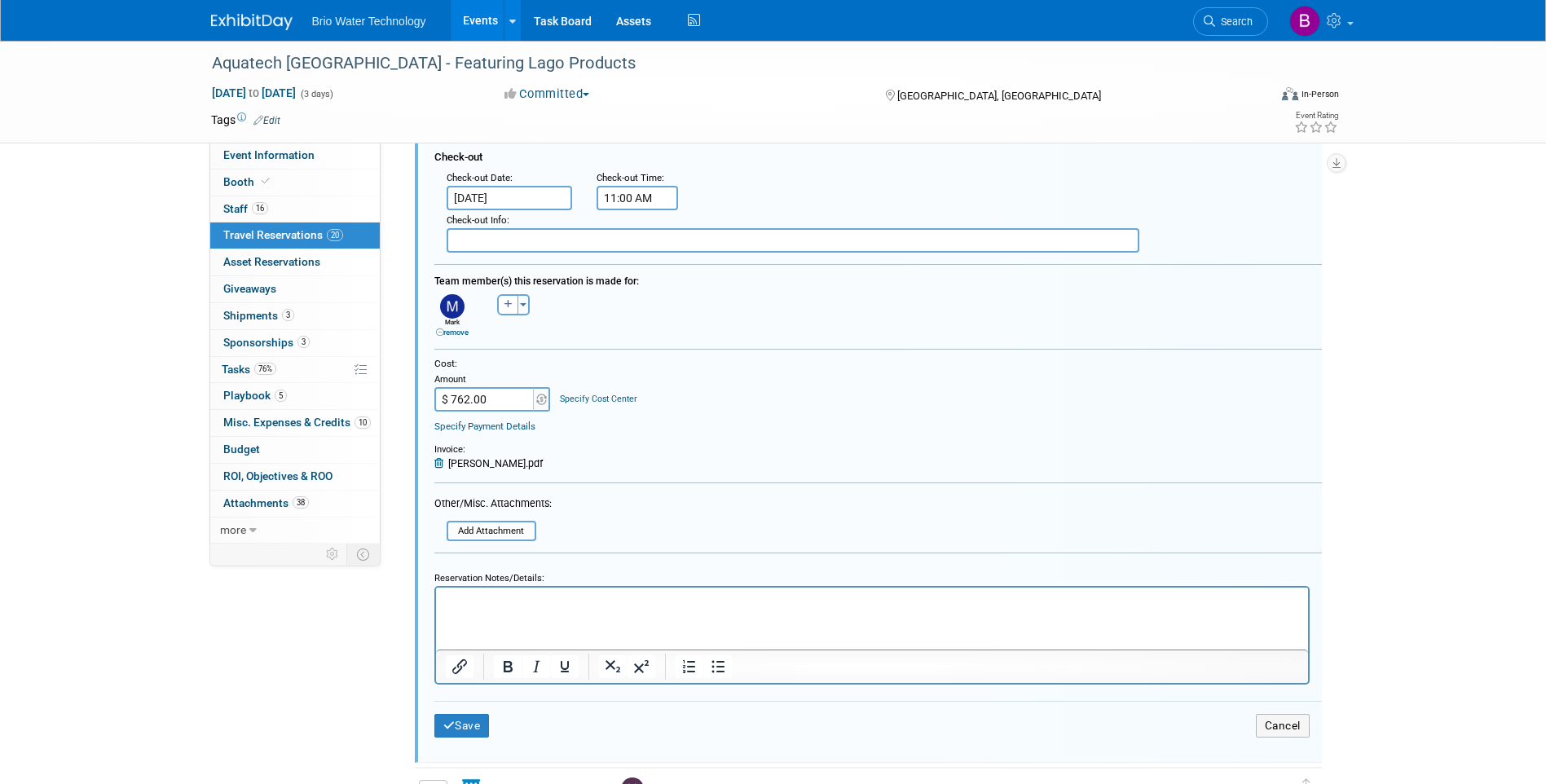
scroll to position [2016, 0]
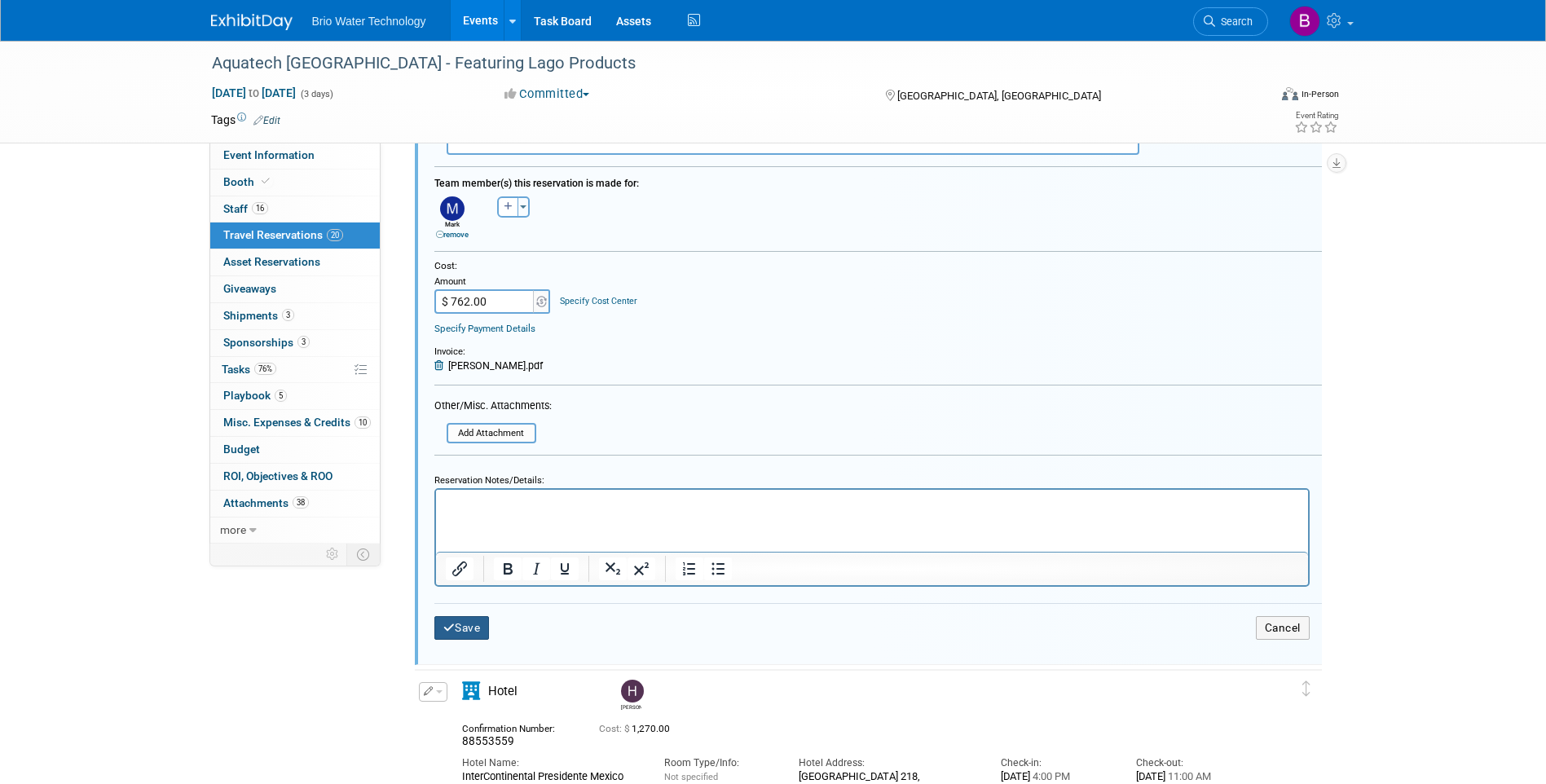
click at [480, 633] on button "Save" at bounding box center [462, 627] width 56 height 24
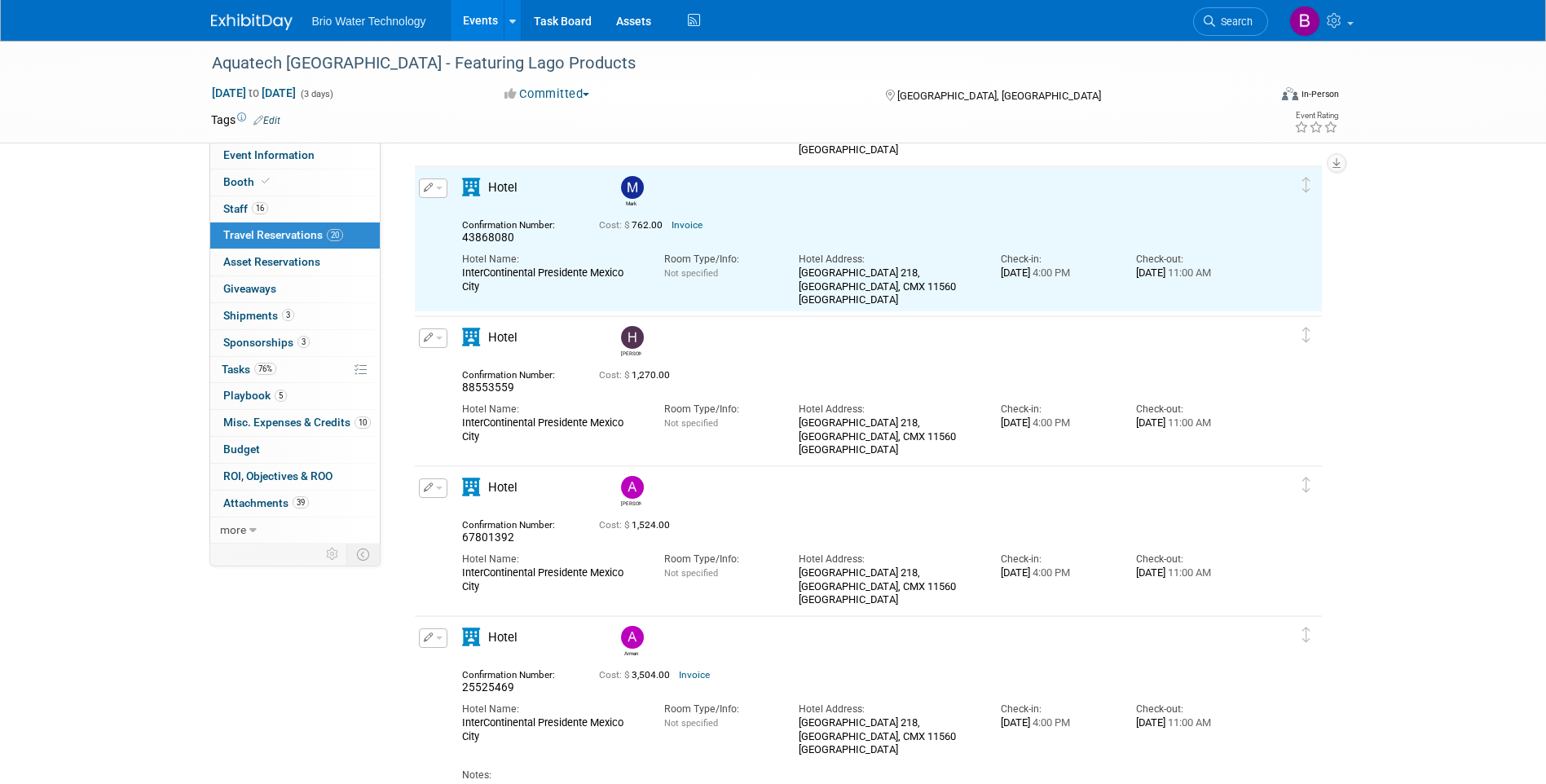
scroll to position [1527, 0]
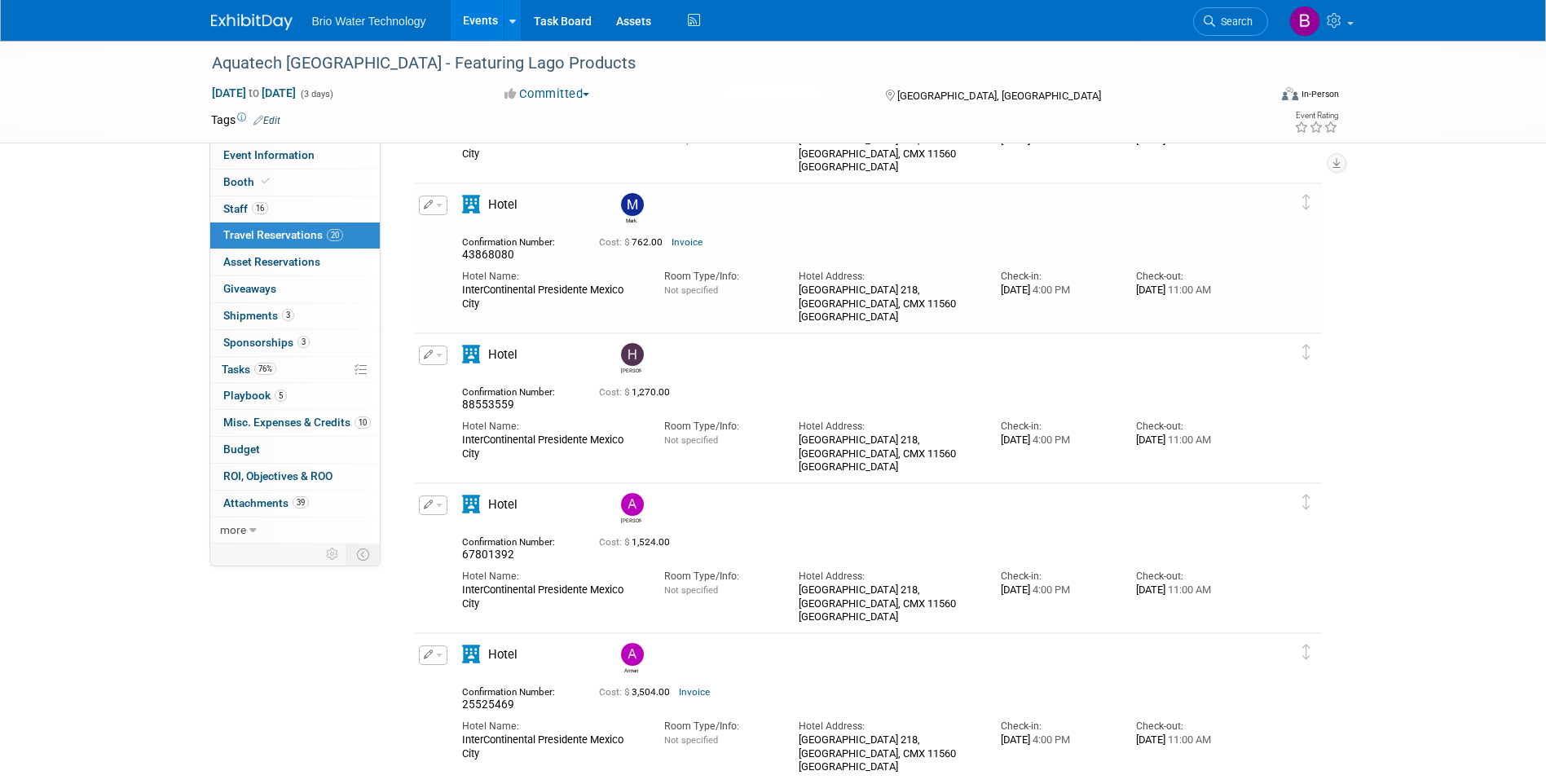
click at [428, 353] on icon "button" at bounding box center [428, 354] width 10 height 9
click at [479, 385] on button "Edit Reservation" at bounding box center [488, 383] width 137 height 24
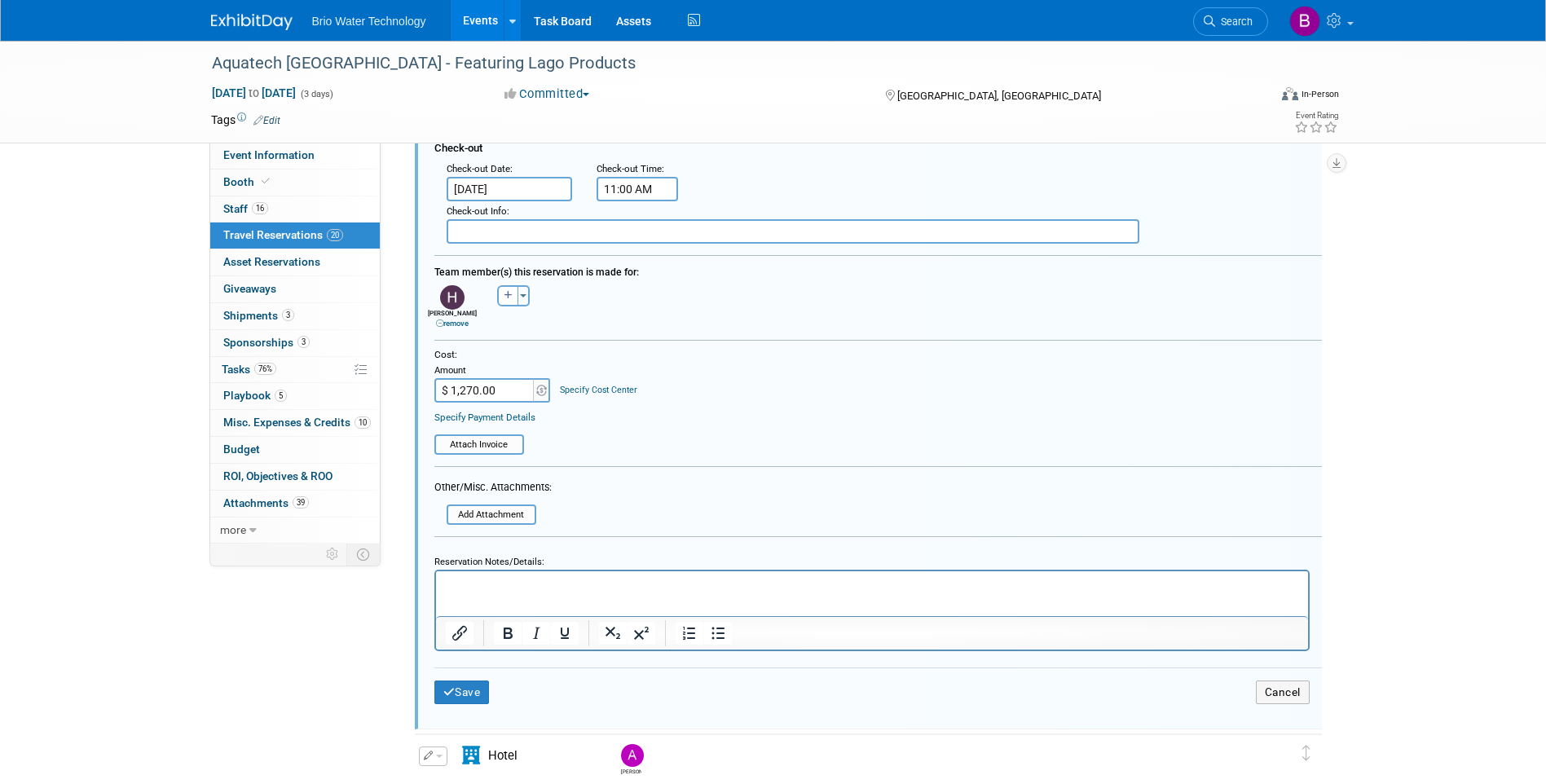
scroll to position [2084, 0]
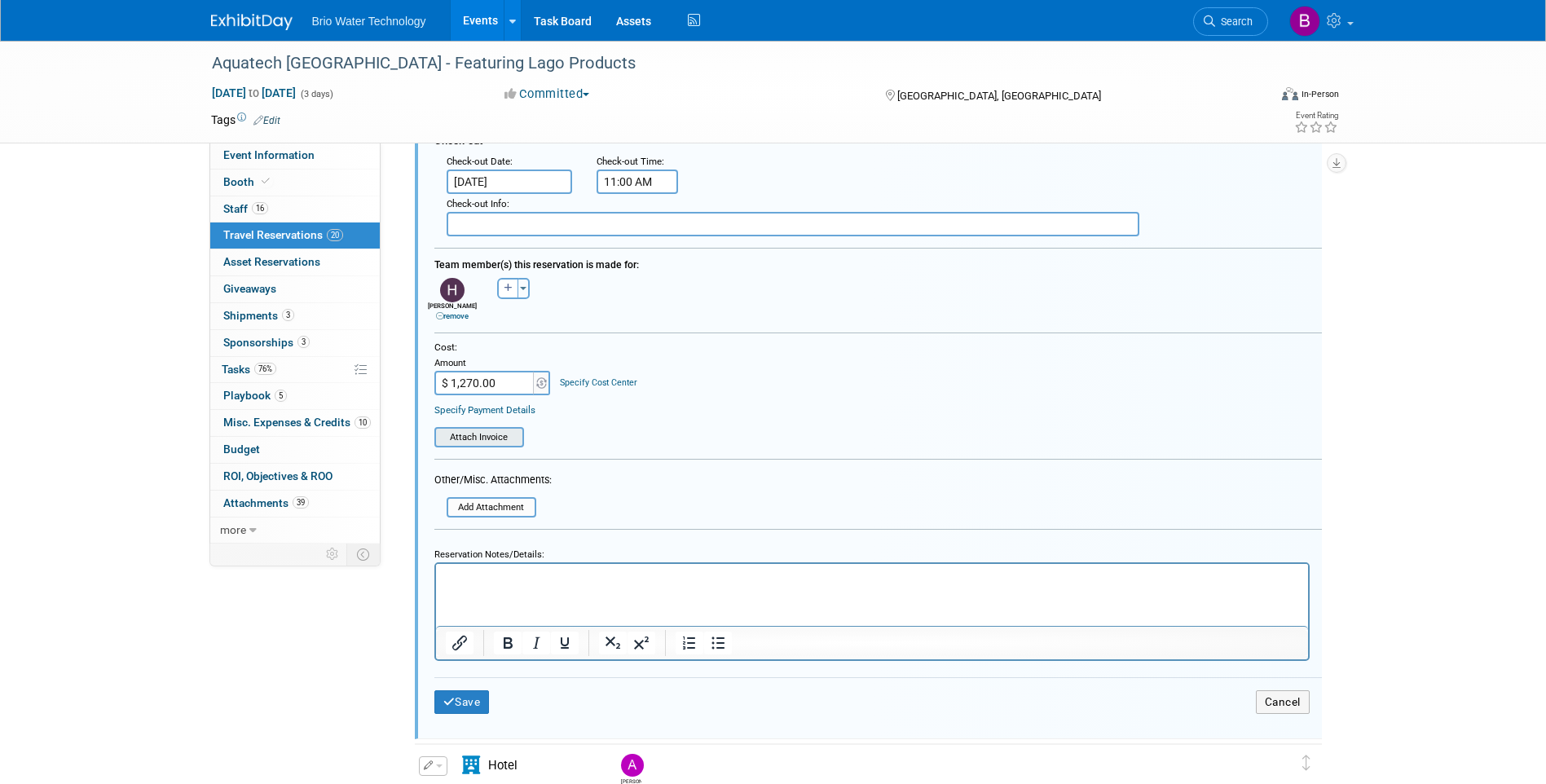
click at [474, 435] on input "file" at bounding box center [439, 436] width 167 height 17
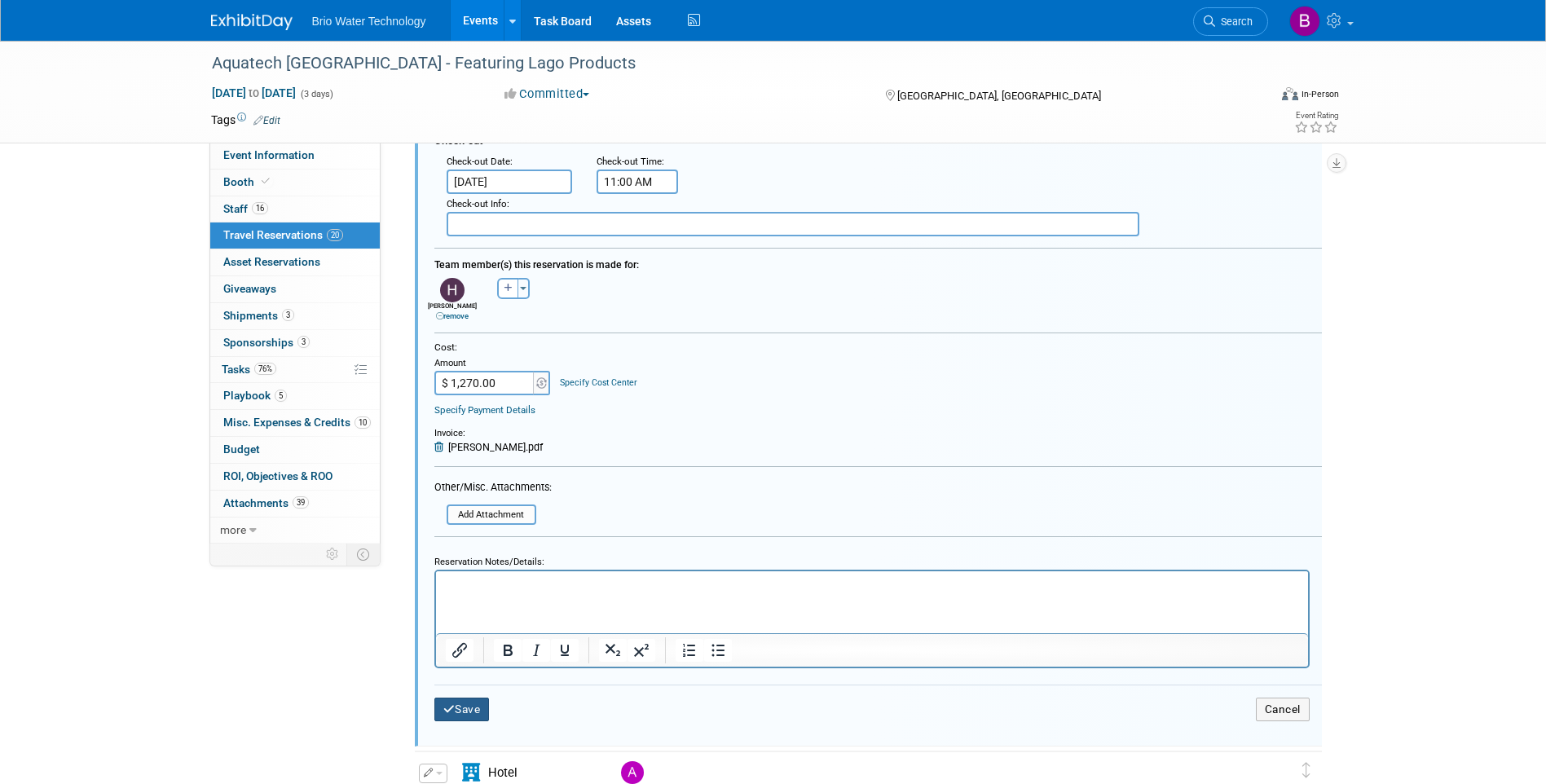
click at [463, 711] on button "Save" at bounding box center [462, 709] width 56 height 24
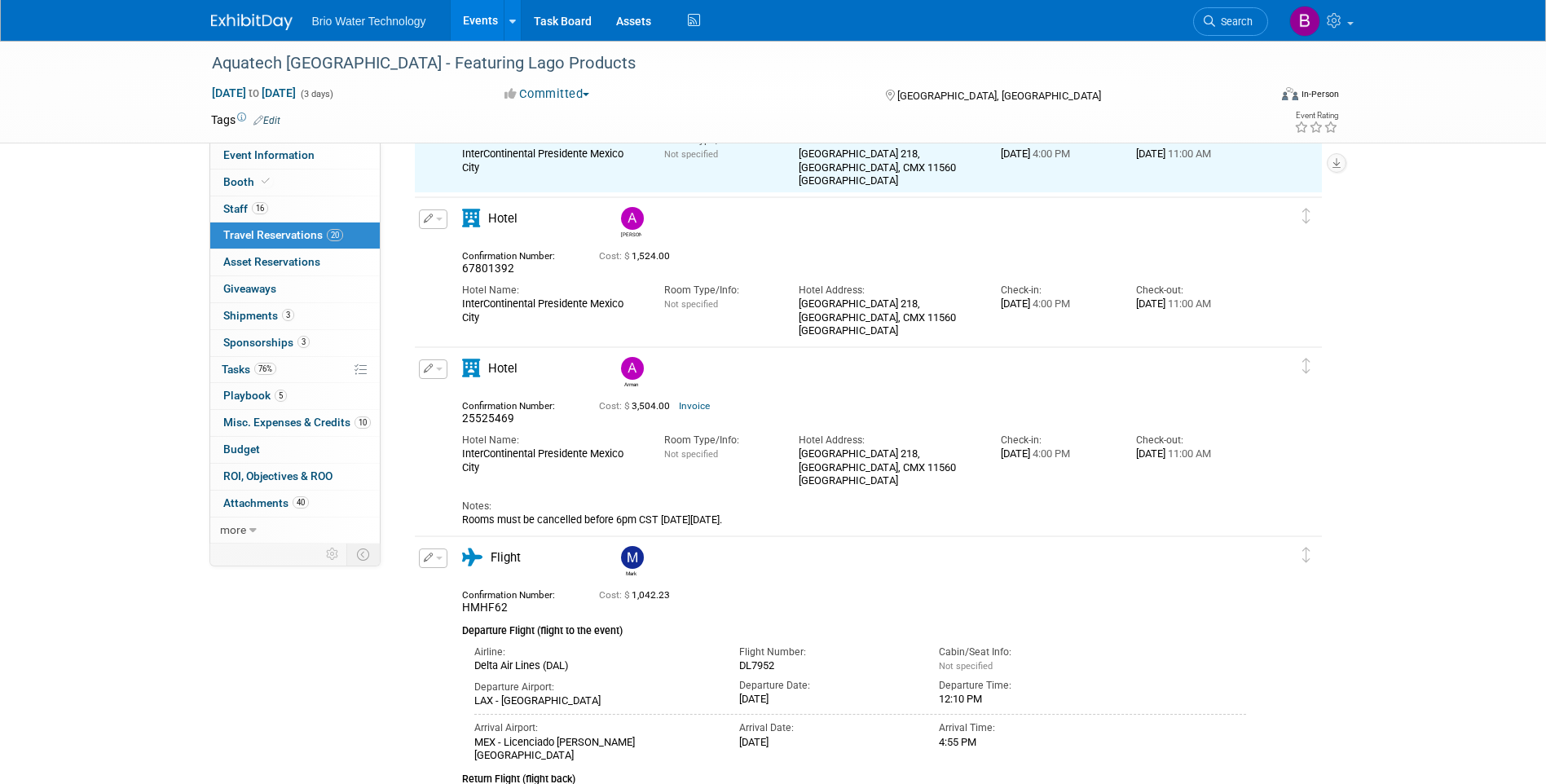
scroll to position [1677, 0]
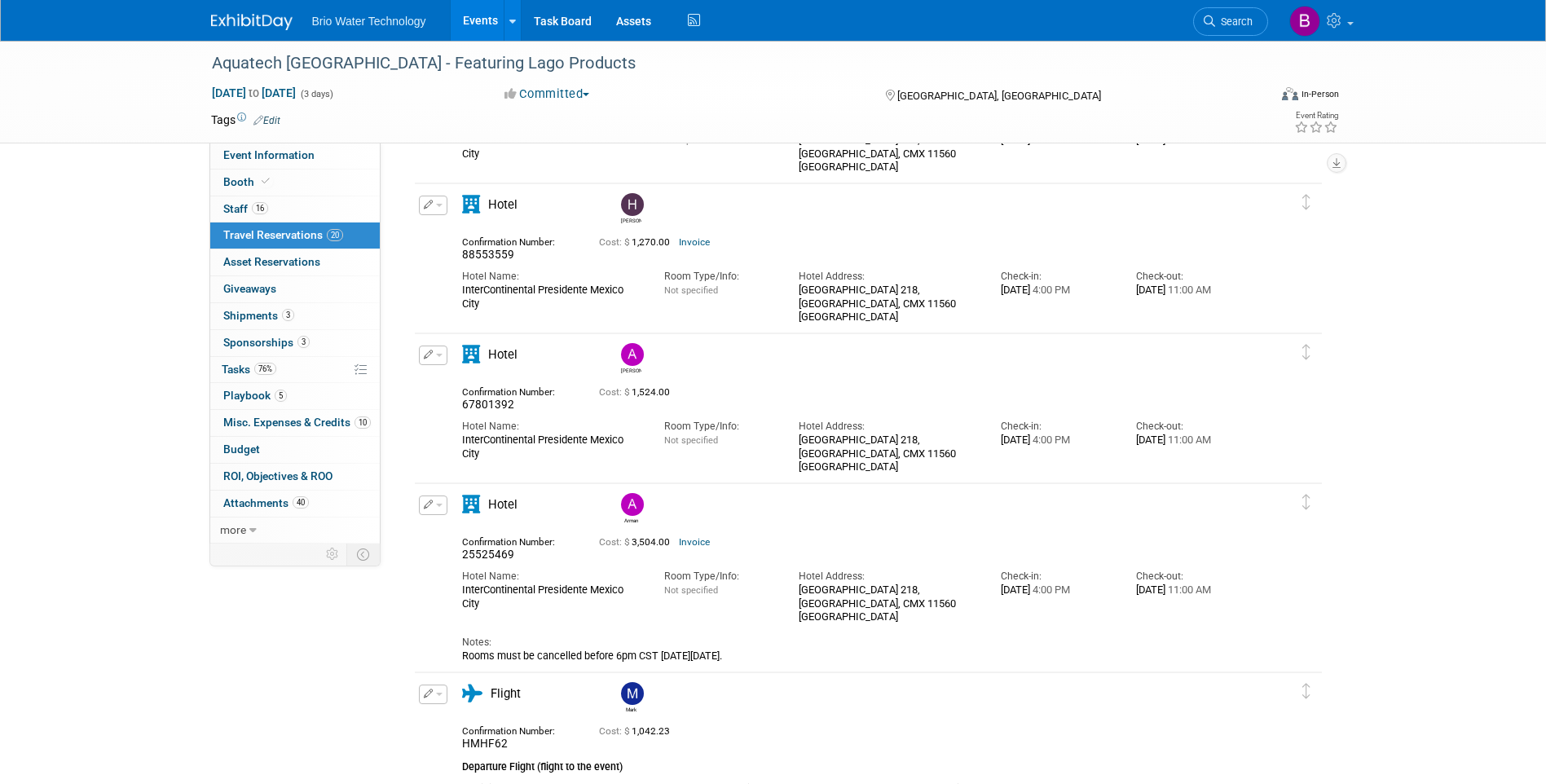
click at [427, 359] on icon "button" at bounding box center [428, 354] width 10 height 9
click at [454, 374] on button "Edit Reservation" at bounding box center [488, 383] width 137 height 24
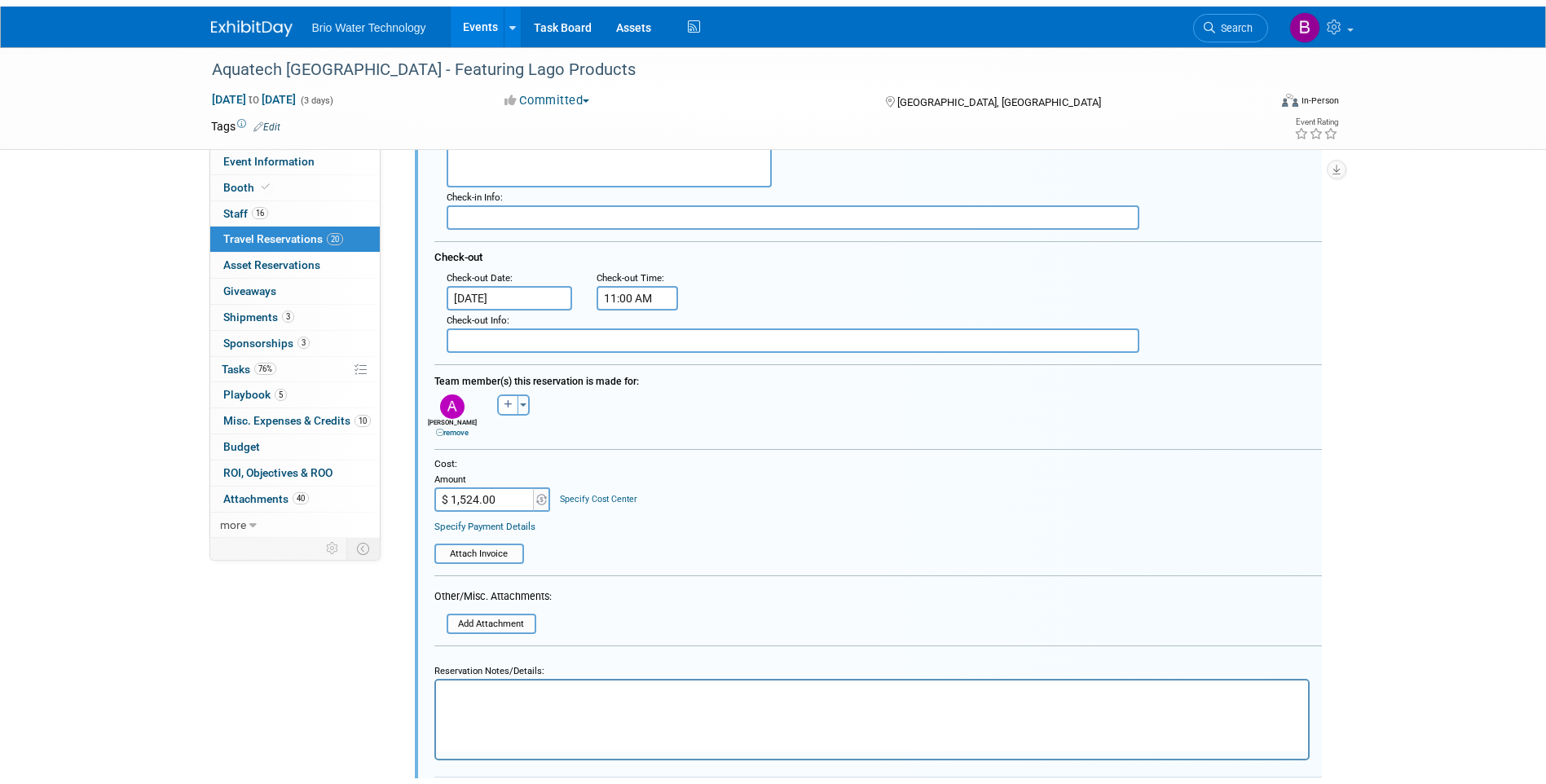
scroll to position [2153, 0]
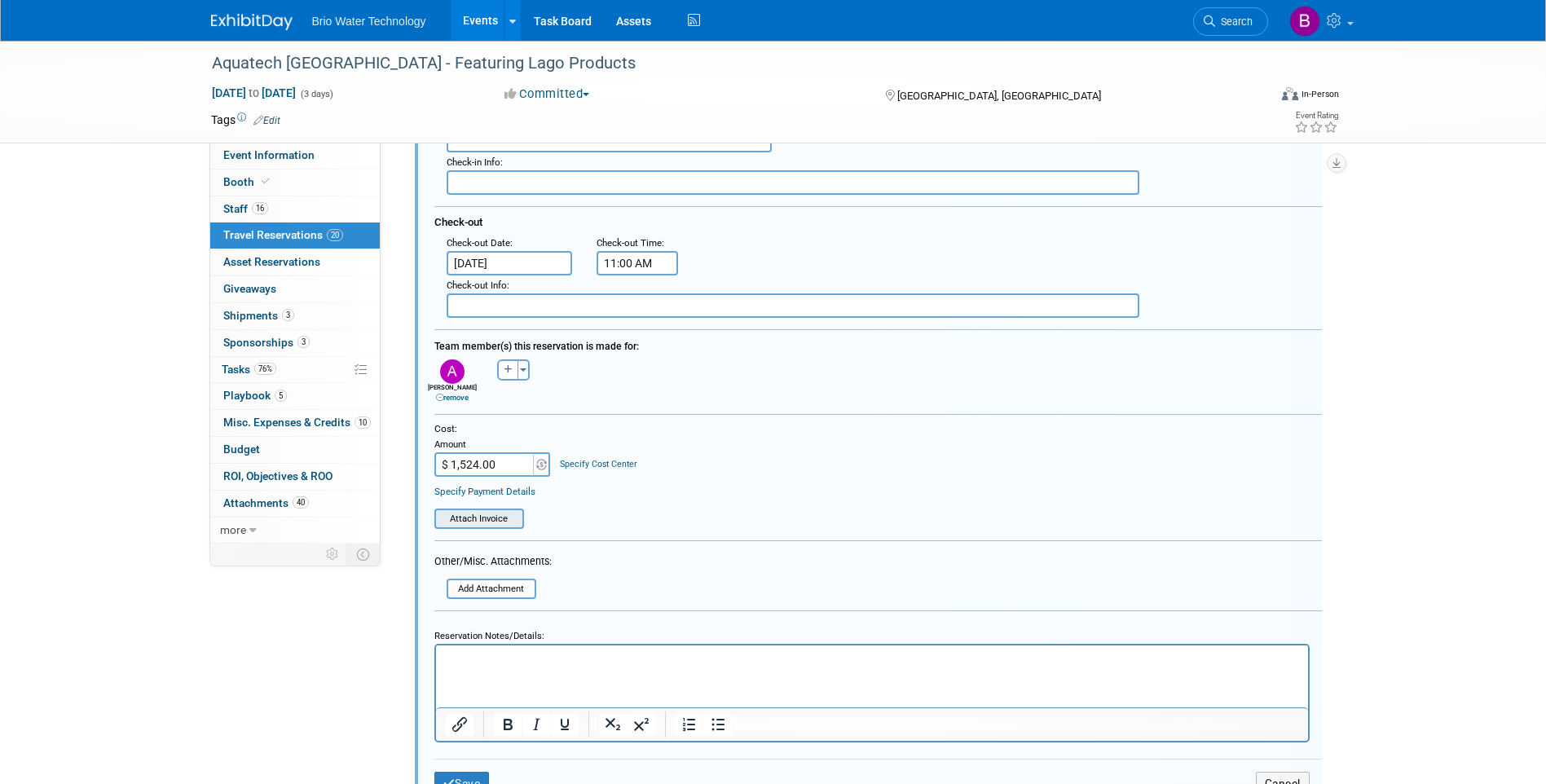
click at [493, 524] on input "file" at bounding box center [439, 517] width 167 height 17
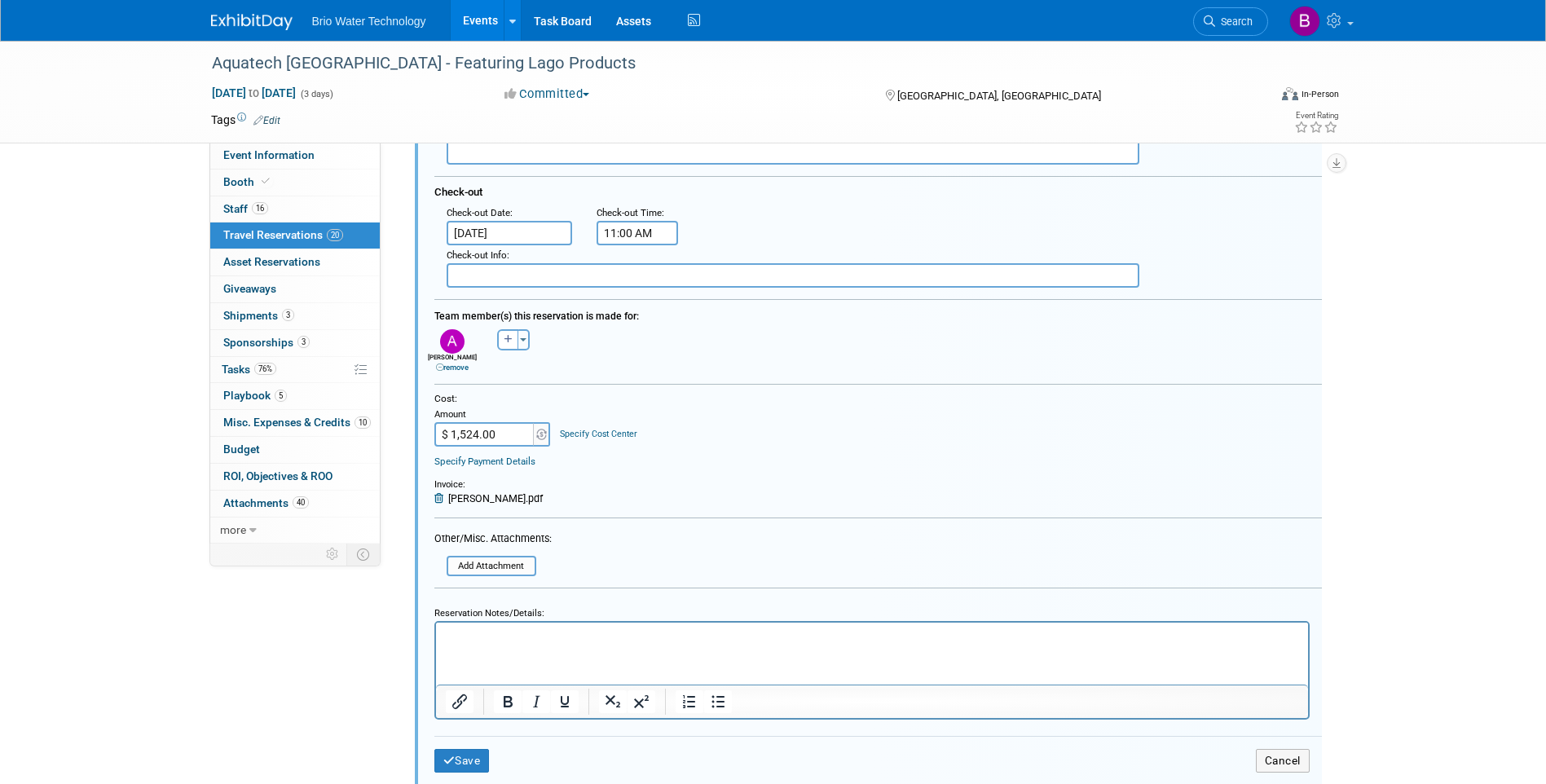
scroll to position [2316, 0]
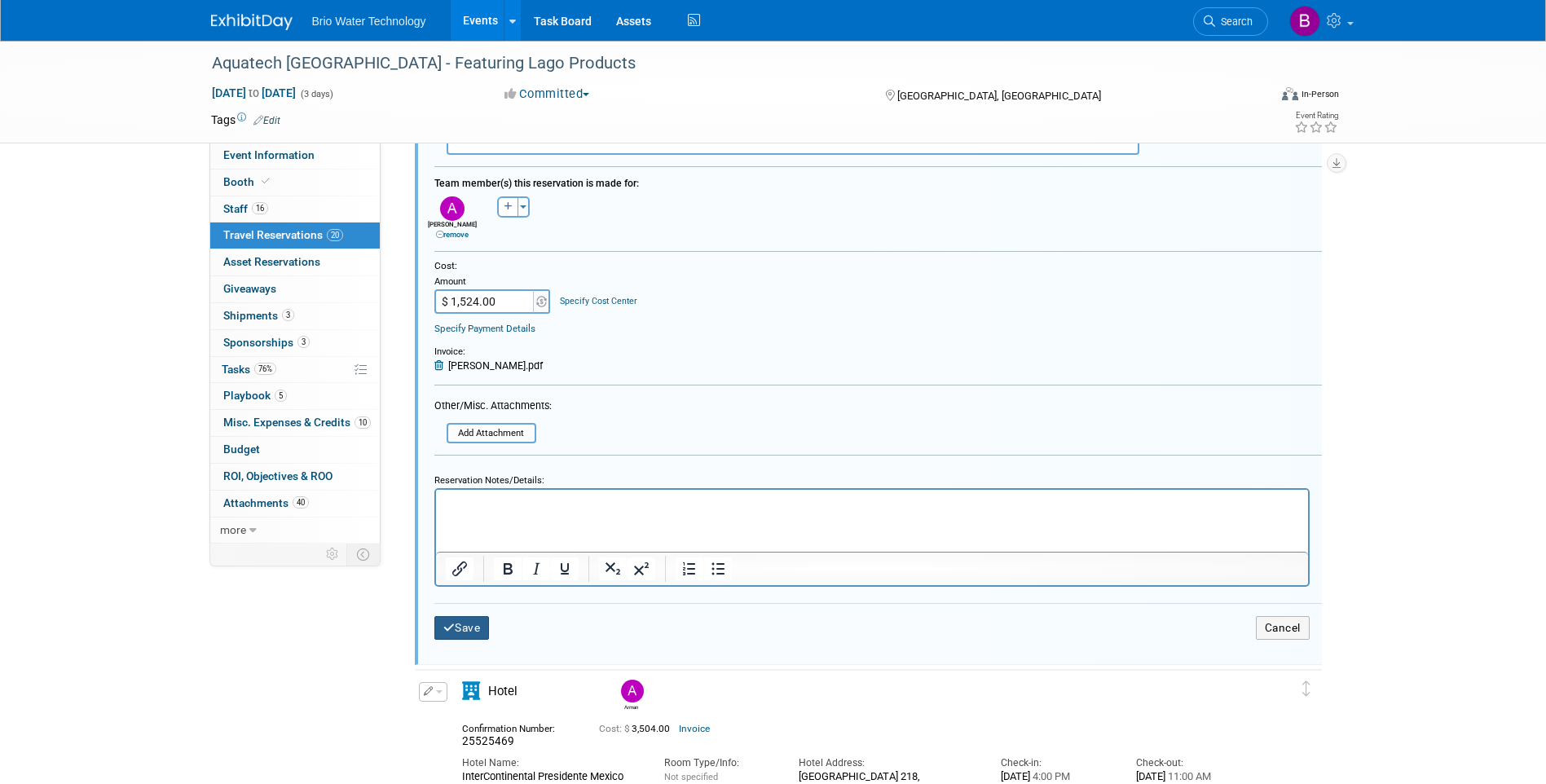
click at [463, 630] on button "Save" at bounding box center [462, 627] width 56 height 24
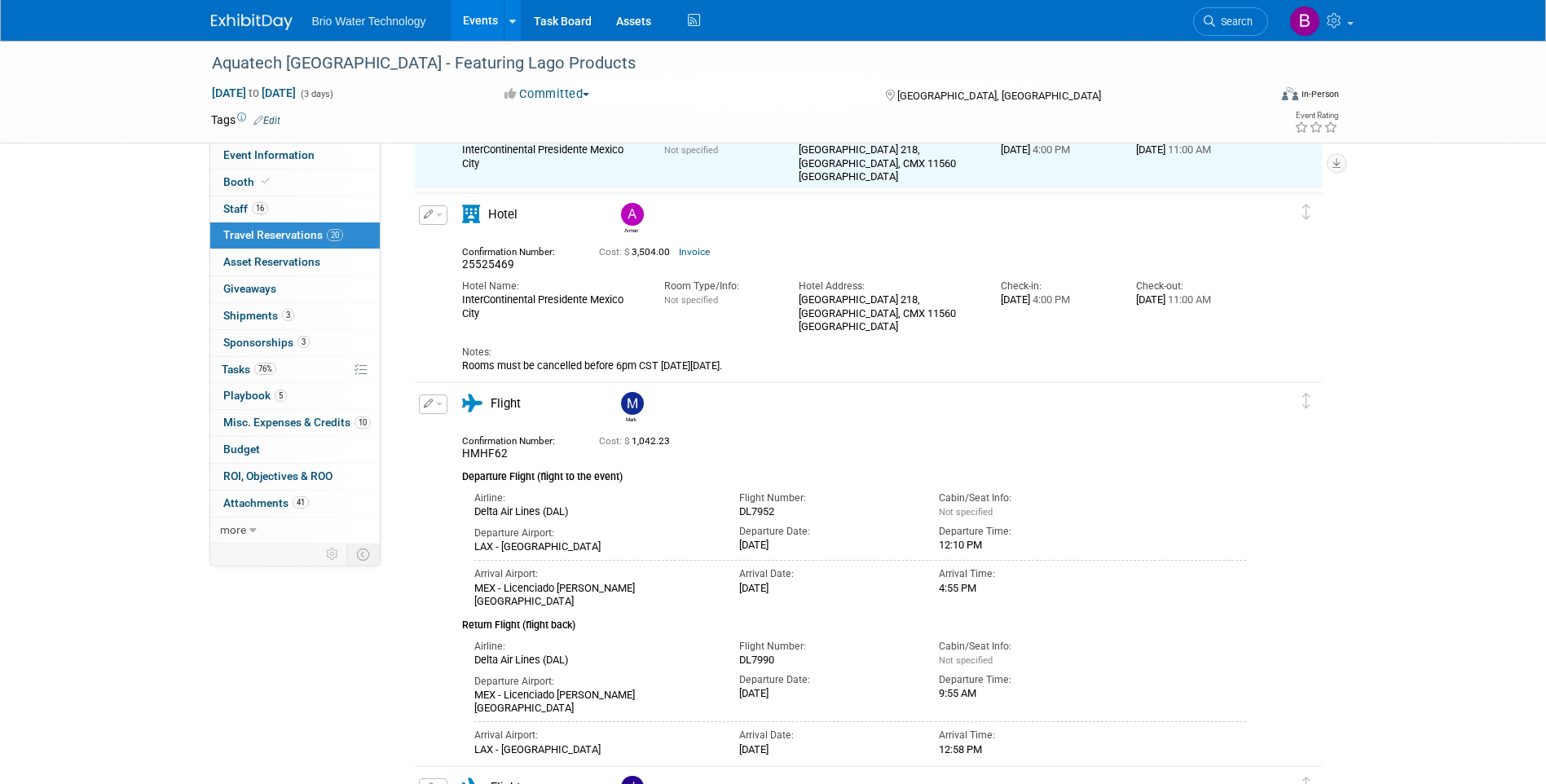
scroll to position [1827, 0]
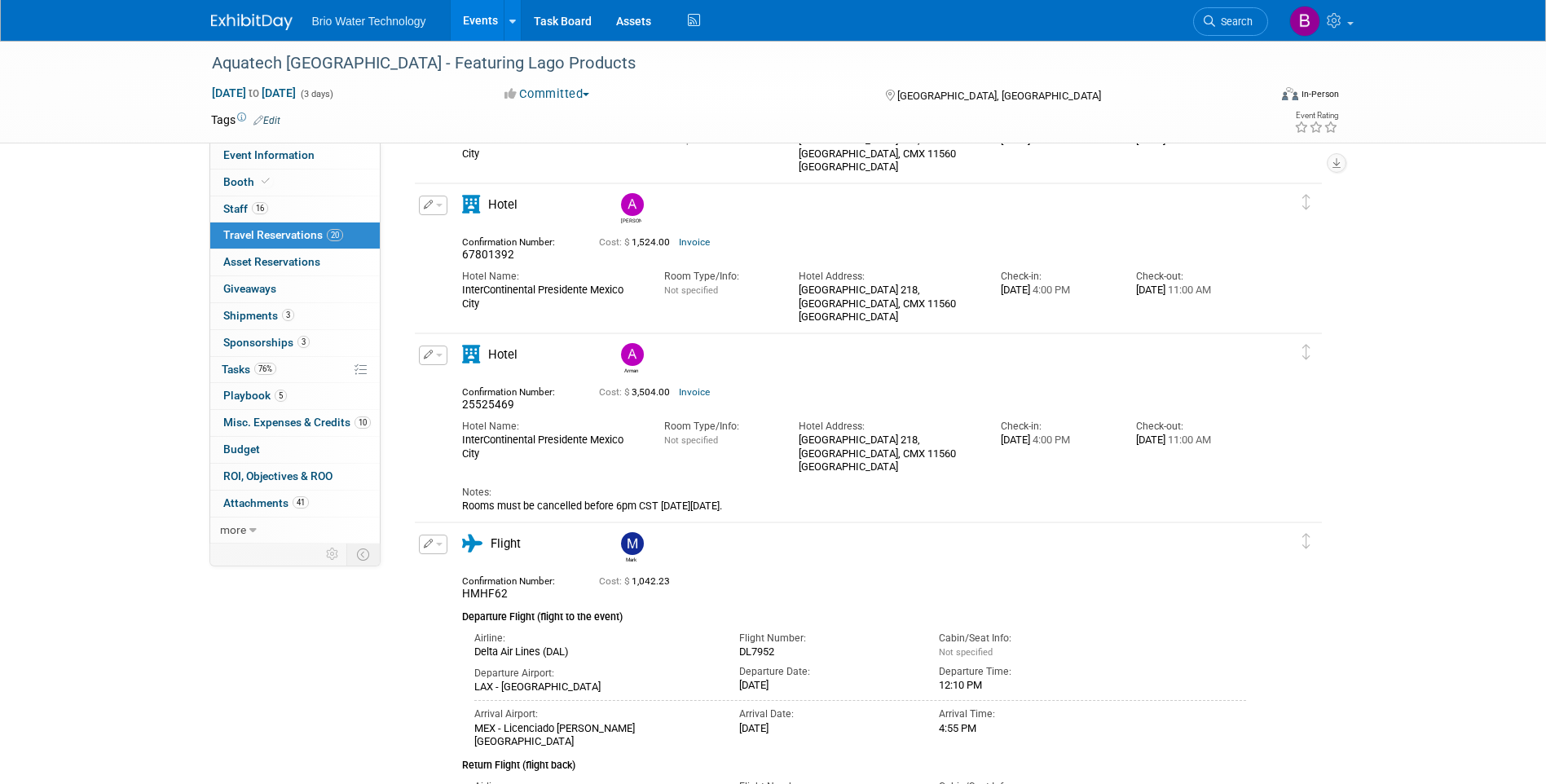
click at [424, 353] on icon "button" at bounding box center [428, 354] width 10 height 9
click at [480, 385] on button "Edit Reservation" at bounding box center [488, 383] width 137 height 24
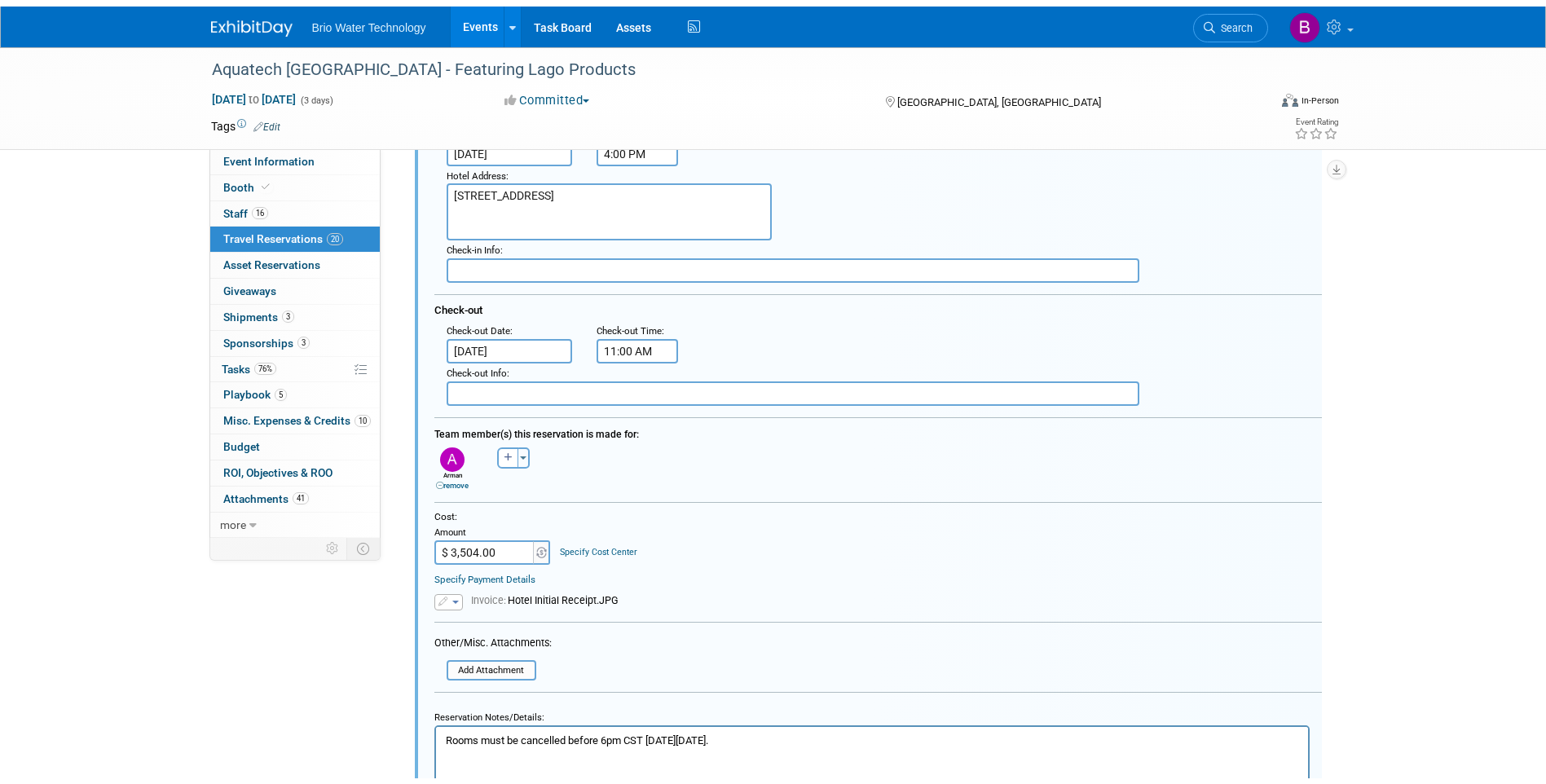
scroll to position [2303, 0]
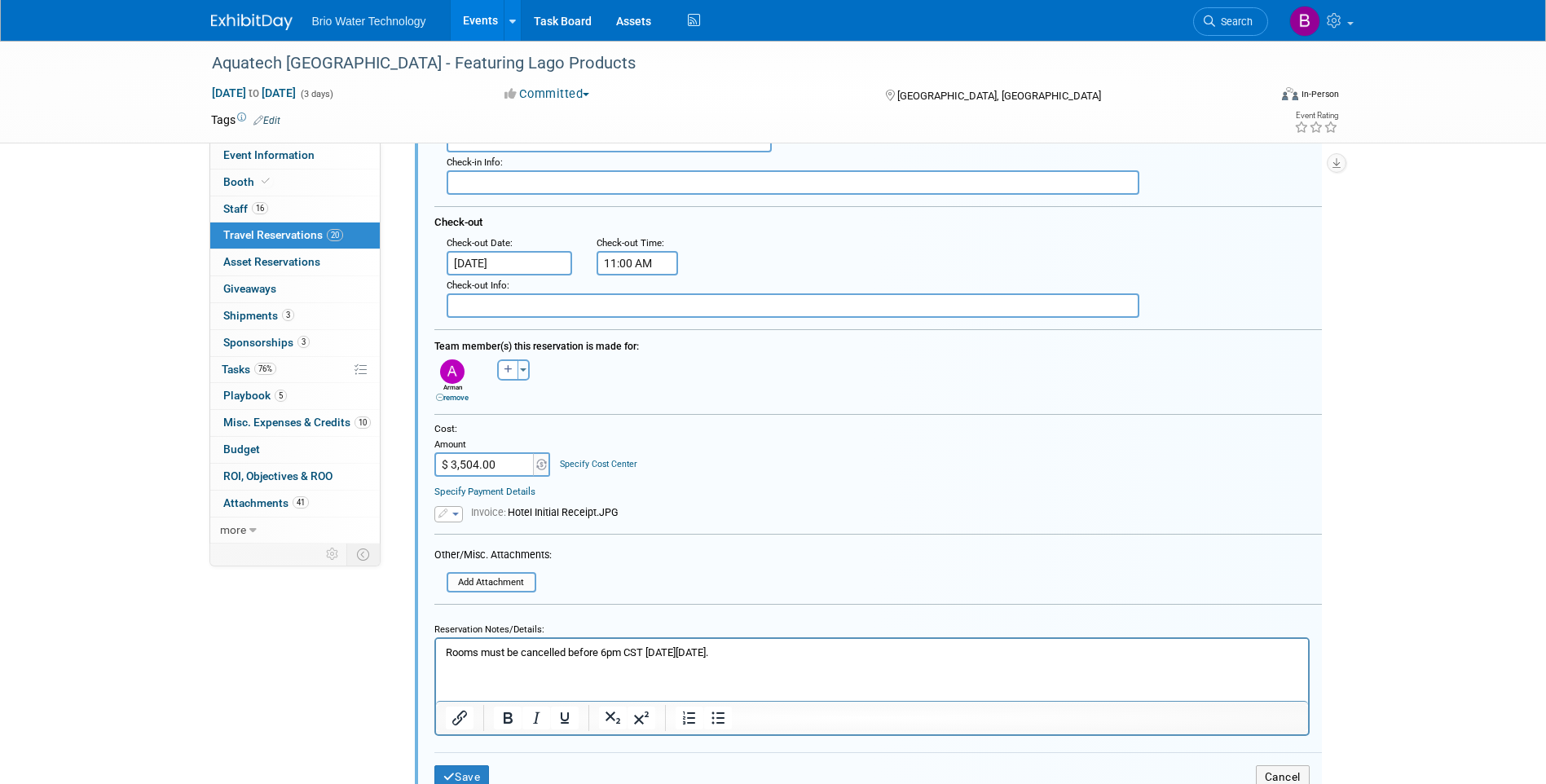
click at [456, 515] on span "button" at bounding box center [455, 514] width 7 height 3
click at [482, 533] on link "Replace with a new file" at bounding box center [517, 537] width 163 height 23
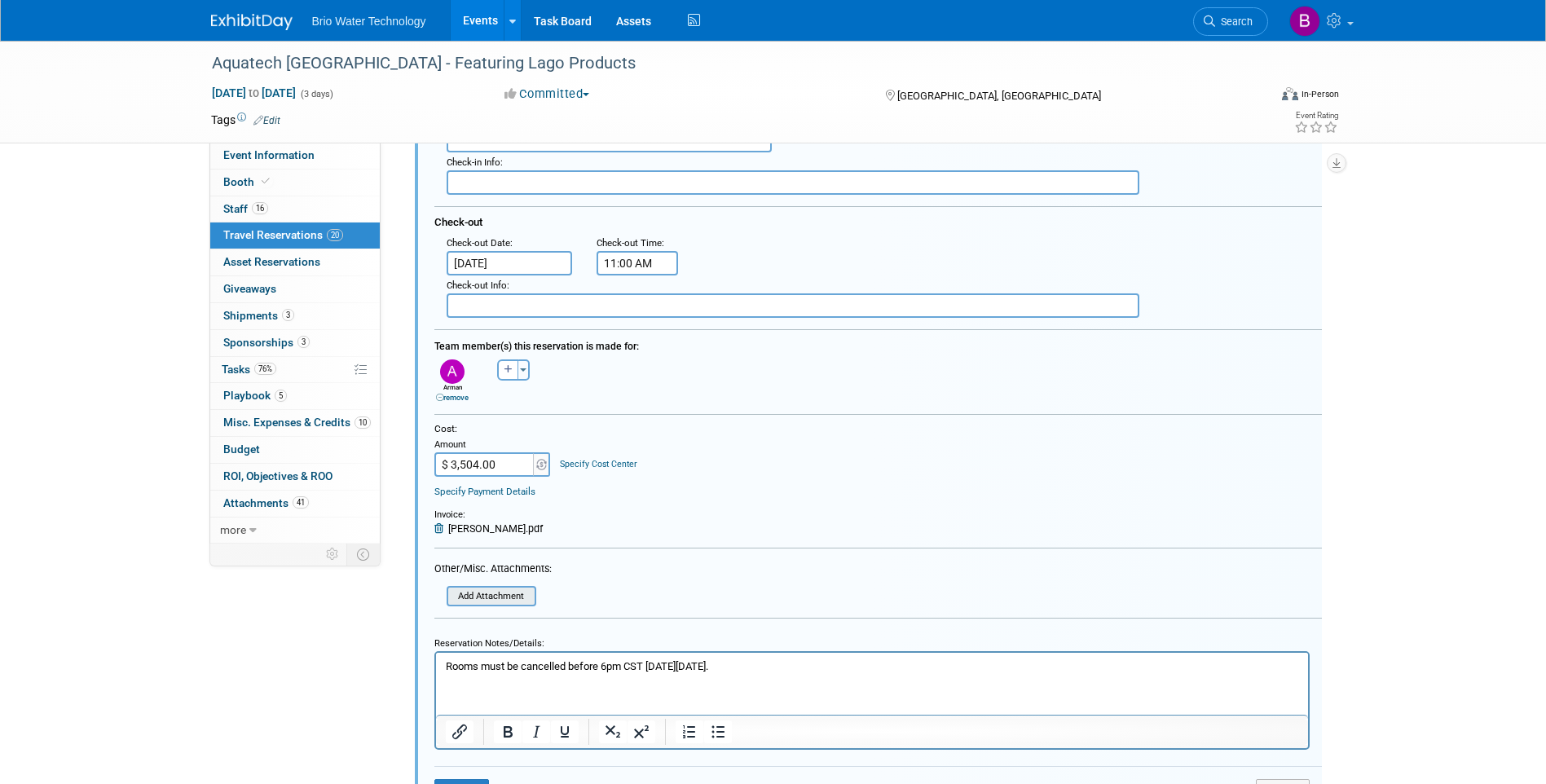
click at [499, 596] on input "file" at bounding box center [452, 595] width 167 height 17
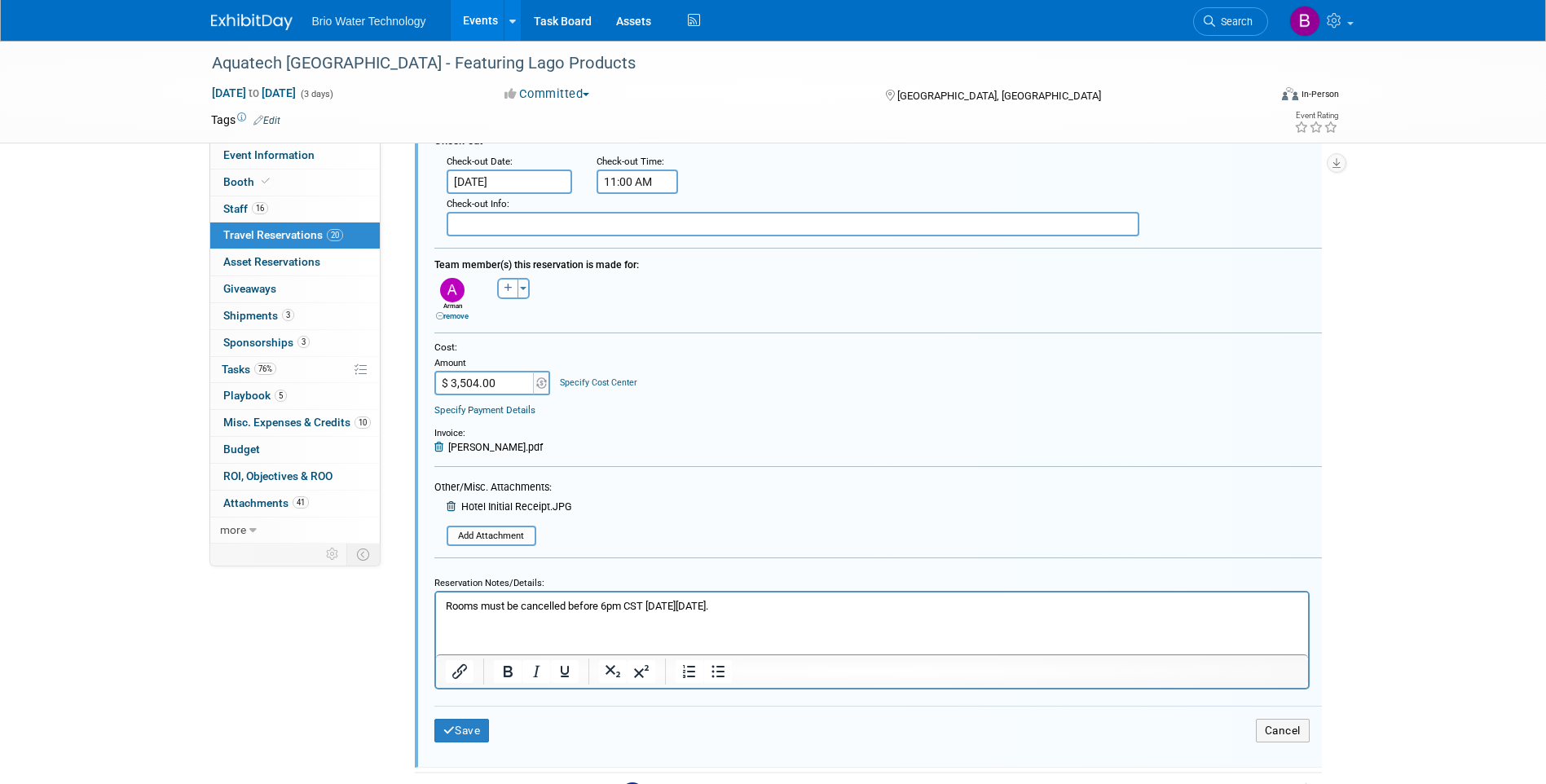
scroll to position [2466, 0]
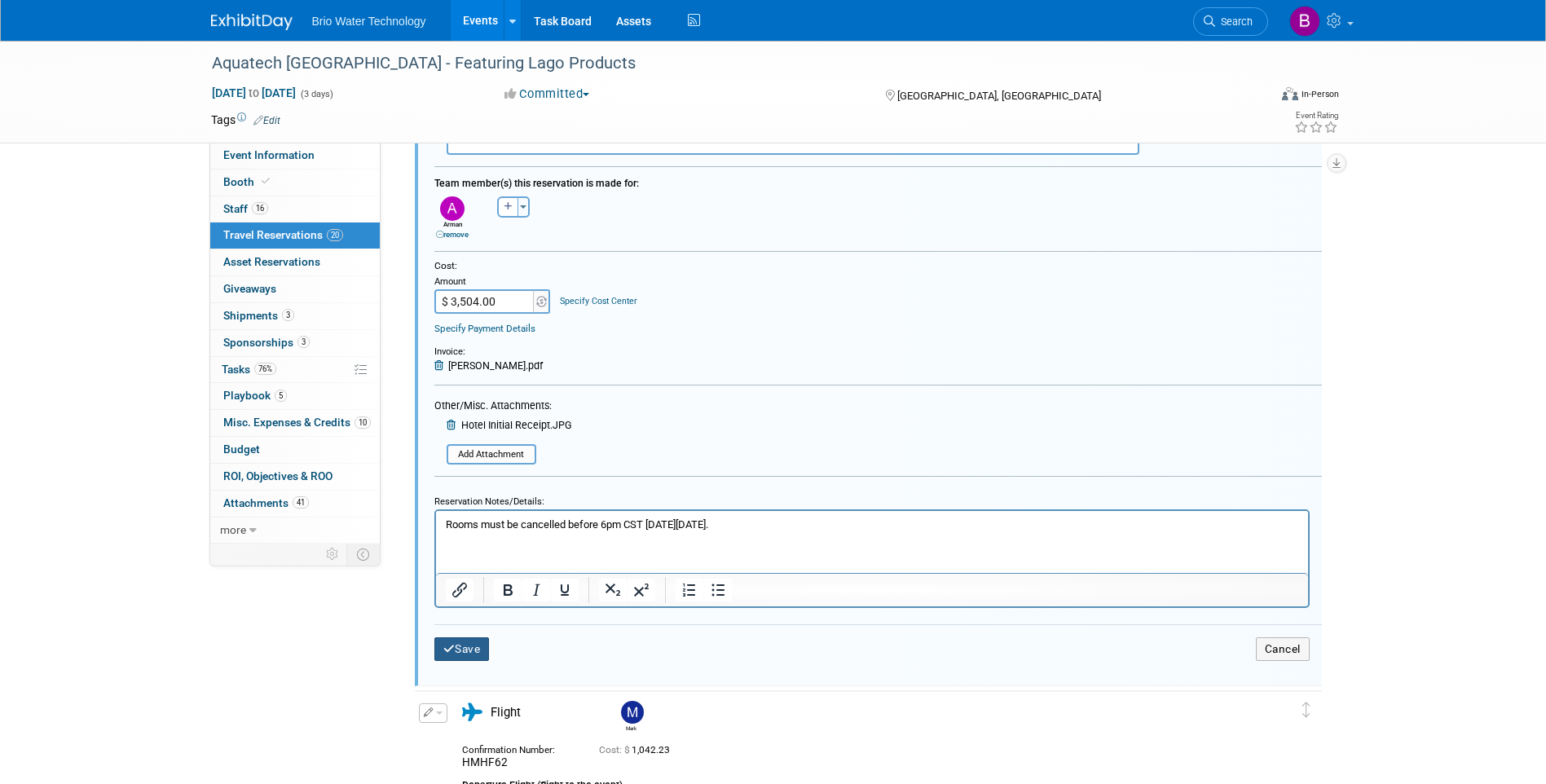
click at [464, 654] on button "Save" at bounding box center [462, 649] width 56 height 24
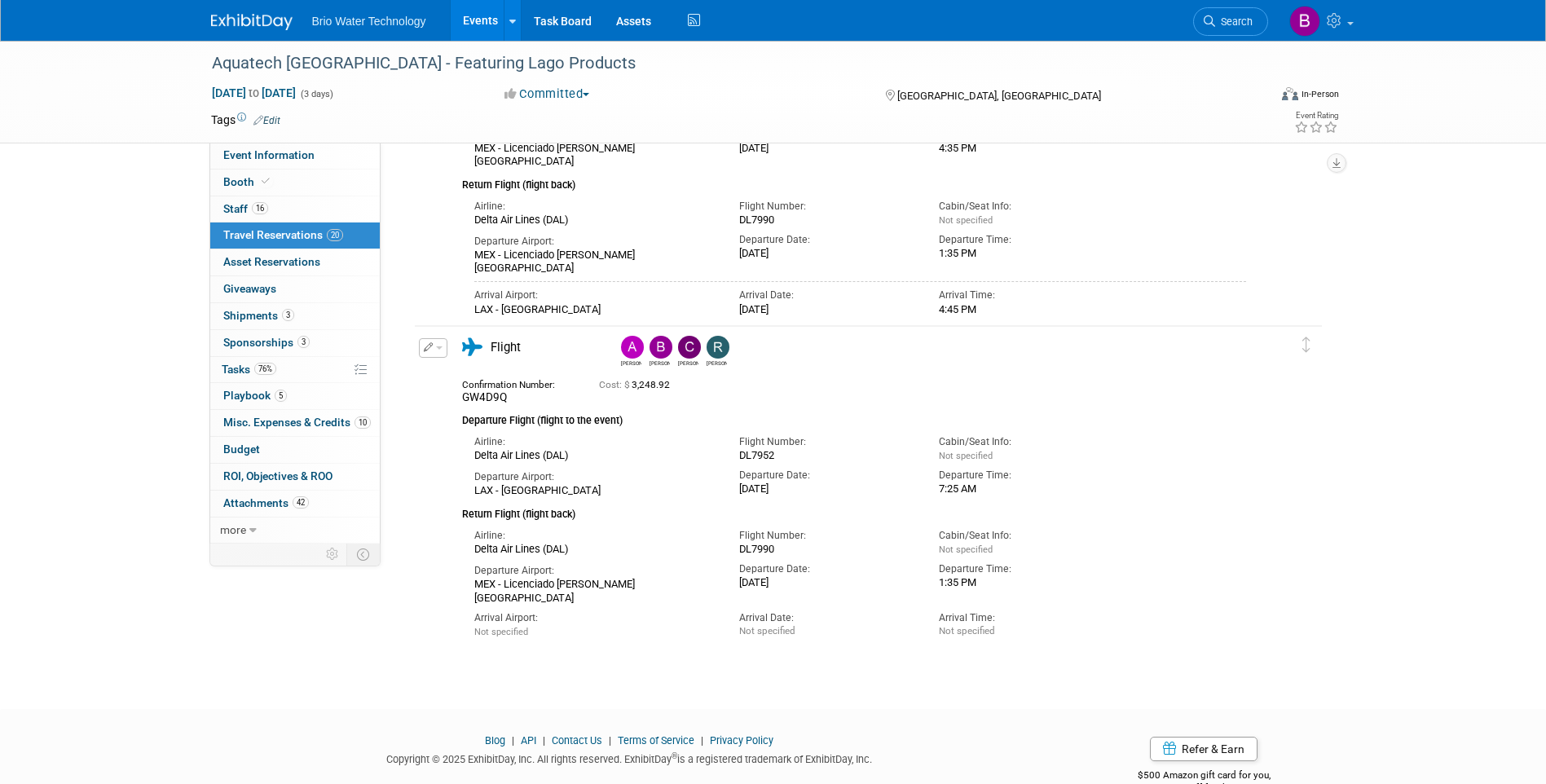
scroll to position [4018, 0]
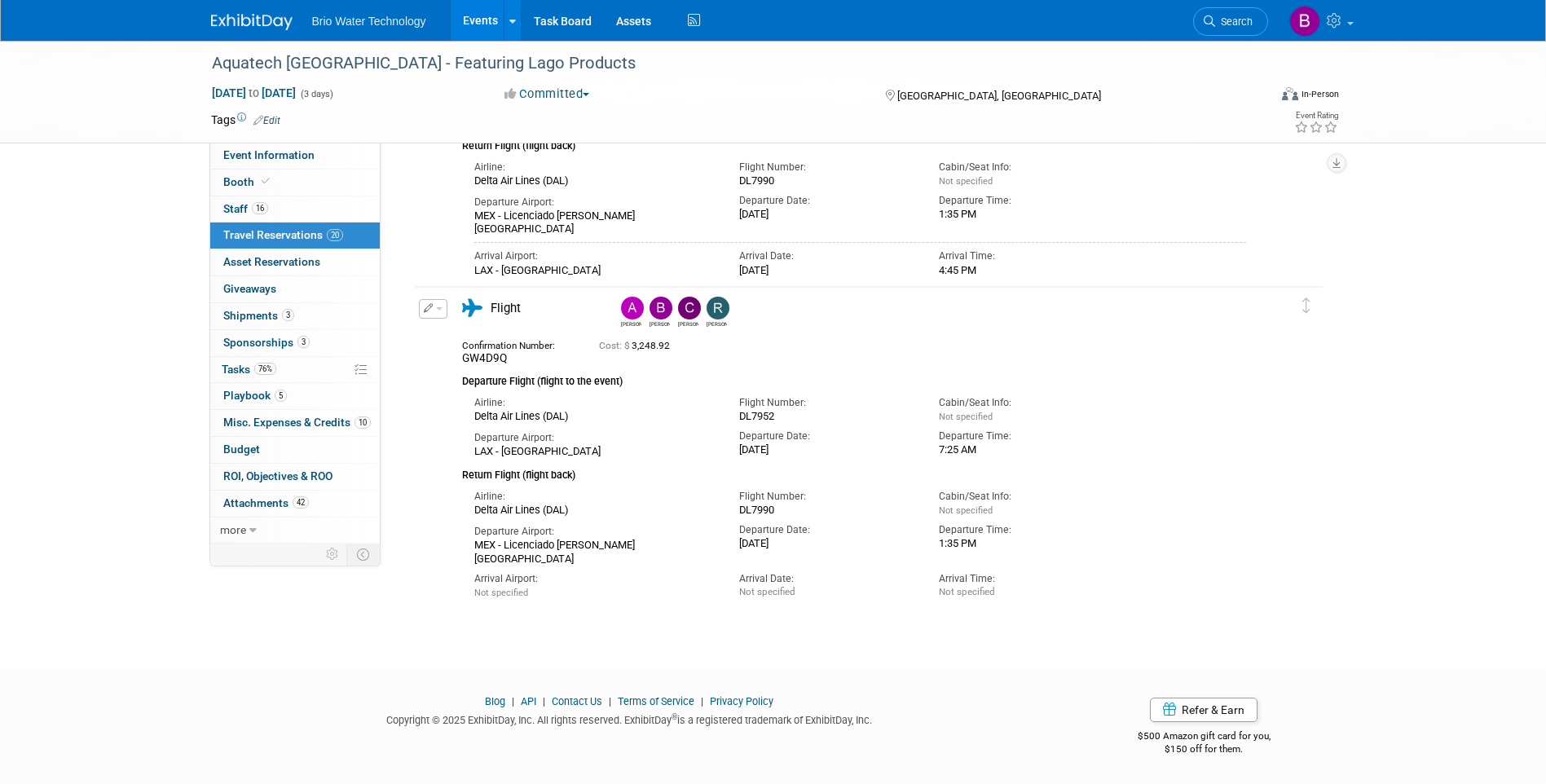
click at [488, 24] on link "Events" at bounding box center [480, 21] width 60 height 41
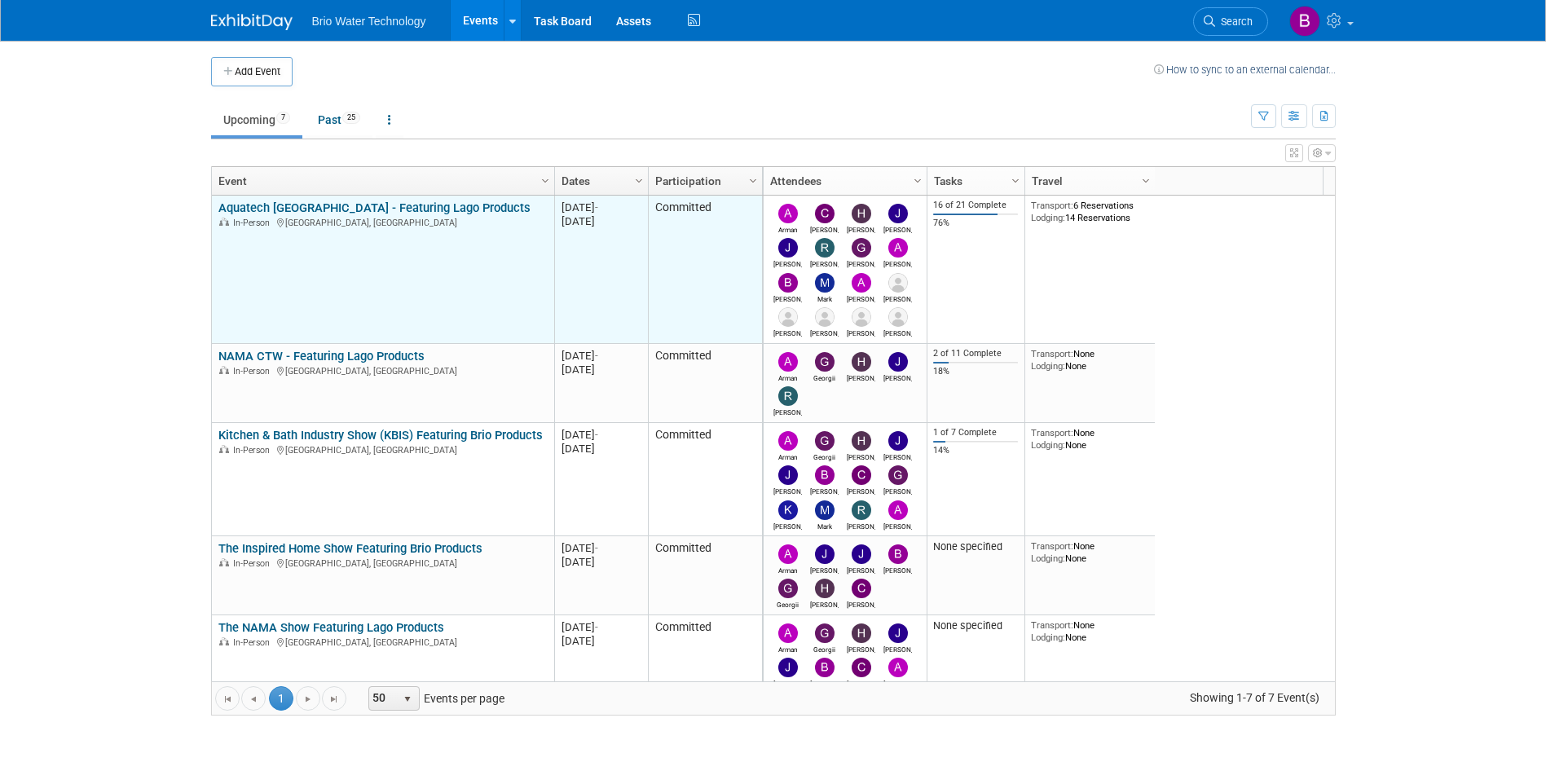
click at [267, 213] on link "Aquatech [GEOGRAPHIC_DATA] - Featuring Lago Products" at bounding box center [374, 207] width 312 height 15
